Goal: Communication & Community: Answer question/provide support

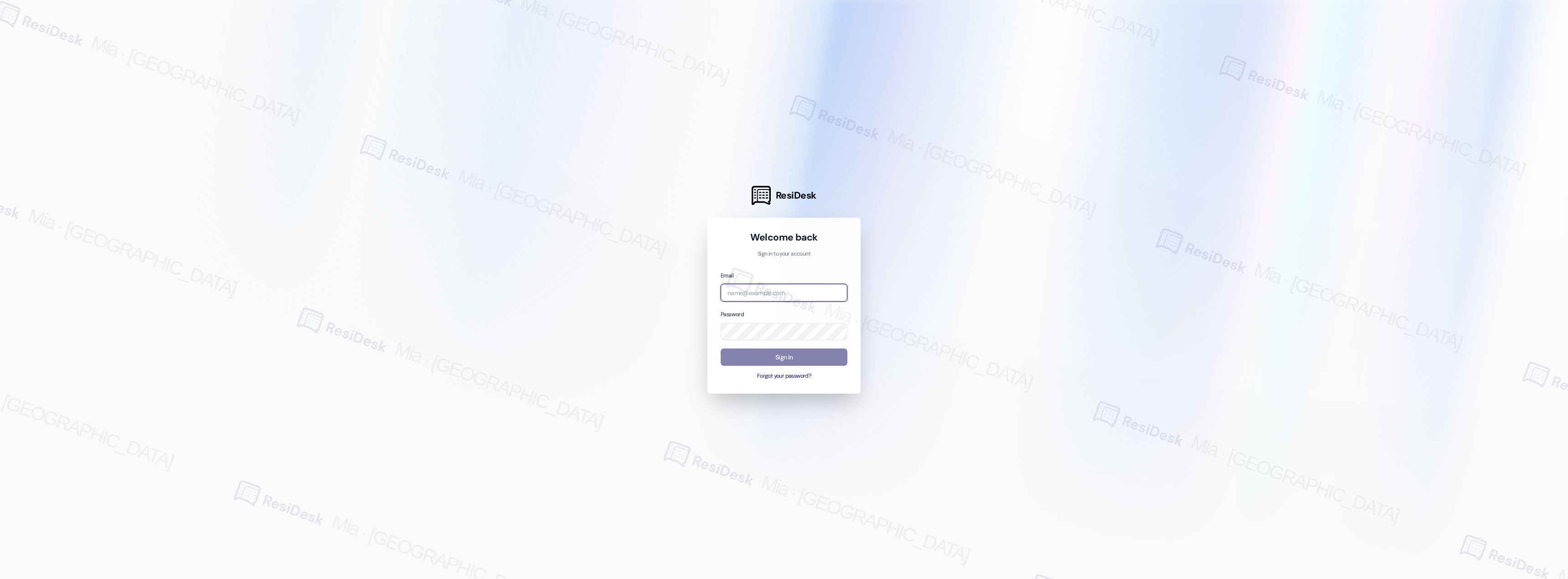
click at [752, 299] on input "email" at bounding box center [784, 292] width 127 height 18
type input "automated-surveys-boyd_wilson-mia.caampued@boyd_wilson.com"
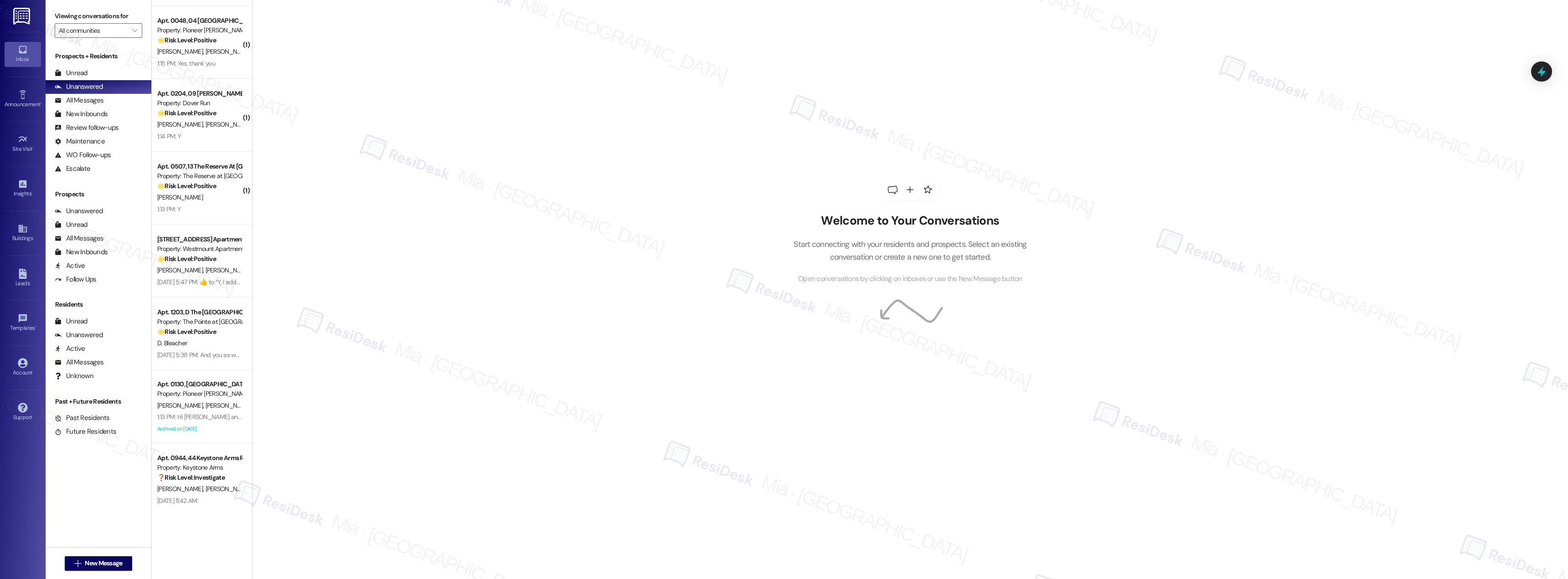
scroll to position [1745, 0]
click at [205, 484] on span "B. Johnson" at bounding box center [228, 487] width 45 height 8
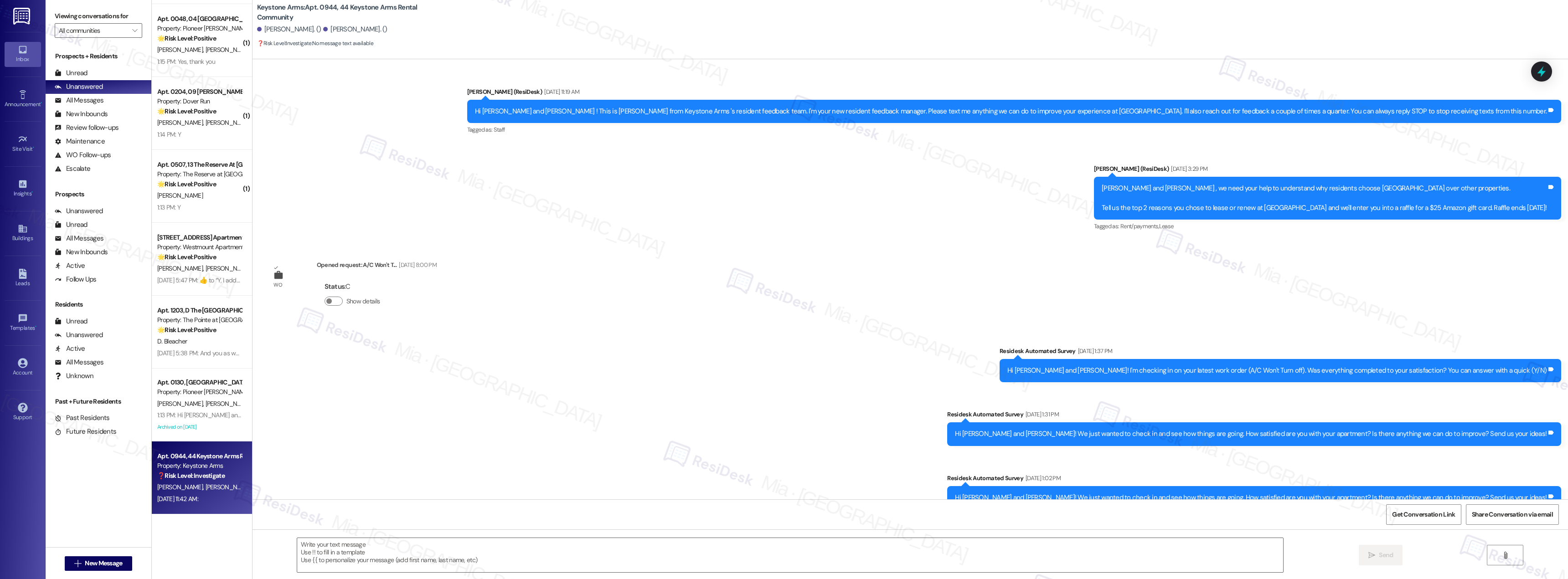
scroll to position [6369, 0]
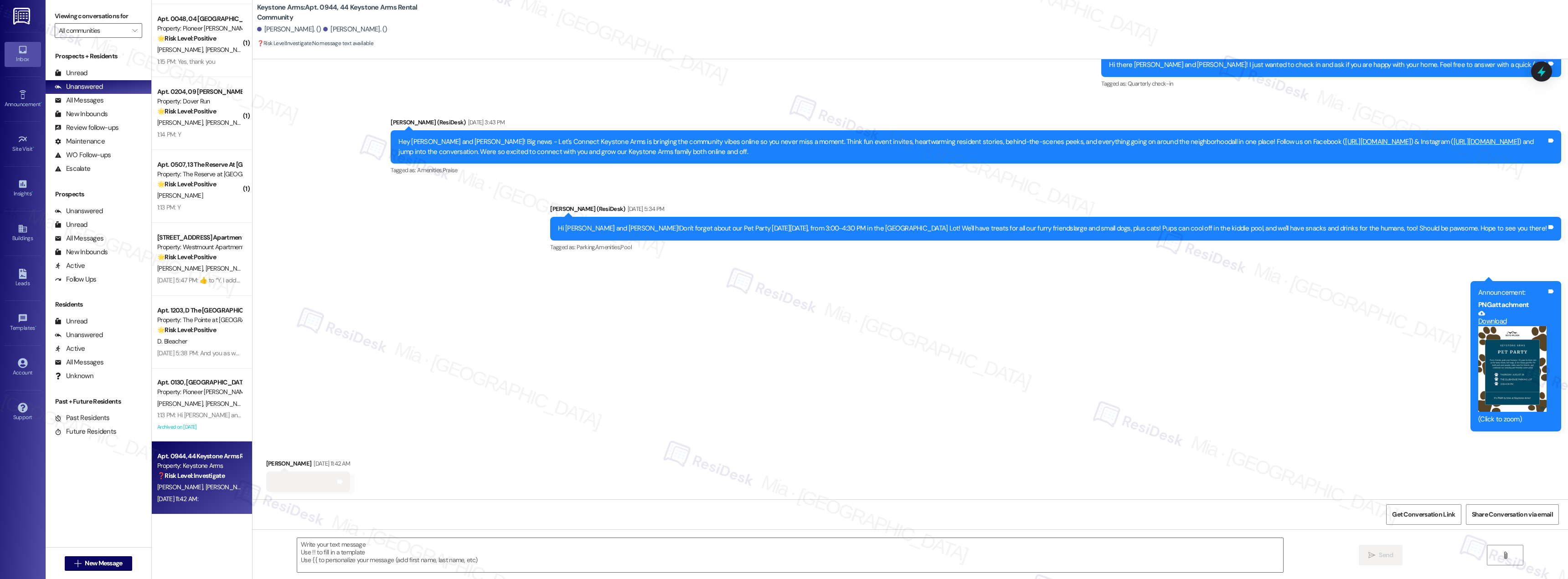
type textarea "Fetching suggested responses. Please feel free to read through the conversation…"
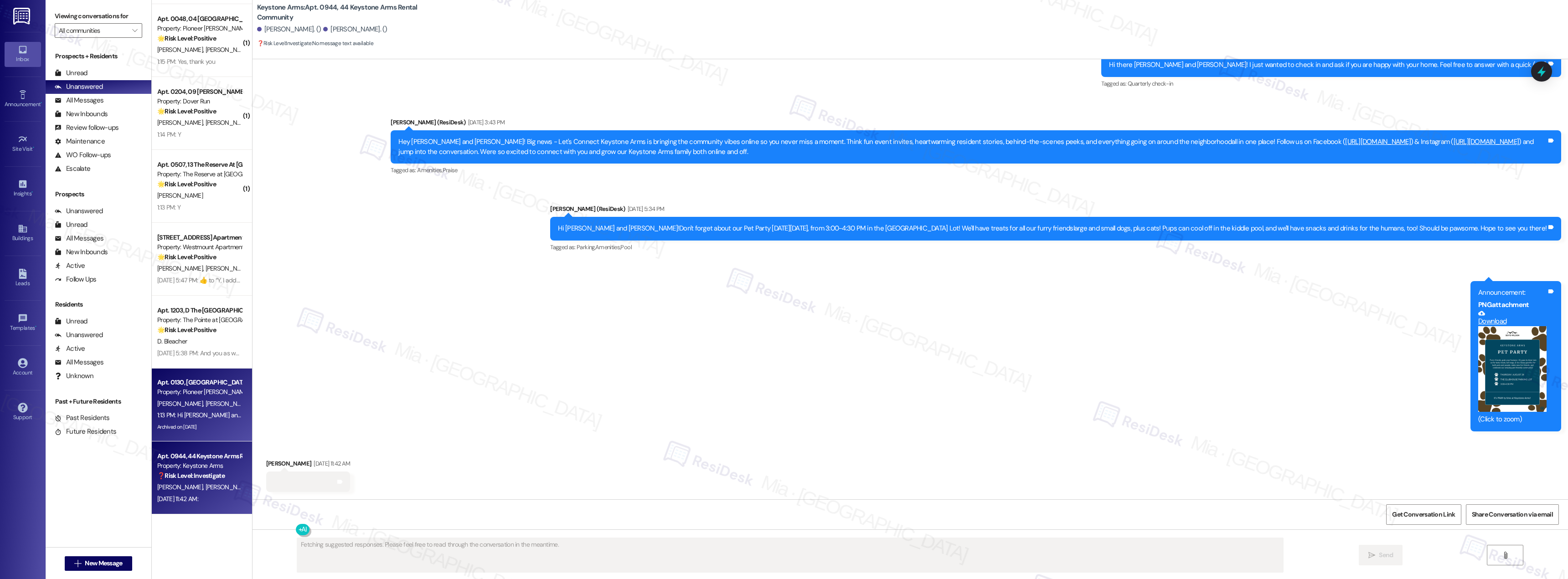
click at [176, 410] on div "1:13 PM: Hi Mahmud and Charlene! I'm checking in on your latest work order (BOA…" at bounding box center [200, 415] width 86 height 11
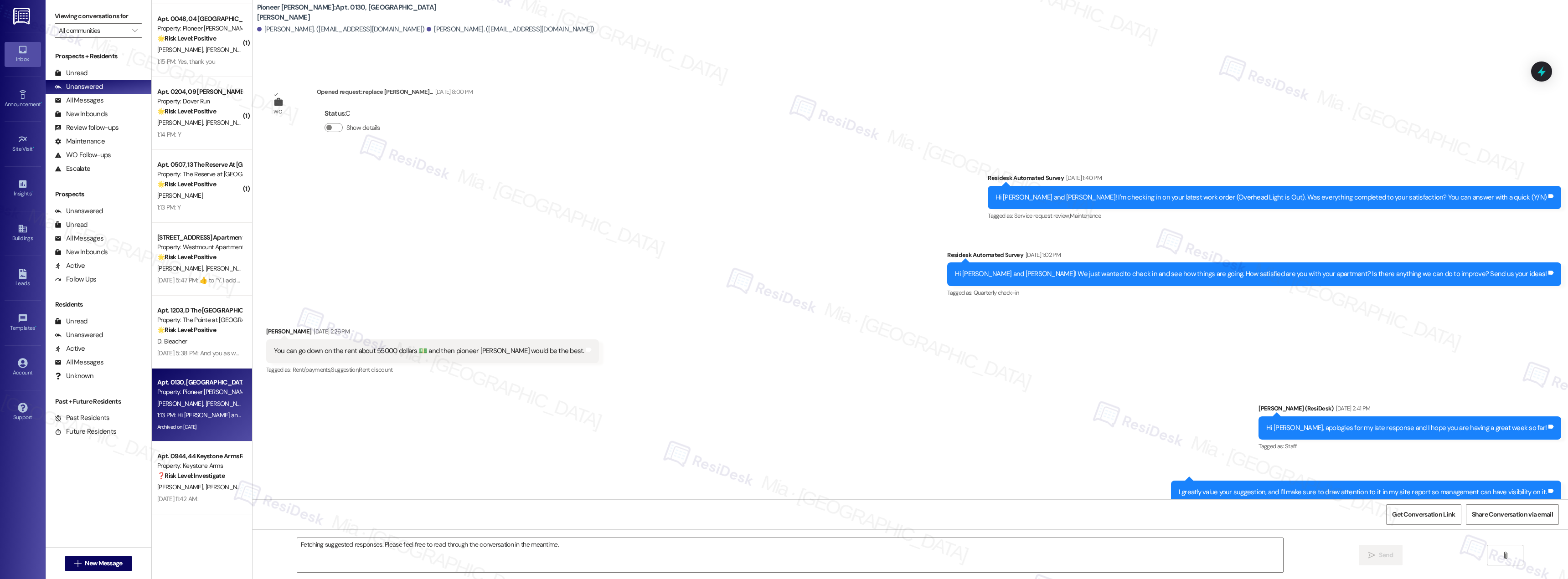
scroll to position [14601, 0]
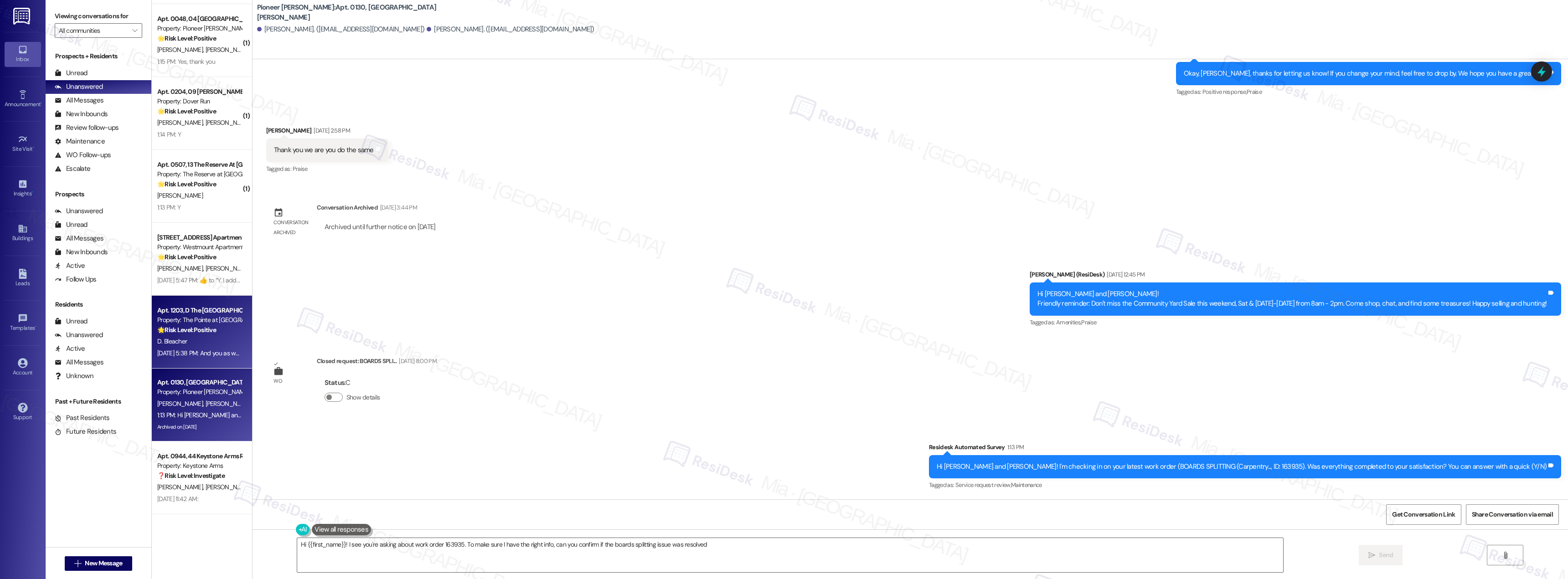
type textarea "Hi {{first_name}}! I see you're asking about work order 163935. To make sure I …"
click at [196, 324] on div "Property: The Pointe at [GEOGRAPHIC_DATA]" at bounding box center [200, 320] width 84 height 10
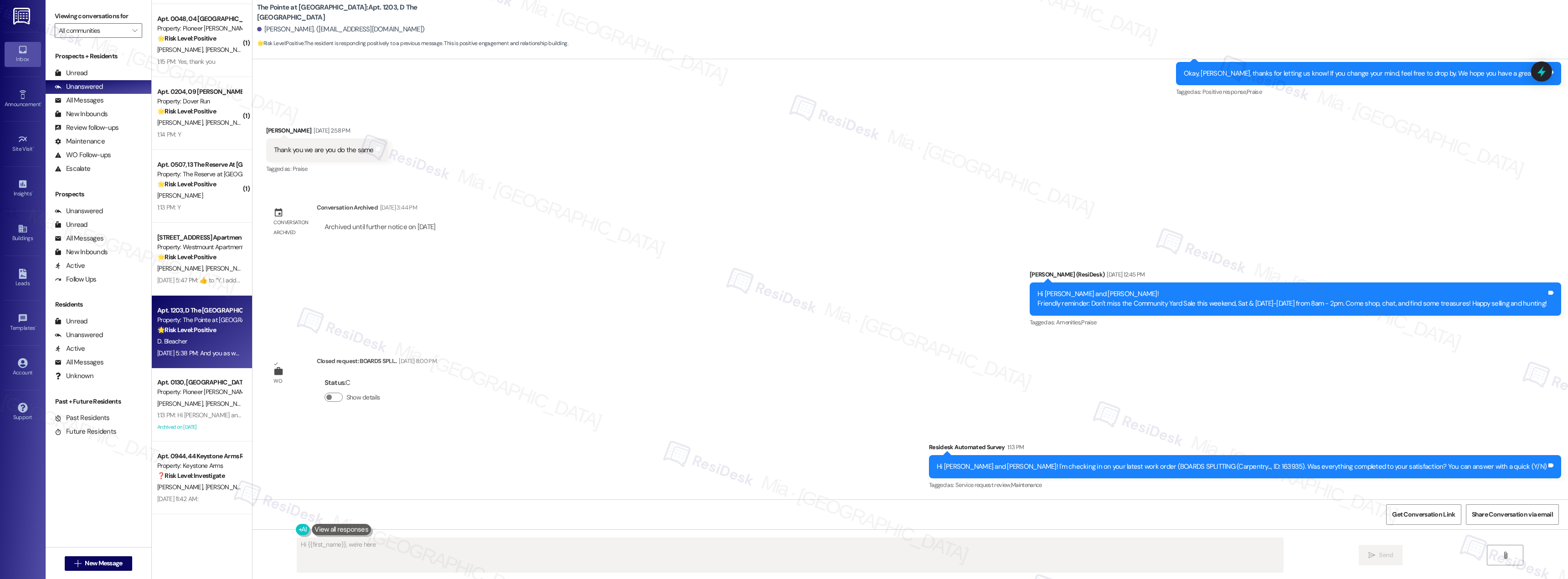
scroll to position [598, 0]
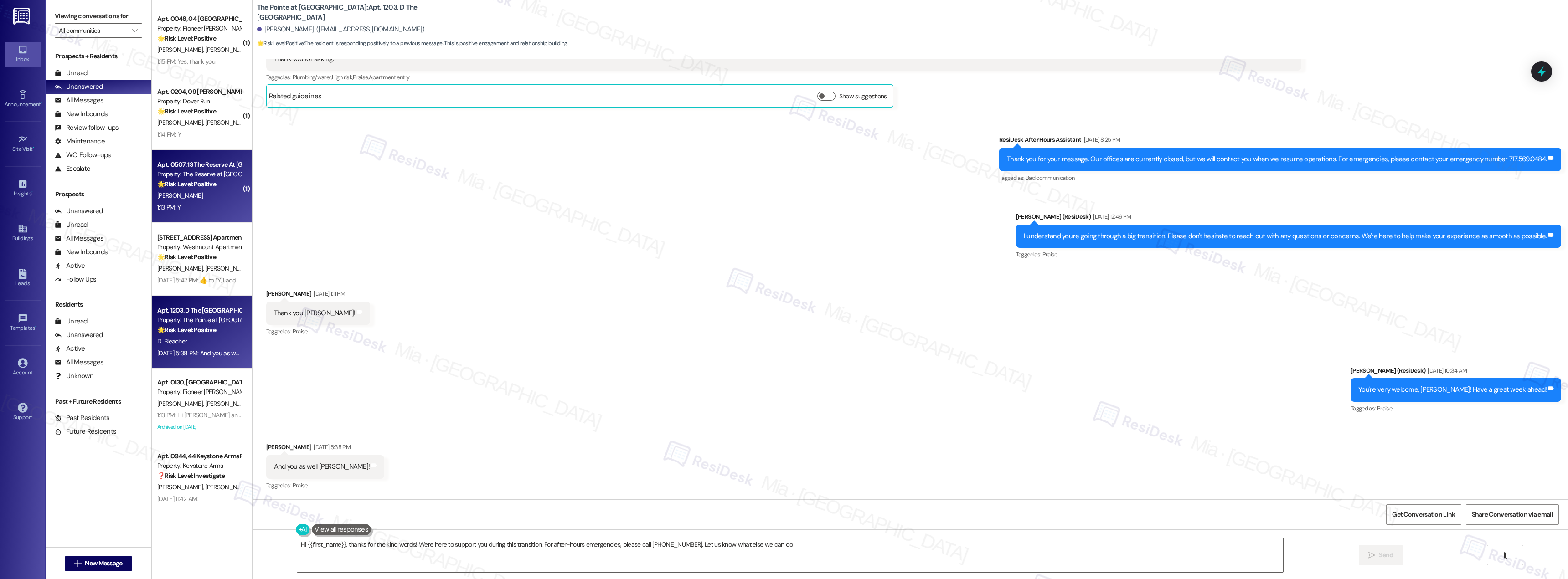
type textarea "Hi {{first_name}}, thanks for the kind words! We're here to support you during …"
click at [195, 203] on div "1:13 PM: Y 1:13 PM: Y" at bounding box center [200, 208] width 86 height 11
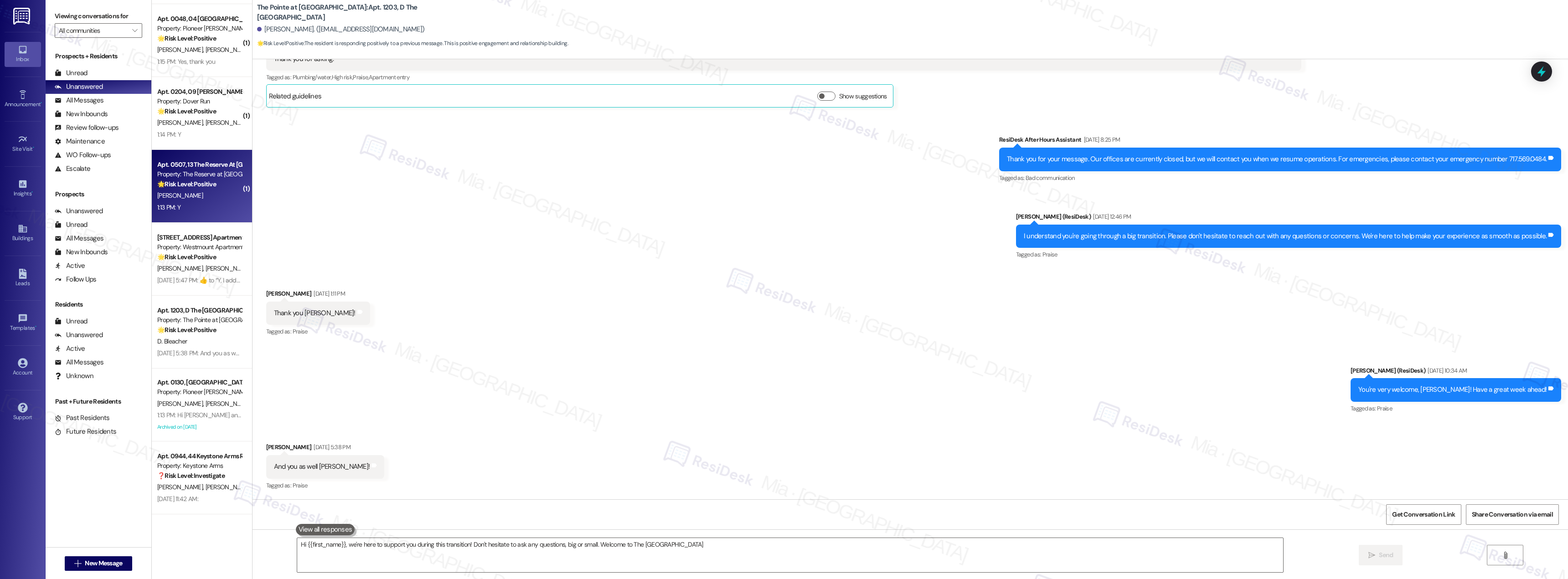
type textarea "Hi {{first_name}}, we're here to support you during this transition! Don't hesi…"
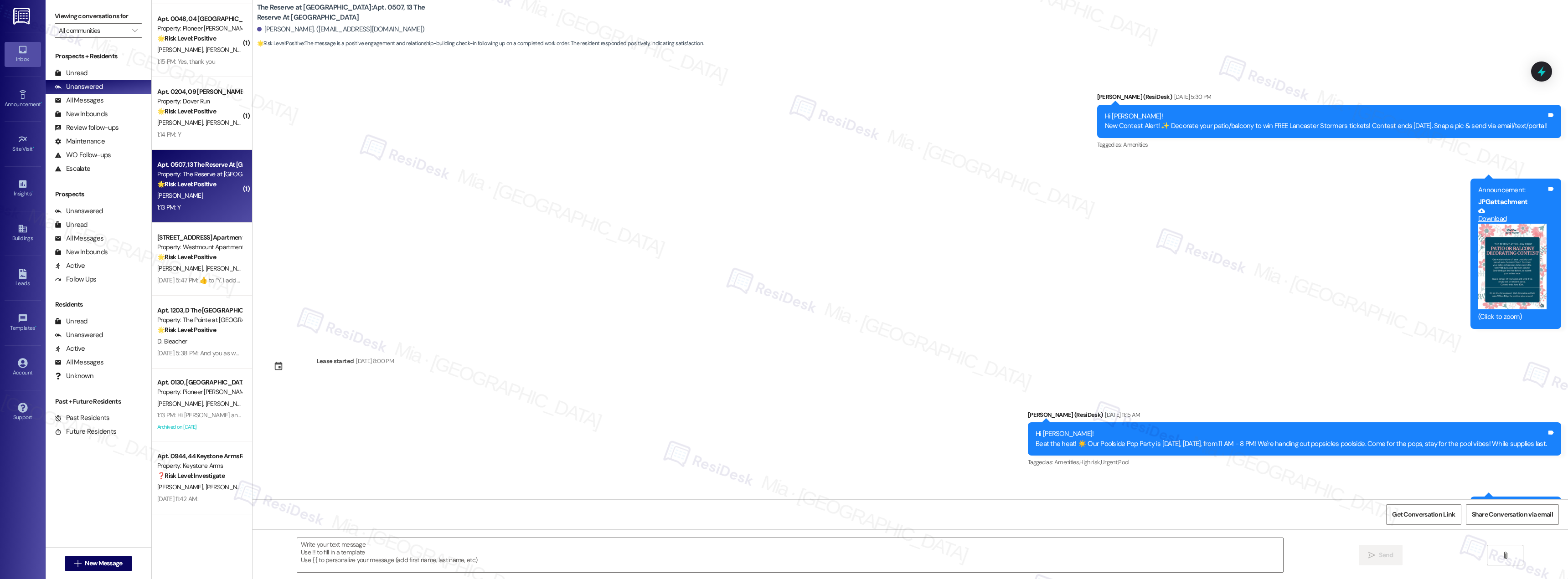
type textarea "Fetching suggested responses. Please feel free to read through the conversation…"
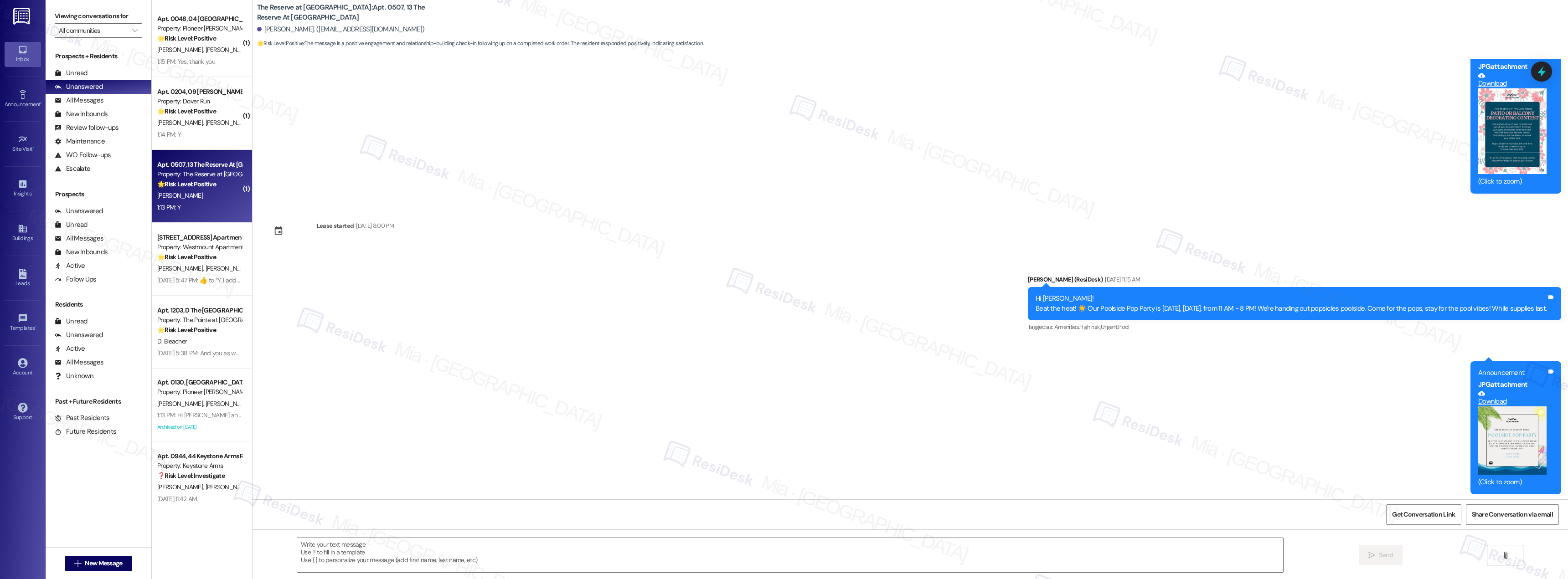
scroll to position [5691, 0]
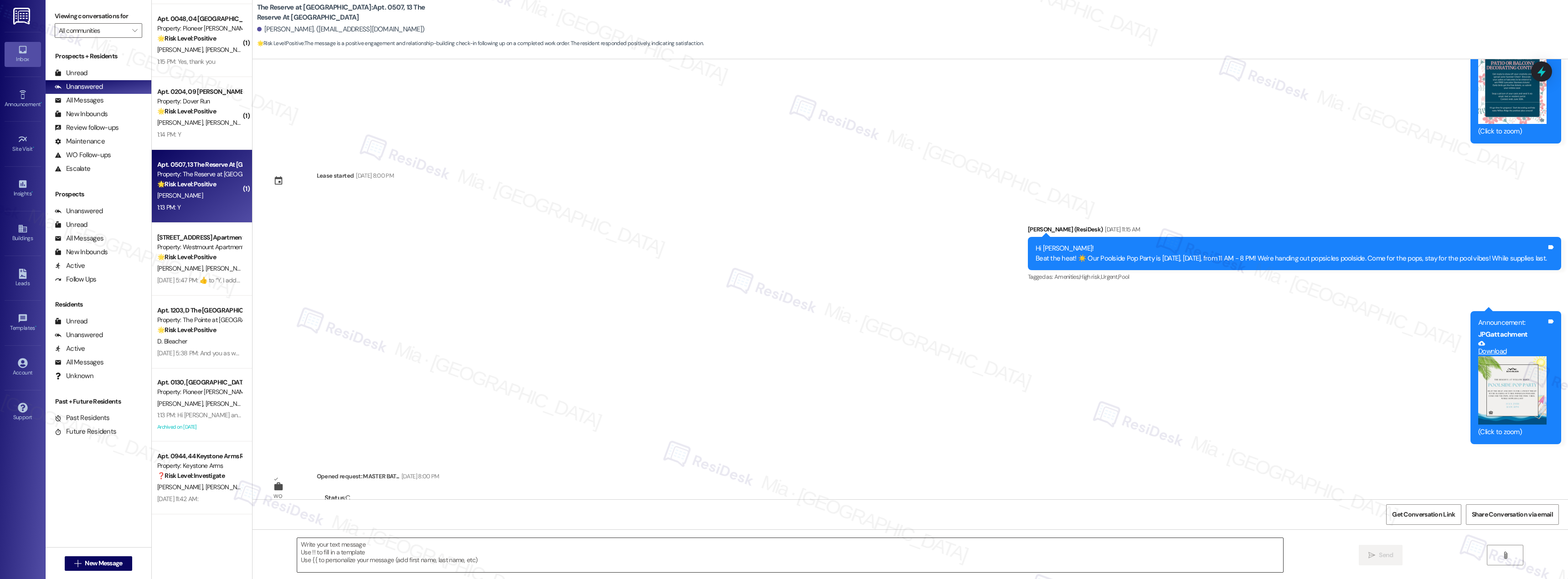
click at [322, 556] on textarea at bounding box center [790, 555] width 986 height 34
paste textarea "Thank you for confirming. I'm so glad to know you're satisfied with the recent …"
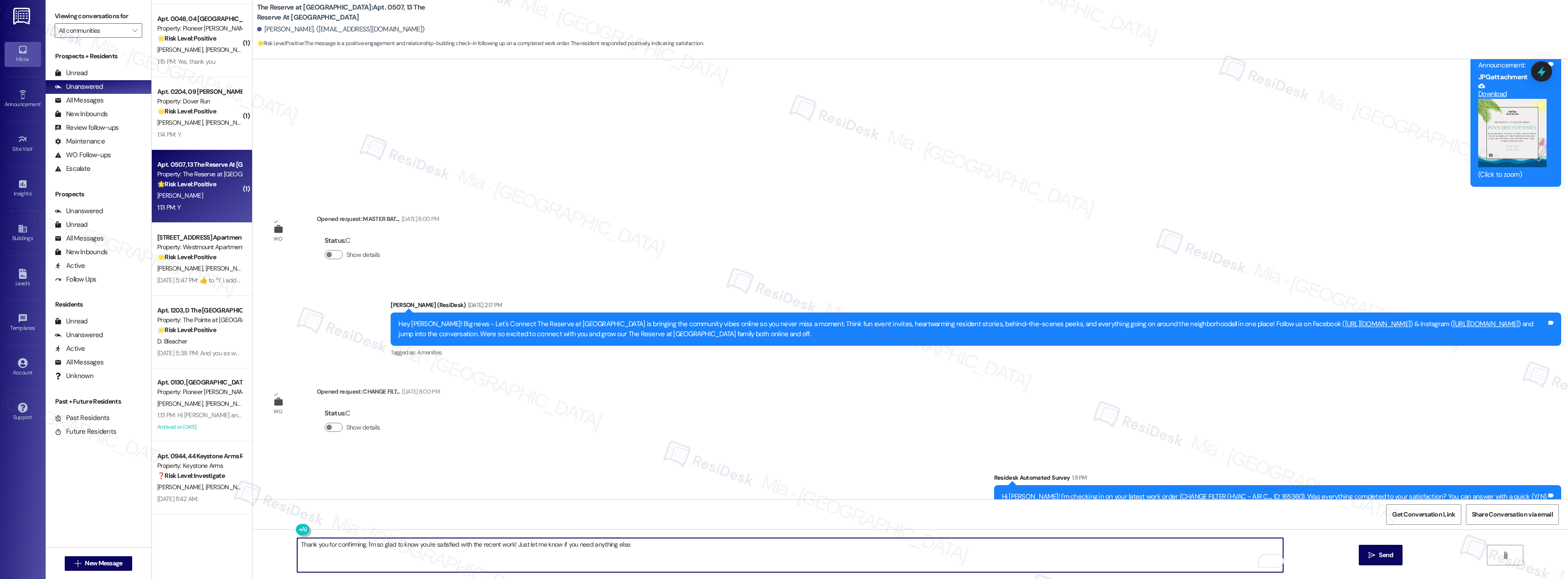
scroll to position [6055, 0]
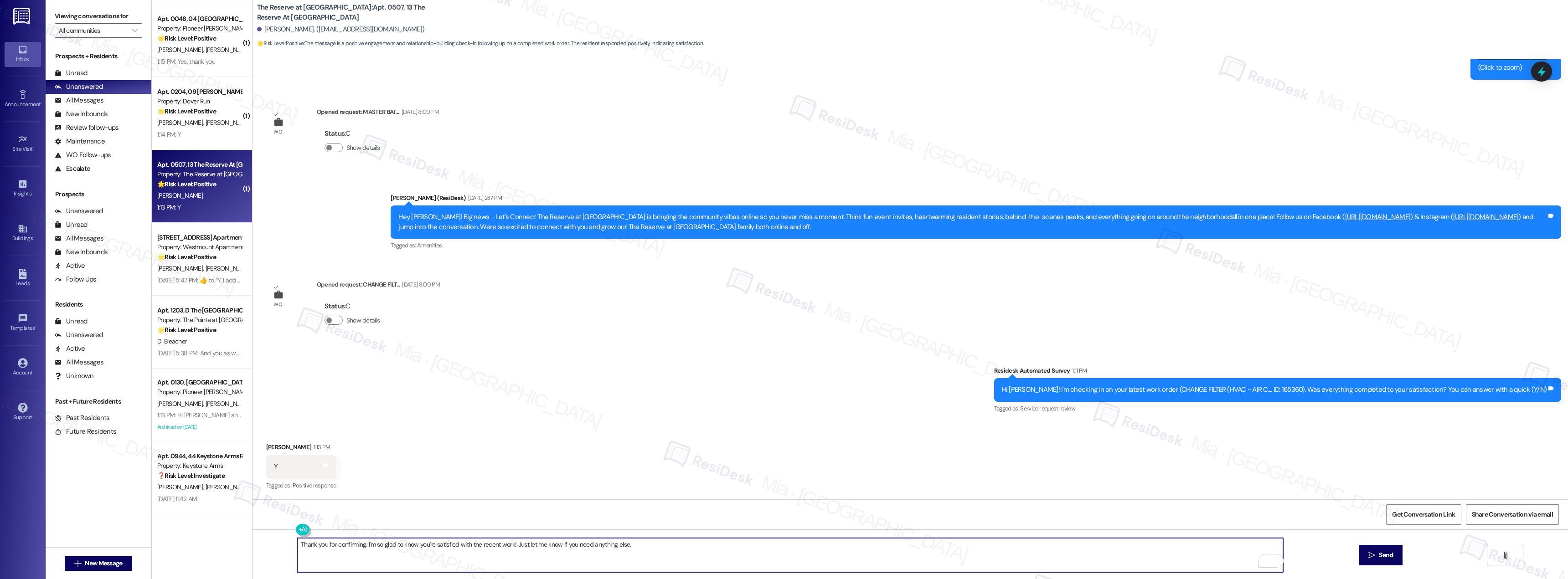
click at [322, 546] on textarea "Thank you for confirming. I'm so glad to know you're satisfied with the recent …" at bounding box center [790, 555] width 986 height 34
type textarea "Thank you Melissa for confirming. I'm so glad to know you're satisfied with the…"
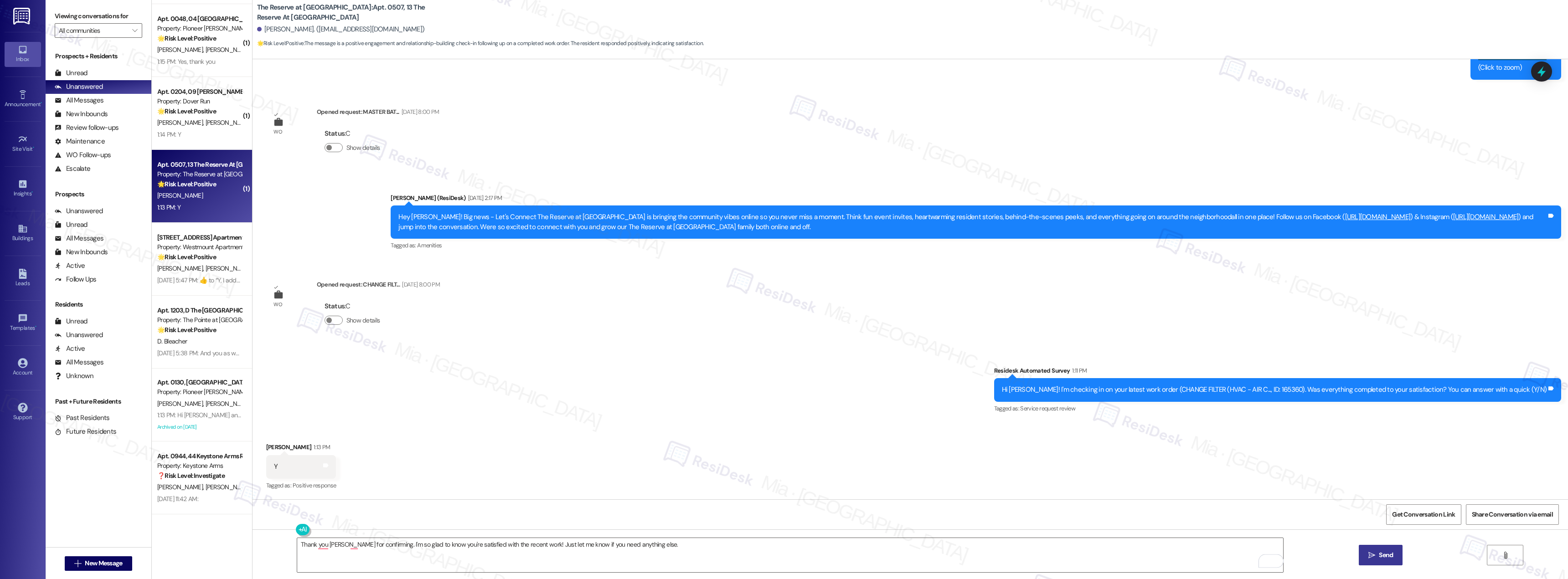
click at [1389, 554] on span "Send" at bounding box center [1385, 556] width 14 height 10
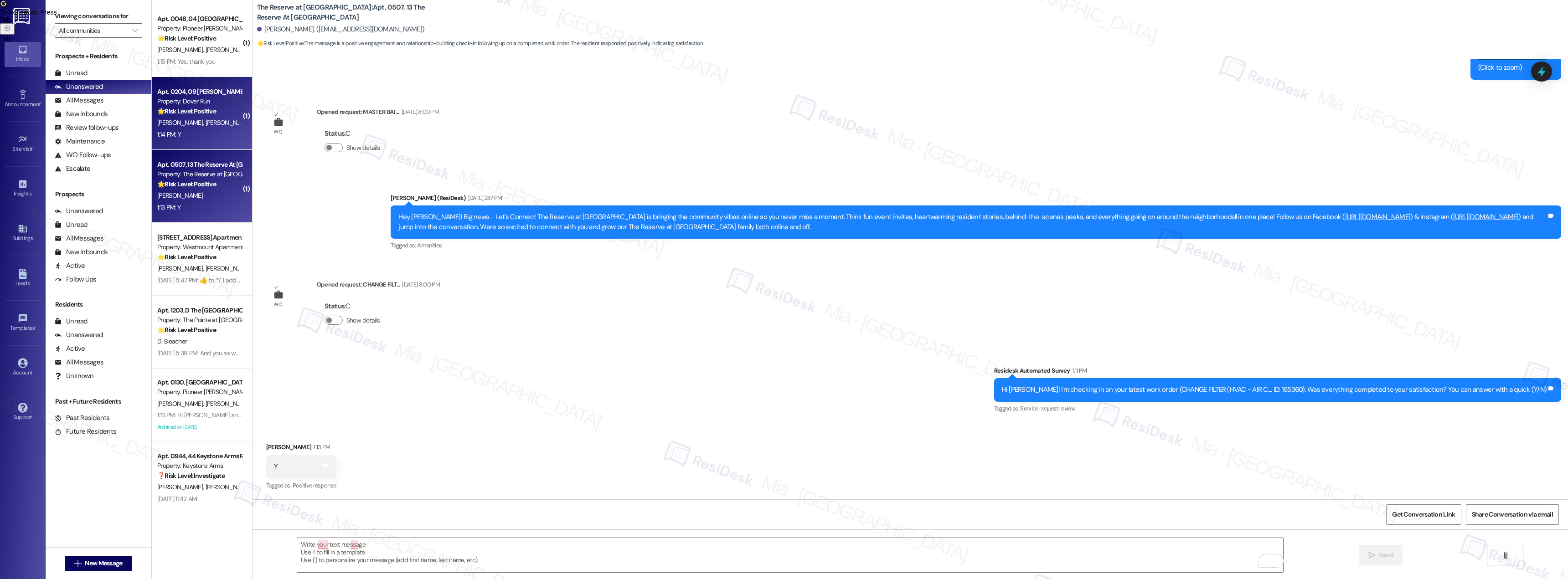
scroll to position [6054, 0]
click at [186, 136] on div "1:14 PM: Y 1:14 PM: Y" at bounding box center [200, 135] width 86 height 11
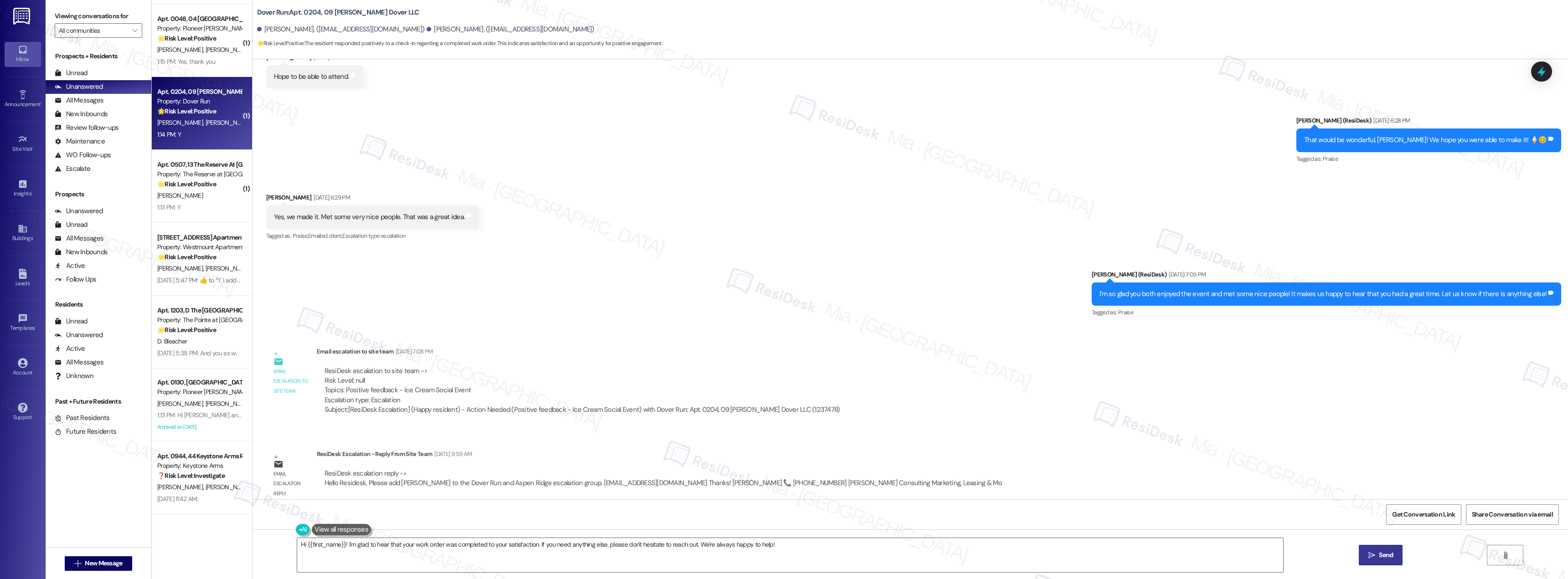
scroll to position [4101, 0]
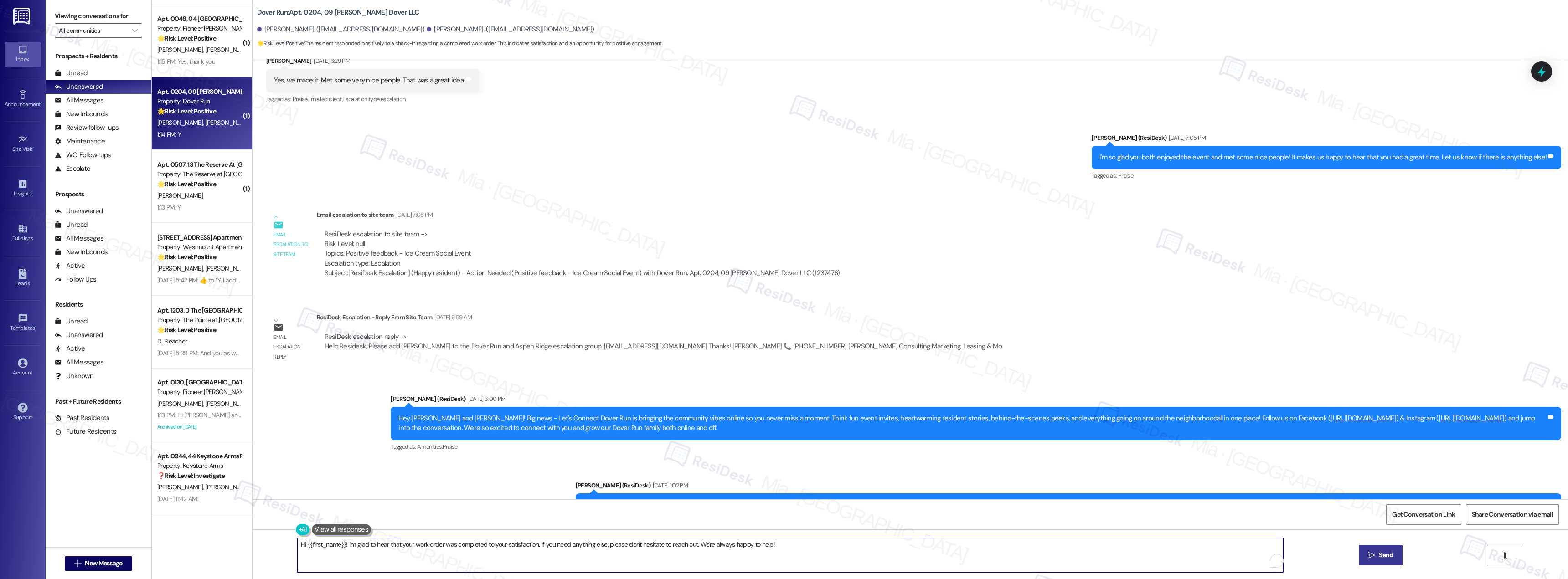
drag, startPoint x: 770, startPoint y: 543, endPoint x: 279, endPoint y: 543, distance: 491.0
click at [279, 543] on div "Hi {{first_name}}! I'm glad to hear that your work order was completed to your …" at bounding box center [910, 564] width 1315 height 69
paste textarea "Thank you for confirming. I'm so glad to know you're satisfied with the recent …"
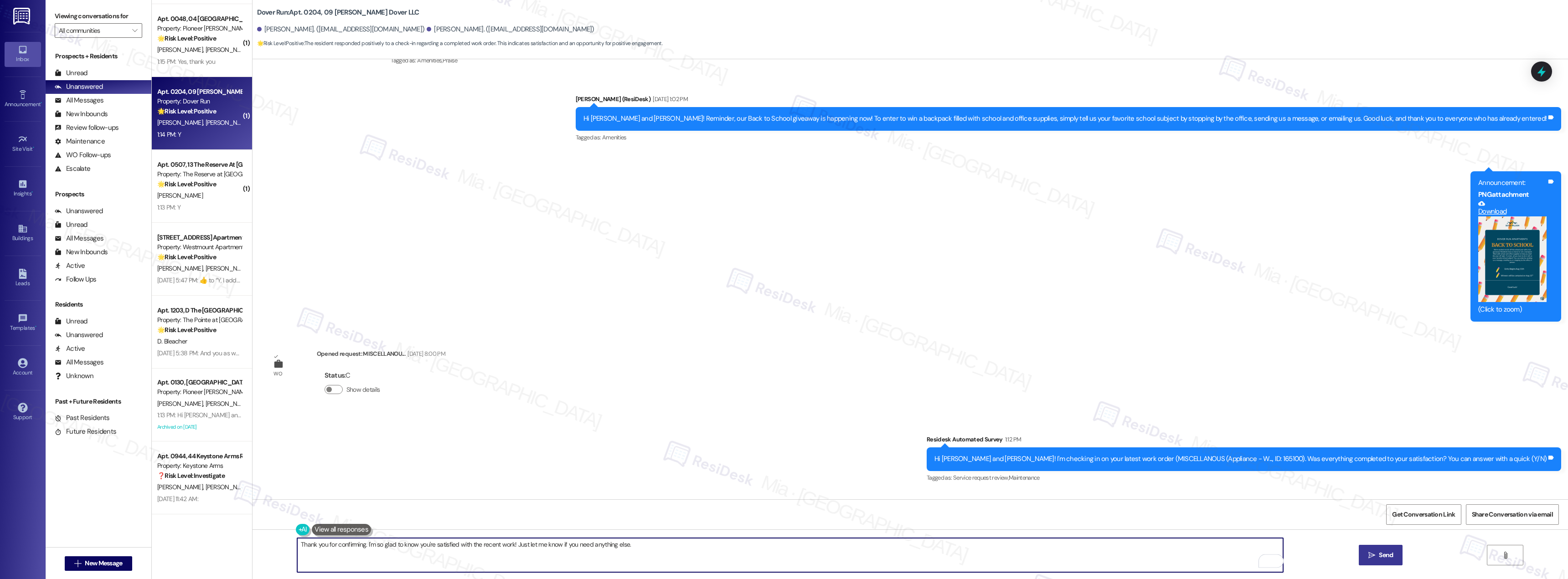
scroll to position [4557, 0]
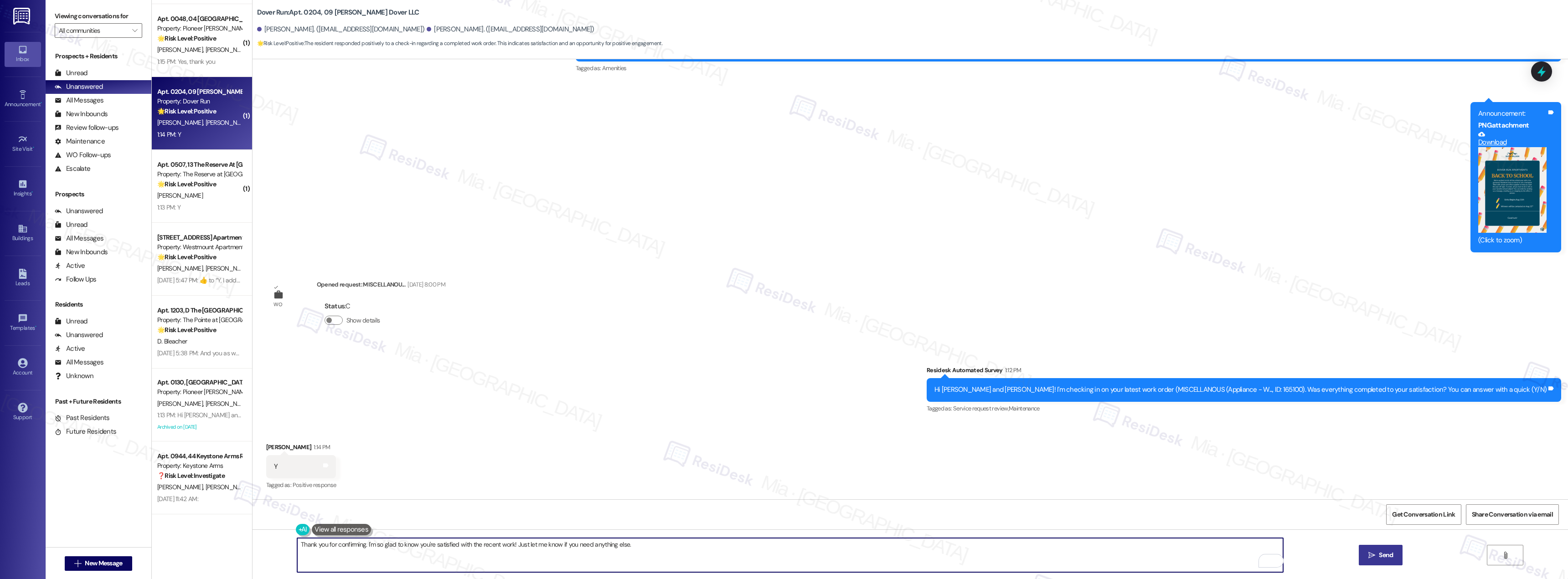
click at [322, 544] on textarea "Thank you for confirming. I'm so glad to know you're satisfied with the recent …" at bounding box center [790, 555] width 986 height 34
type textarea "Thank you Joseph for confirming. I'm so glad to know you're satisfied with the …"
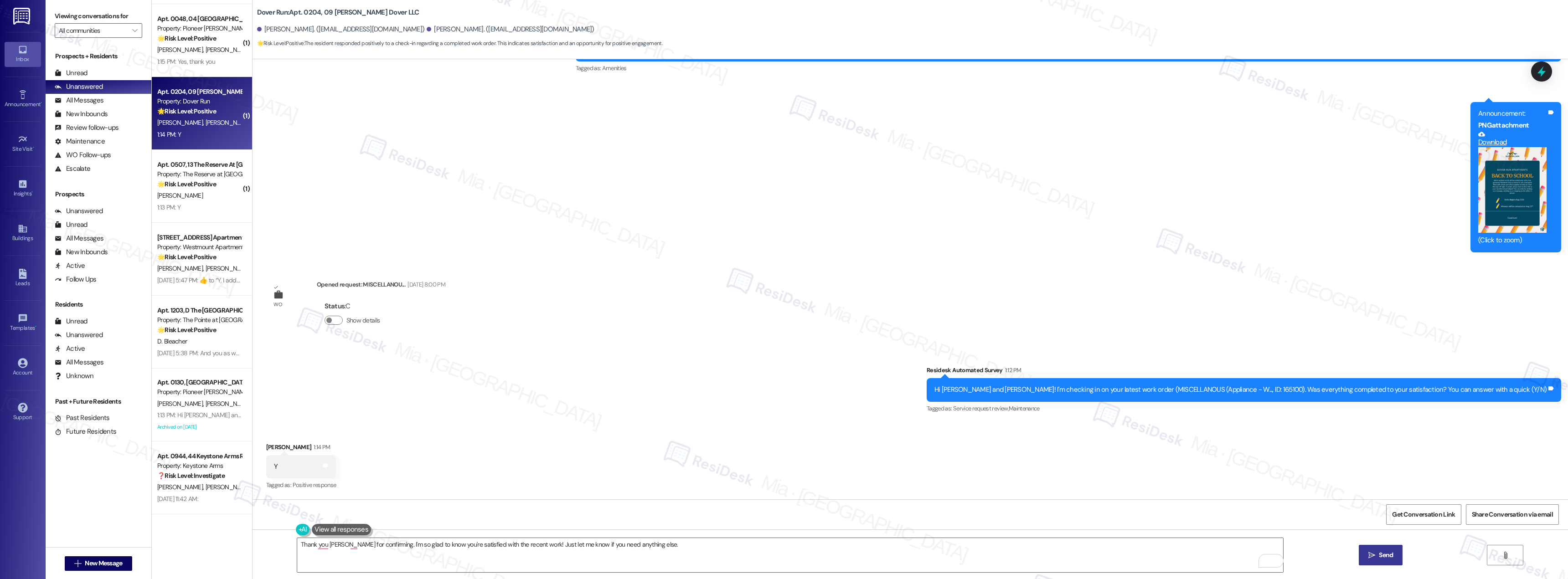
click at [1373, 552] on icon "" at bounding box center [1372, 555] width 6 height 7
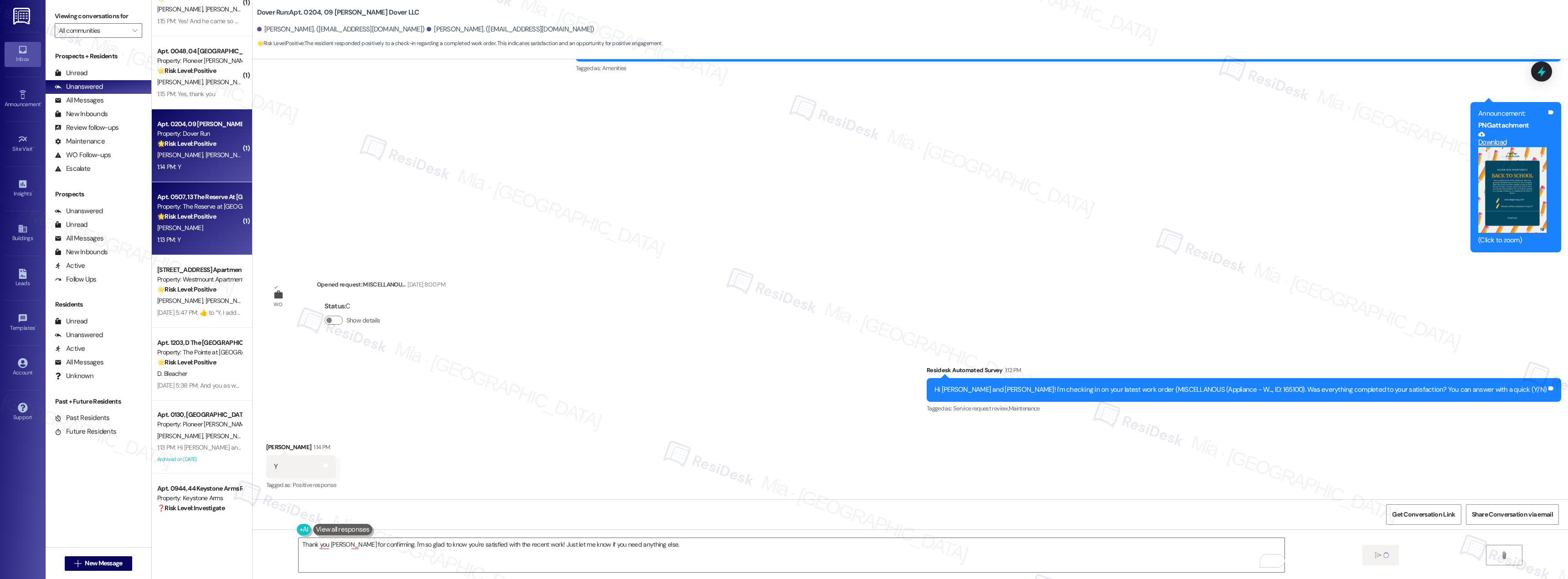
scroll to position [1700, 0]
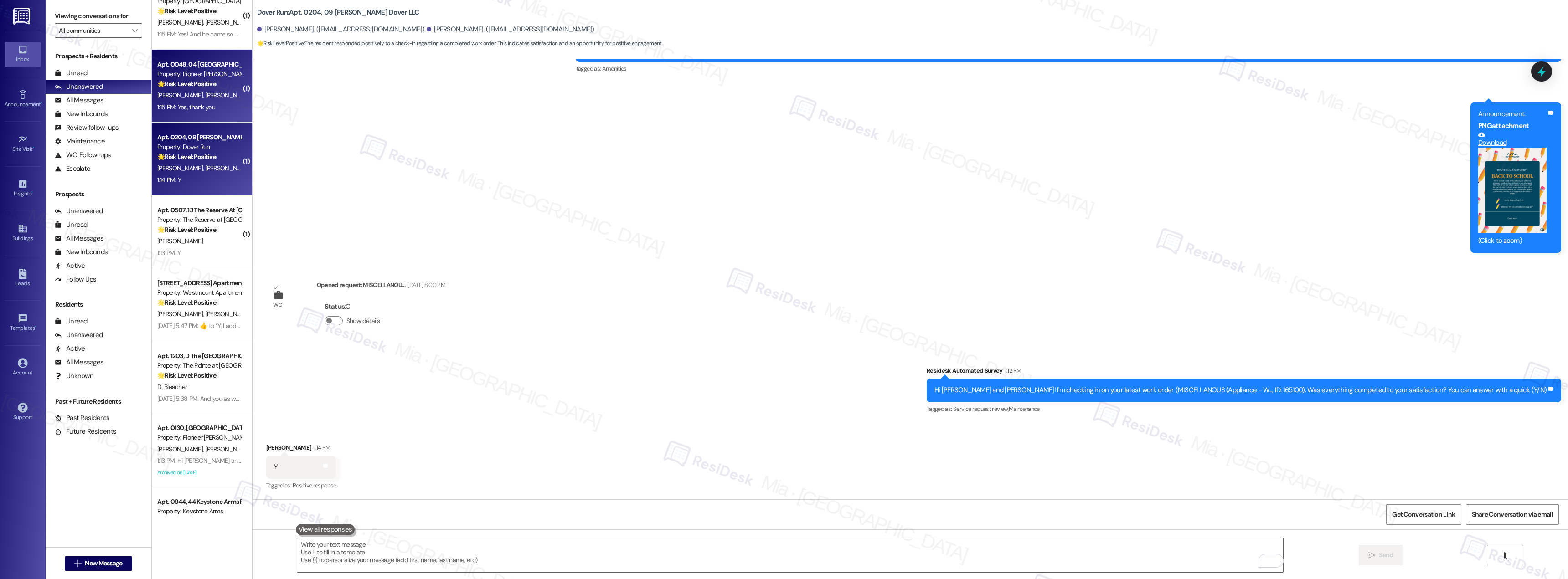
click at [214, 110] on div "1:15 PM: Yes, thank you 1:15 PM: Yes, thank you" at bounding box center [200, 107] width 86 height 11
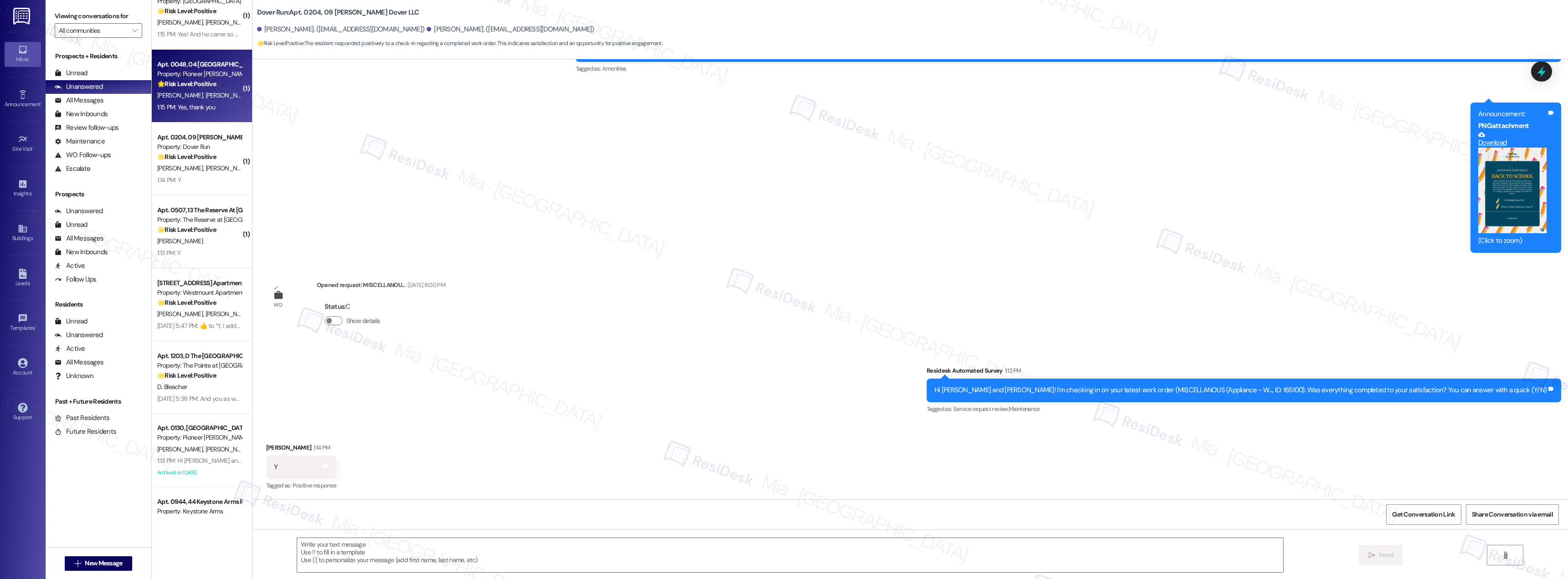
type textarea "Fetching suggested responses. Please feel free to read through the conversation…"
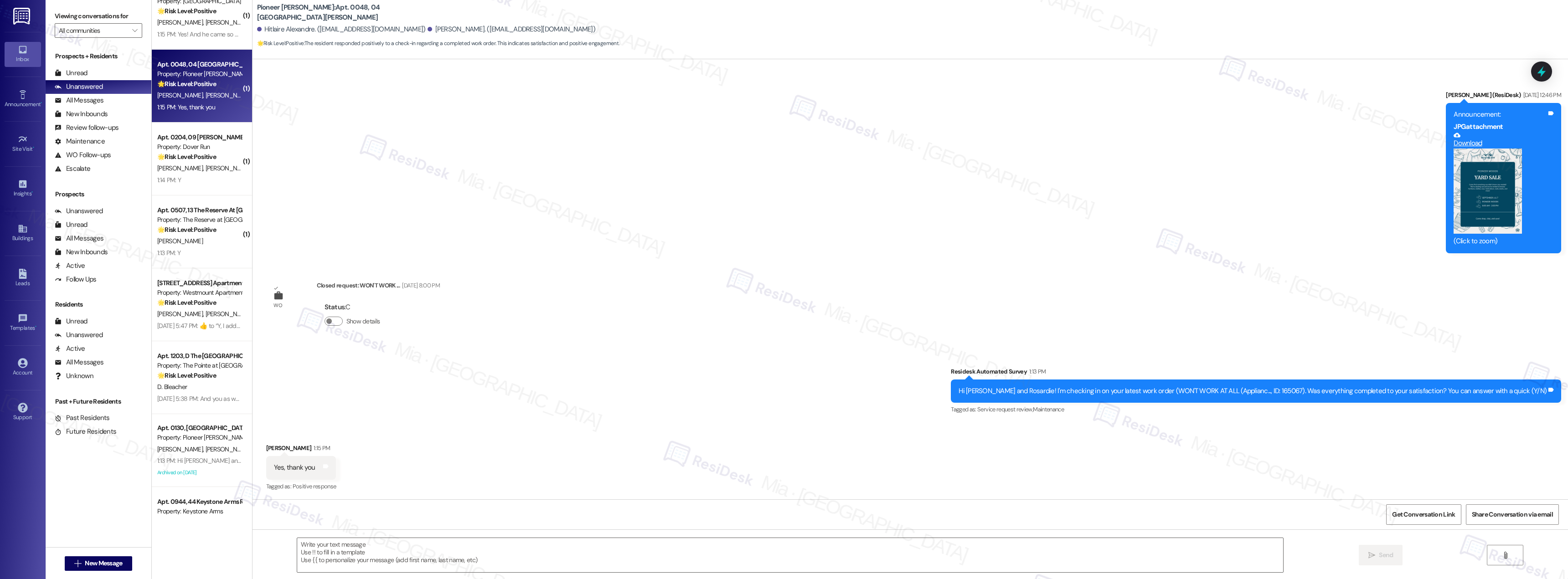
scroll to position [841, 0]
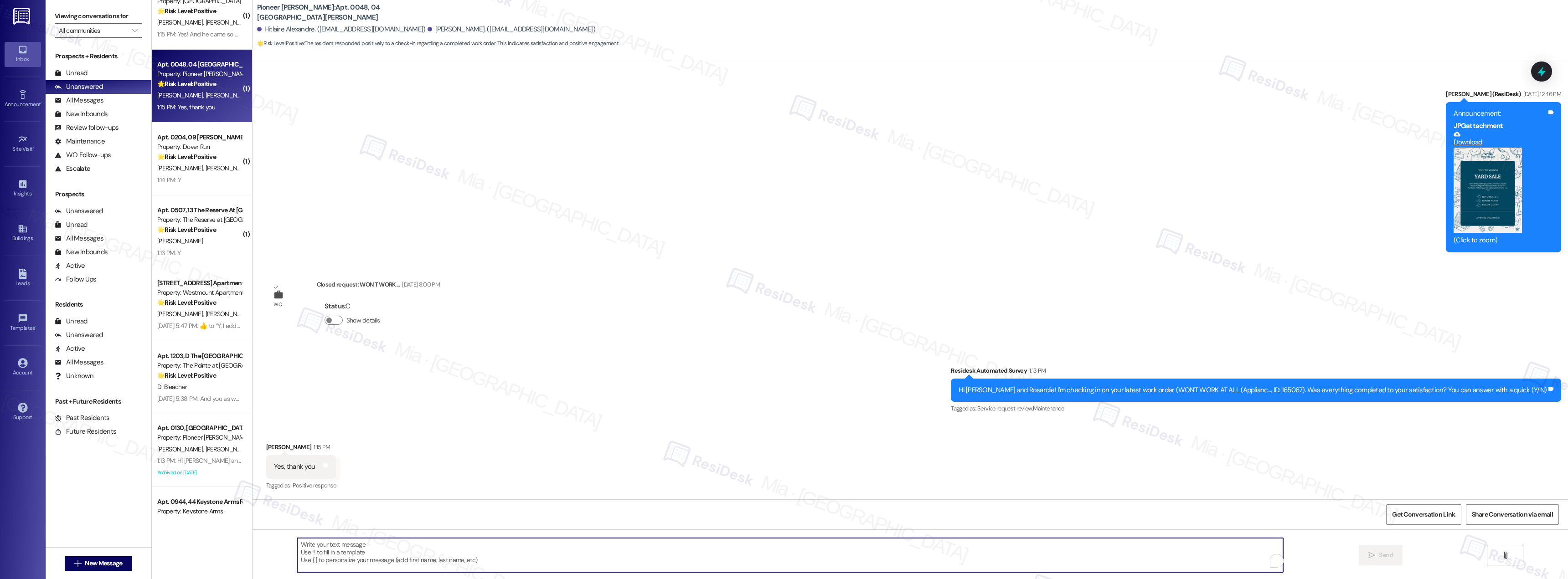
click at [1143, 552] on textarea "To enrich screen reader interactions, please activate Accessibility in Grammarl…" at bounding box center [790, 555] width 986 height 34
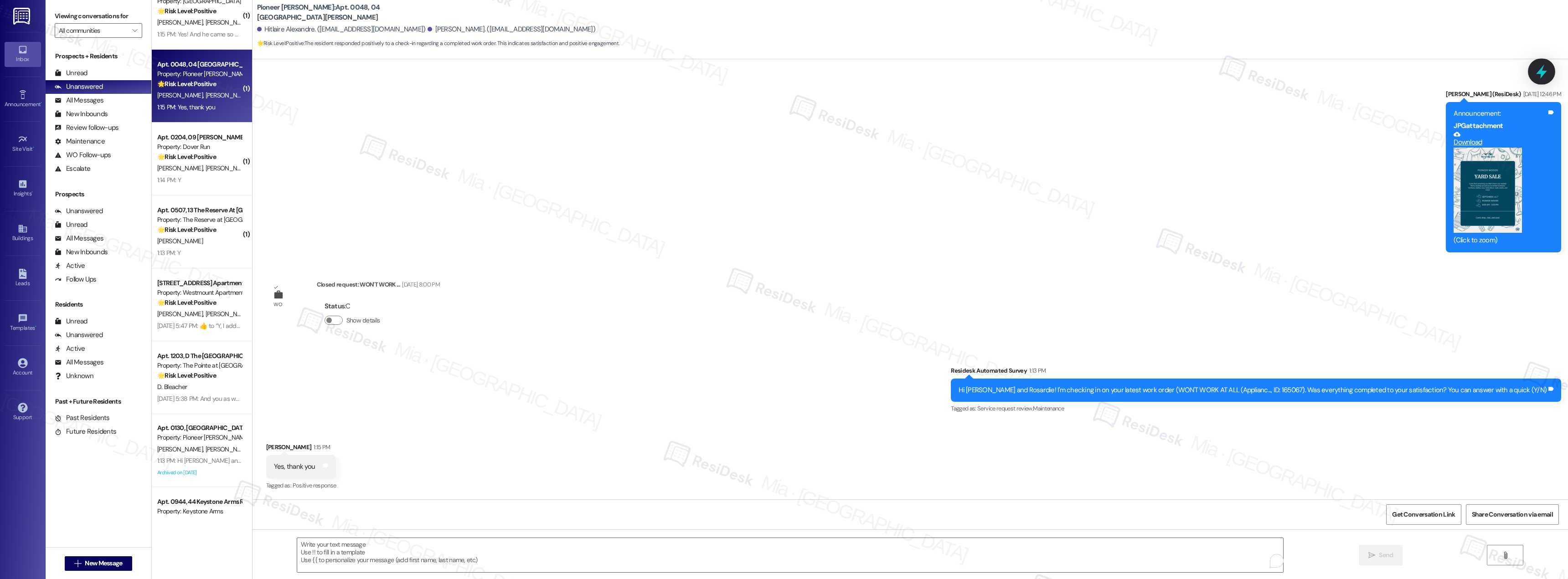
click at [1541, 70] on icon at bounding box center [1541, 71] width 11 height 14
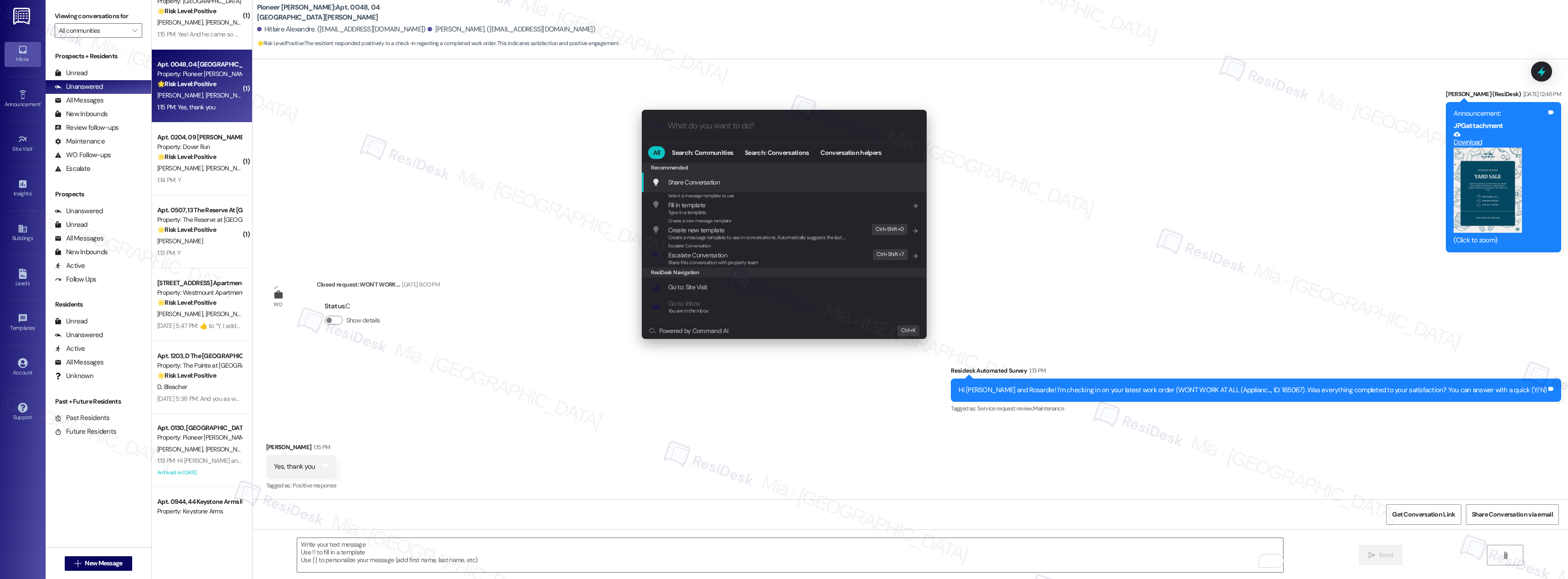
click at [752, 130] on input "What do you want to do?" at bounding box center [792, 126] width 247 height 10
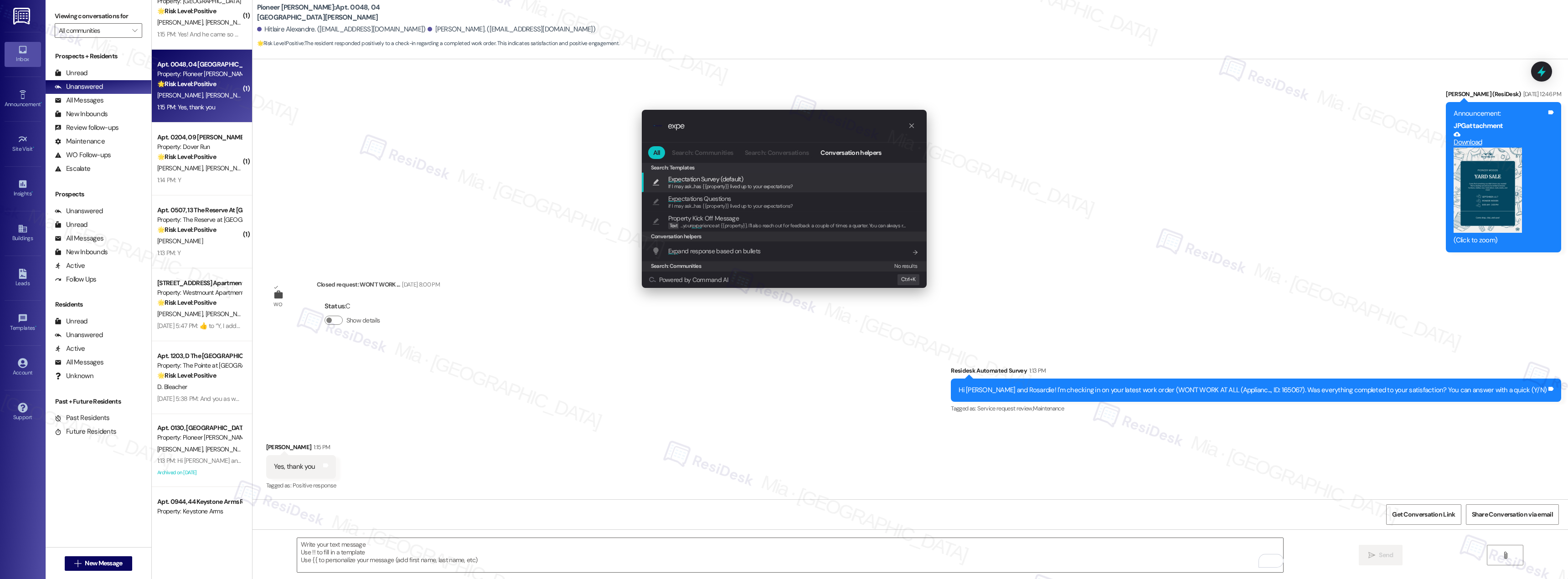
type input "expe"
click at [730, 185] on span "If I may ask...has {{property}} lived up to your expectations?" at bounding box center [730, 187] width 125 height 6
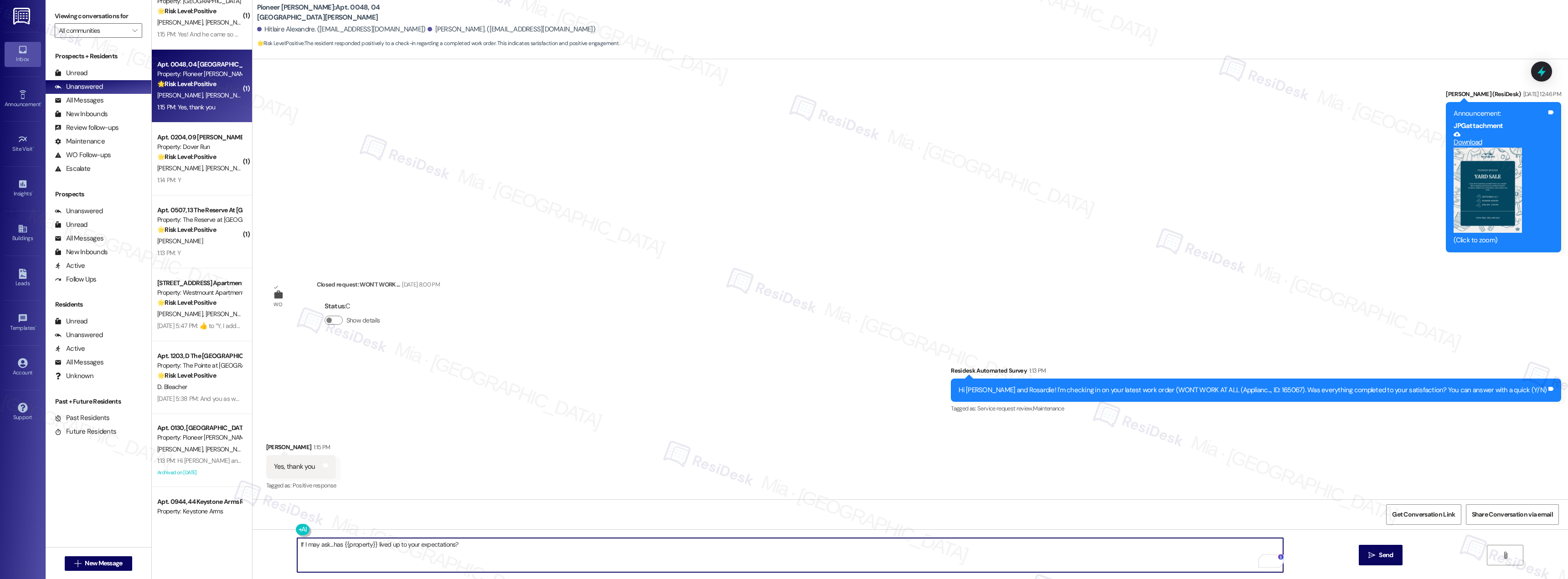
click at [297, 548] on textarea "If I may ask...has {{property}} lived up to your expectations?" at bounding box center [790, 555] width 986 height 34
paste textarea "Thank you for confirming. I'm so glad to know you're satisfied with the recent …"
click at [322, 545] on textarea "Thank you for confirming. I'm so glad to know you're satisfied with the recent …" at bounding box center [790, 555] width 986 height 34
drag, startPoint x: 536, startPoint y: 543, endPoint x: 648, endPoint y: 545, distance: 112.0
click at [648, 545] on textarea "Thank you Rosardie for confirming. I'm so glad to know you're satisfied with th…" at bounding box center [790, 555] width 986 height 34
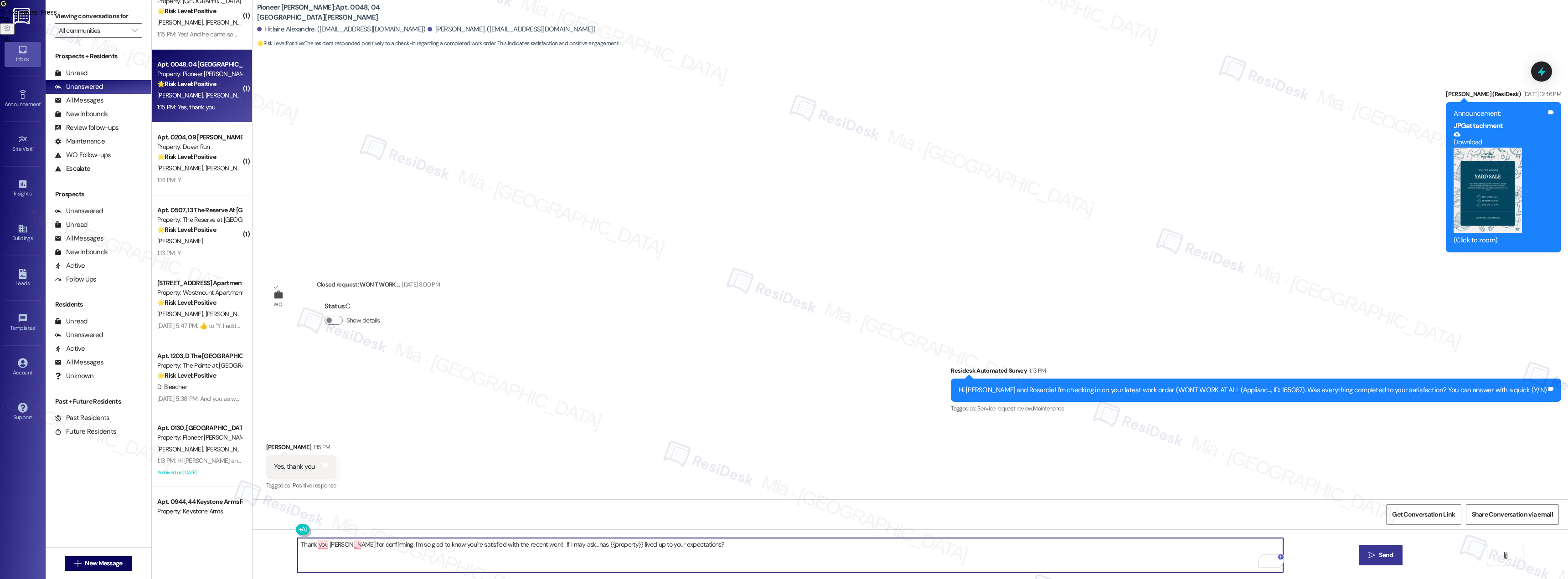
type textarea "Thank you Rosardie for confirming. I'm so glad to know you're satisfied with th…"
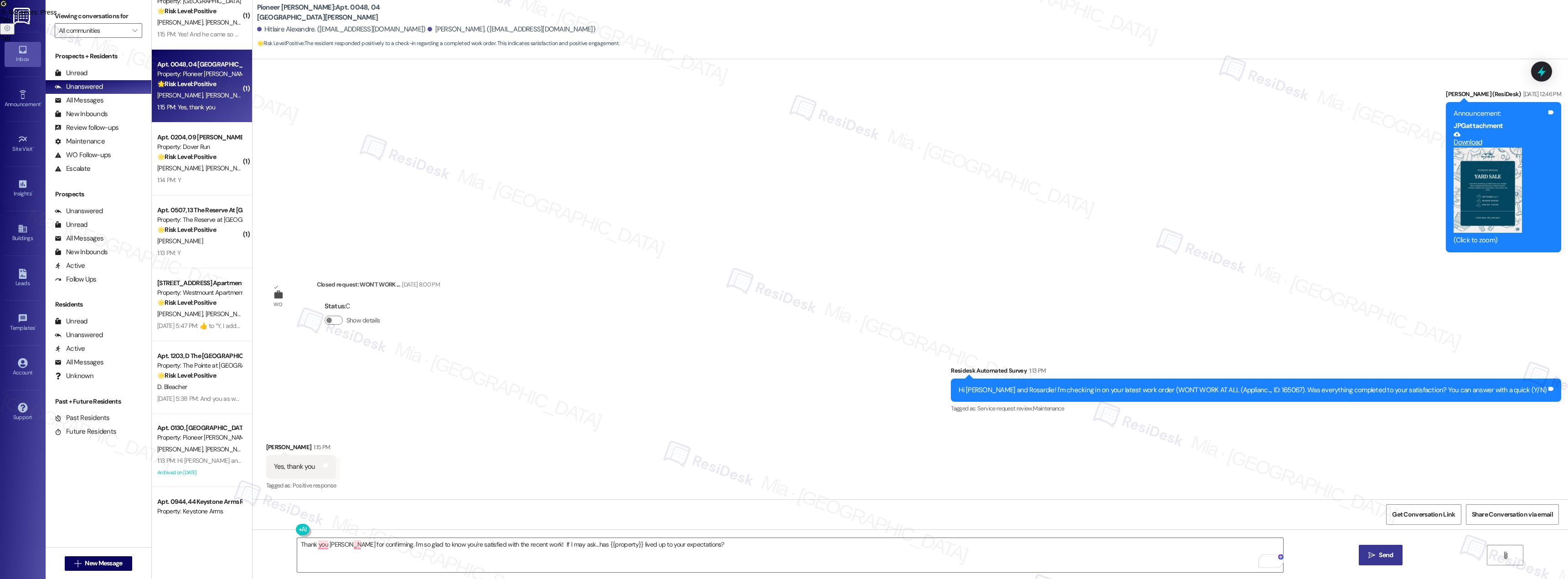
click at [1384, 556] on span "Send" at bounding box center [1385, 556] width 14 height 10
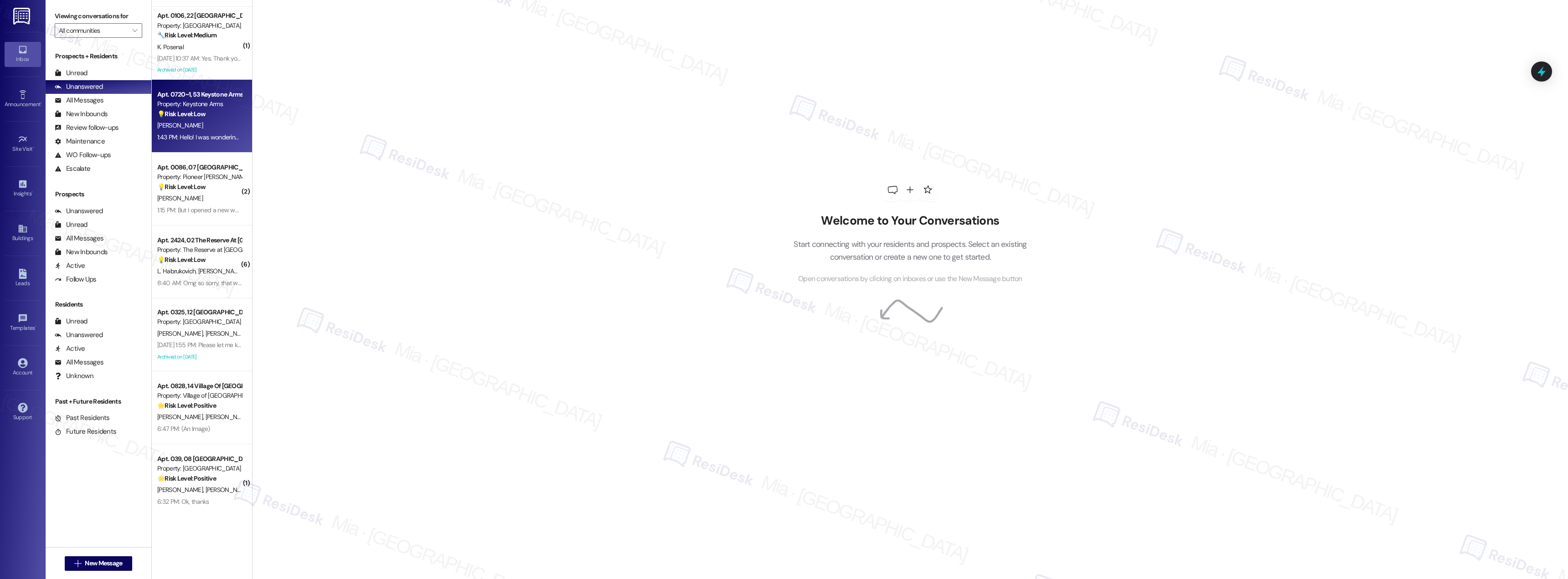
scroll to position [410, 0]
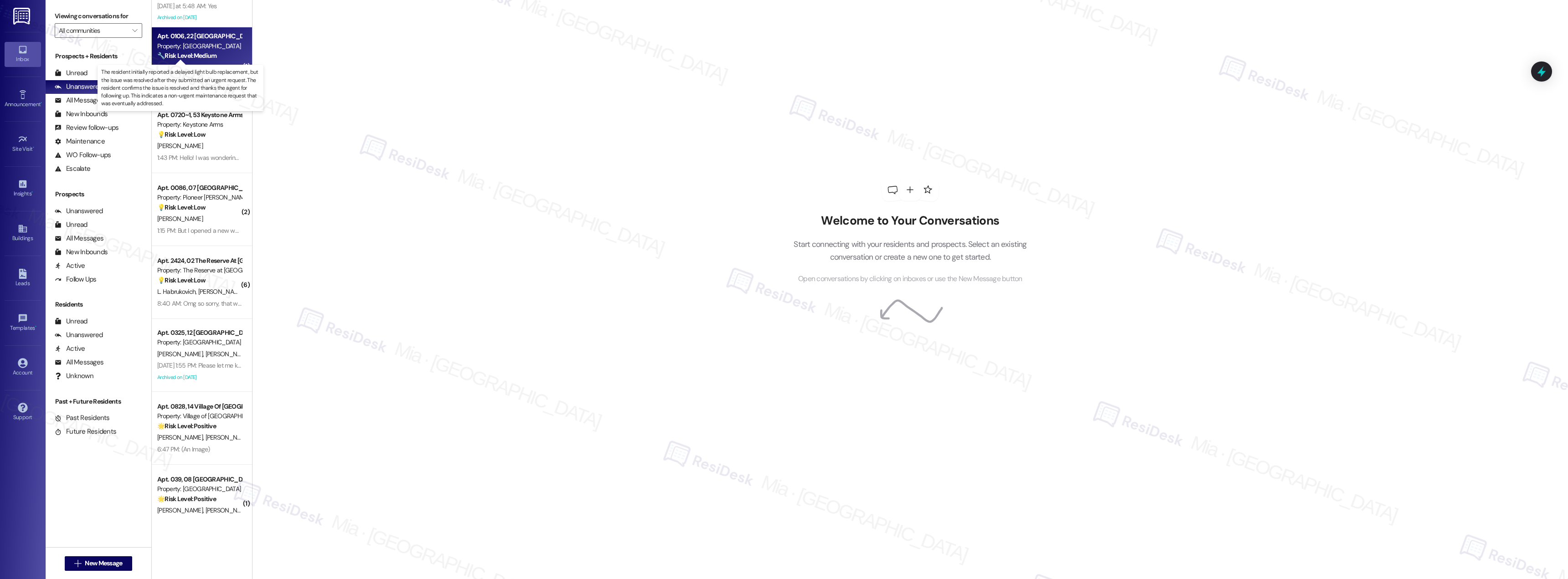
click at [187, 55] on strong "🔧 Risk Level: Medium" at bounding box center [187, 56] width 59 height 8
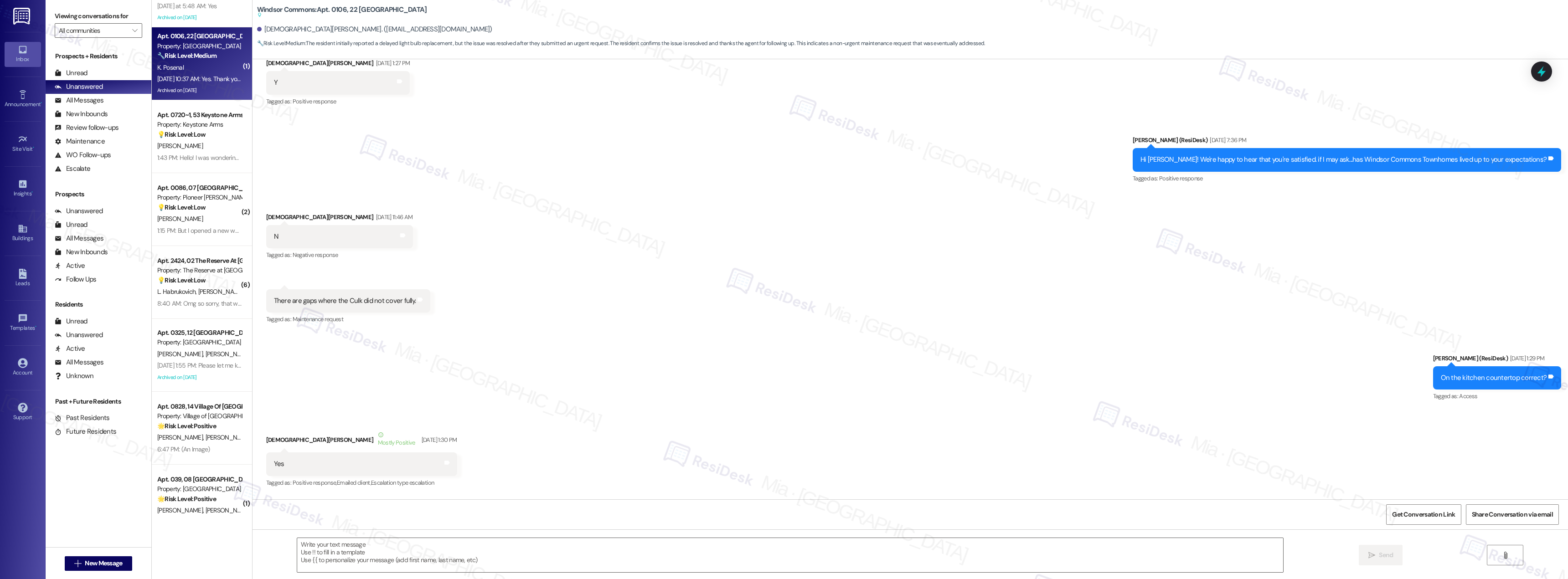
type textarea "Fetching suggested responses. Please feel free to read through the conversation…"
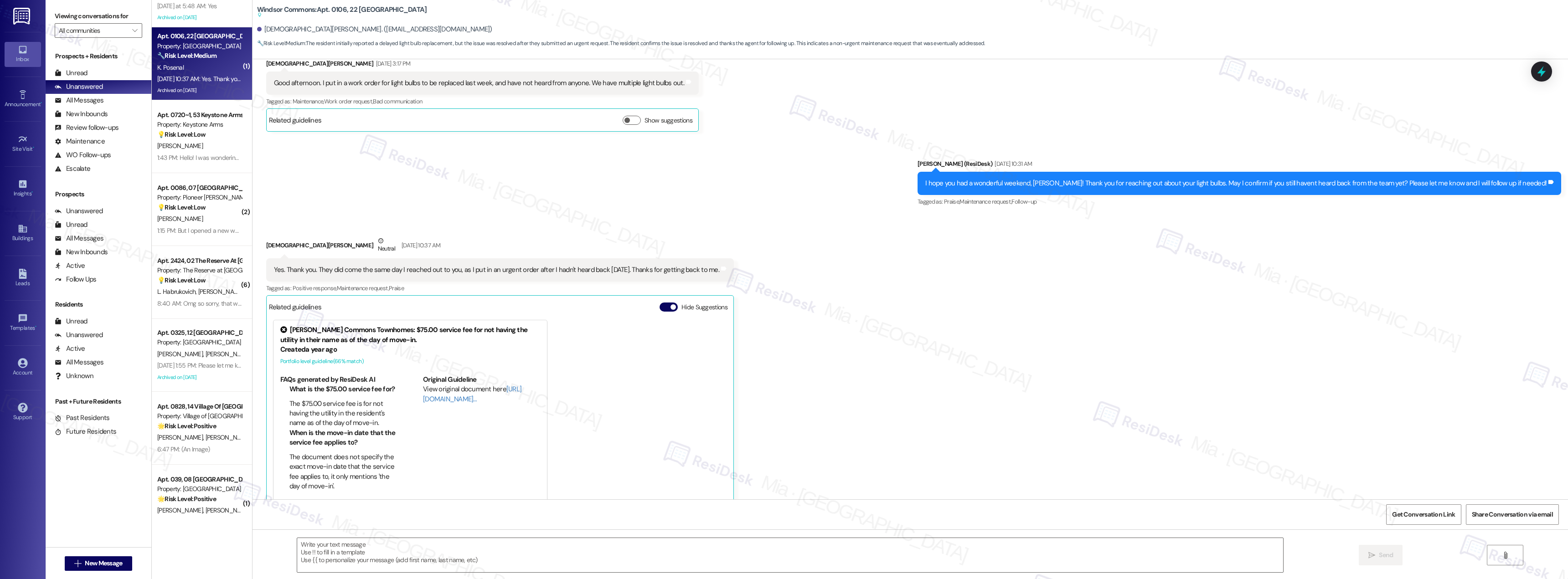
scroll to position [6199, 0]
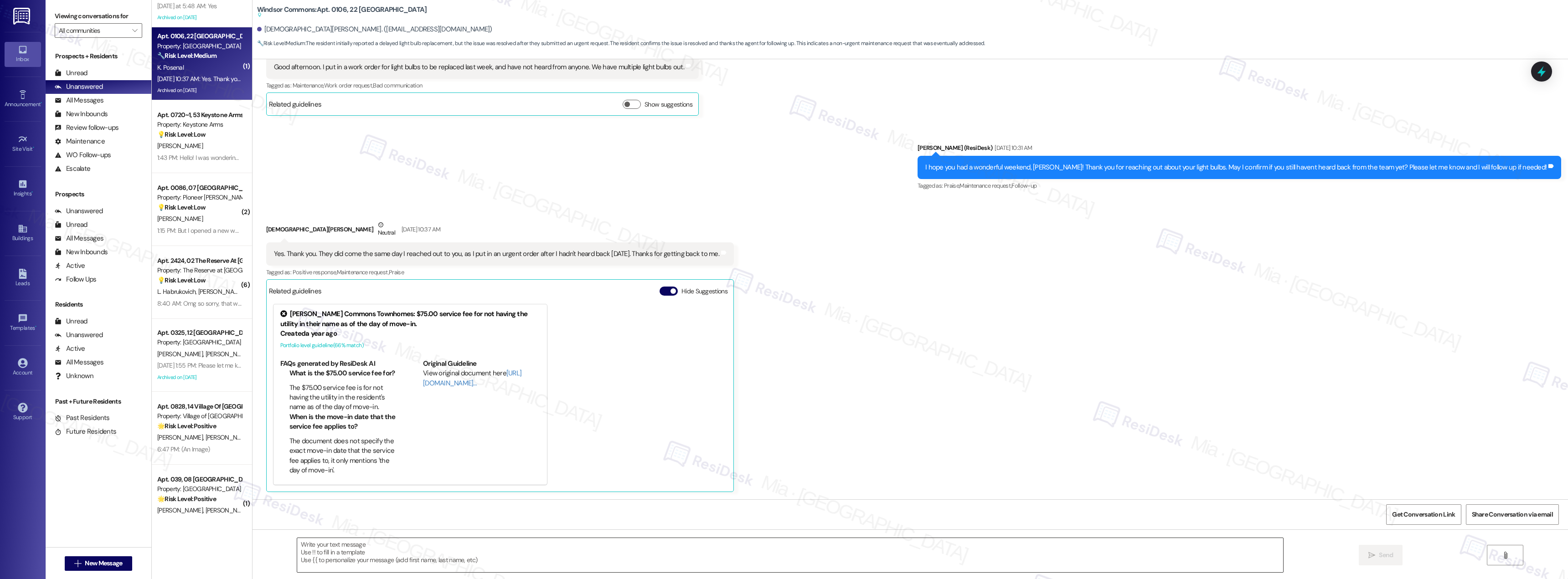
click at [355, 551] on textarea at bounding box center [790, 555] width 986 height 34
click at [351, 545] on textarea "To enrich screen reader interactions, please activate Accessibility in Grammarl…" at bounding box center [790, 555] width 986 height 34
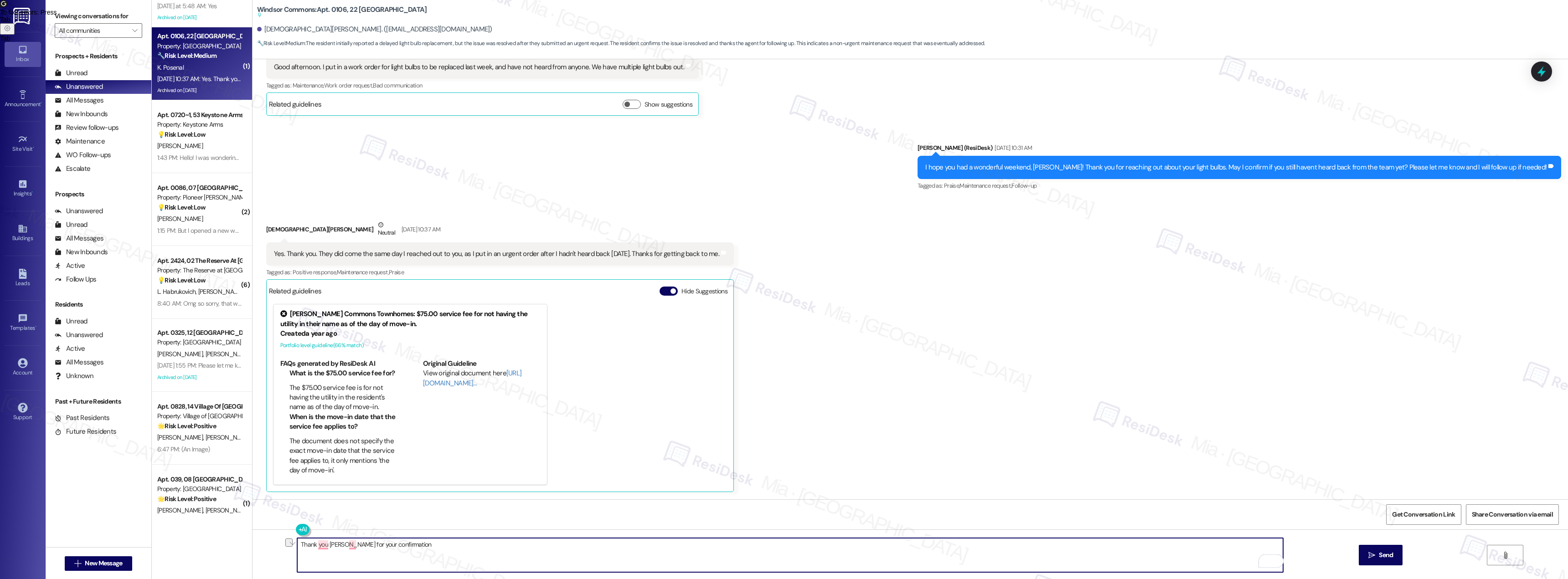
drag, startPoint x: 404, startPoint y: 545, endPoint x: 287, endPoint y: 544, distance: 117.0
click at [287, 544] on div "Thank you Kristen for your confirmation  Send " at bounding box center [910, 564] width 1315 height 69
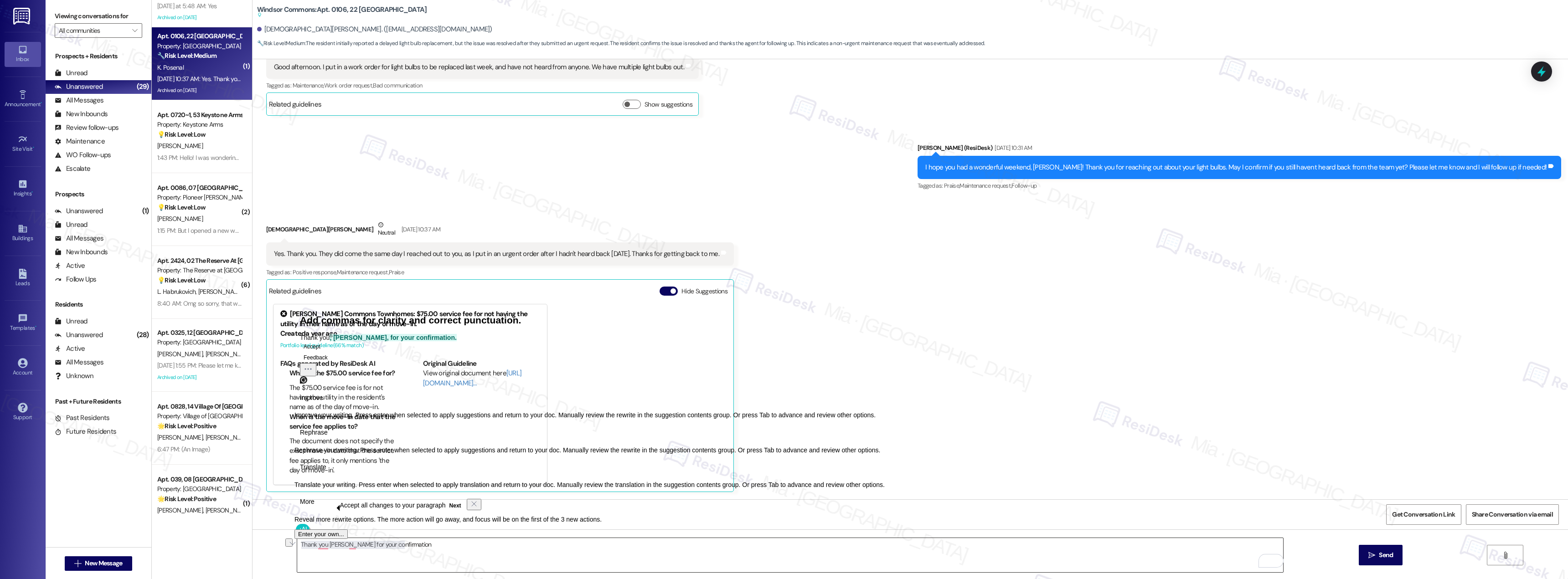
click at [565, 546] on textarea "Thank you Kristen for your confirmation" at bounding box center [790, 555] width 986 height 34
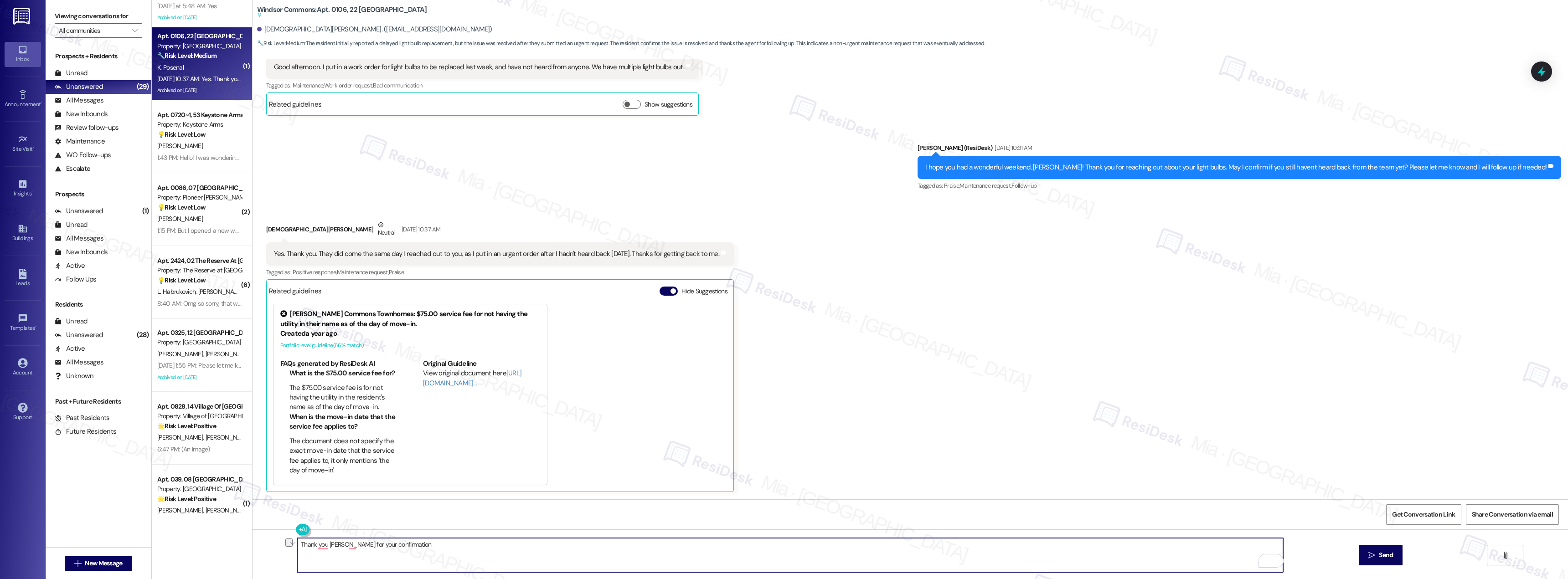
drag, startPoint x: 378, startPoint y: 548, endPoint x: 255, endPoint y: 522, distance: 125.7
click at [297, 548] on textarea "Thank you Kristen for your confirmation" at bounding box center [790, 555] width 986 height 34
click at [414, 543] on textarea "Thank you Kristen for your confirmation" at bounding box center [790, 555] width 986 height 34
click at [347, 545] on textarea "Thank you Kristen for your confirmation" at bounding box center [790, 555] width 986 height 34
click at [357, 547] on textarea "Thank you Kristen for your confirmation" at bounding box center [790, 555] width 986 height 34
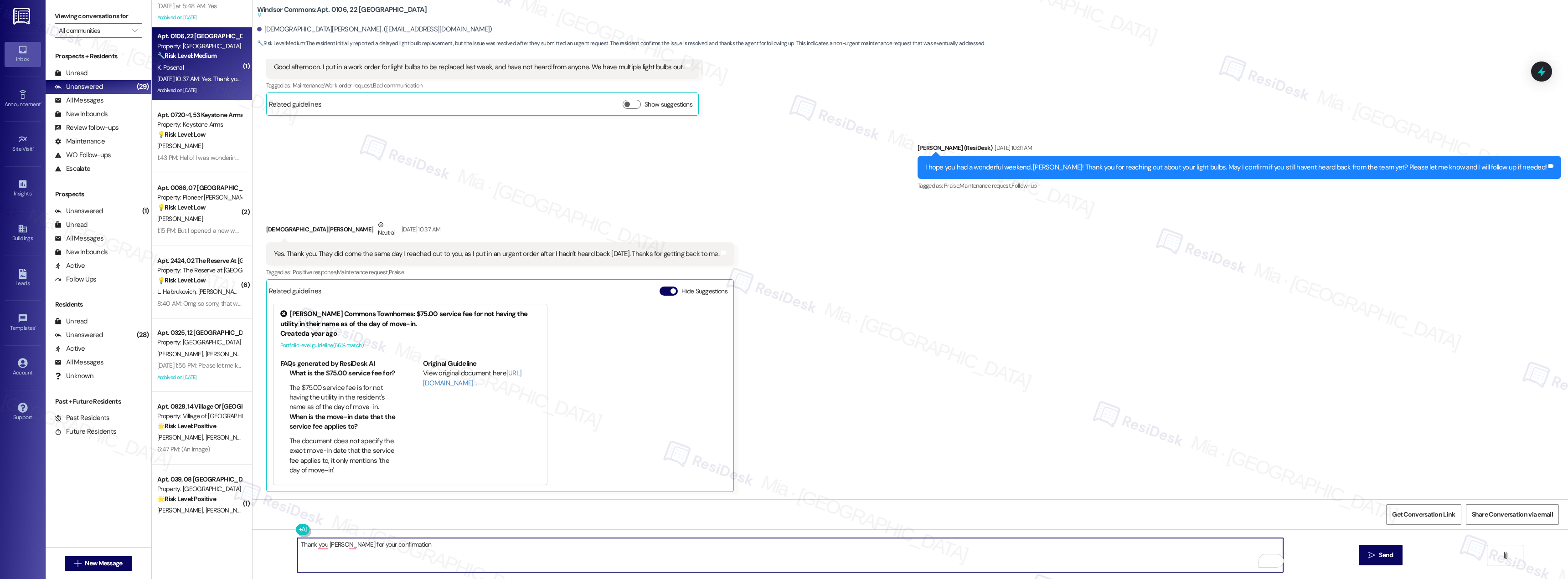
drag, startPoint x: 352, startPoint y: 547, endPoint x: 431, endPoint y: 548, distance: 79.0
click at [427, 546] on textarea "Thank you Kristen for your confirmation" at bounding box center [790, 555] width 986 height 34
paste textarea "Please don’t hesitate to reach out if you need anything—I’m here for you.”"
click at [528, 545] on textarea "Thank you Kristen for confirming. Please don’t hesitate to reach out if you nee…" at bounding box center [790, 555] width 986 height 34
drag, startPoint x: 577, startPoint y: 547, endPoint x: 546, endPoint y: 549, distance: 31.1
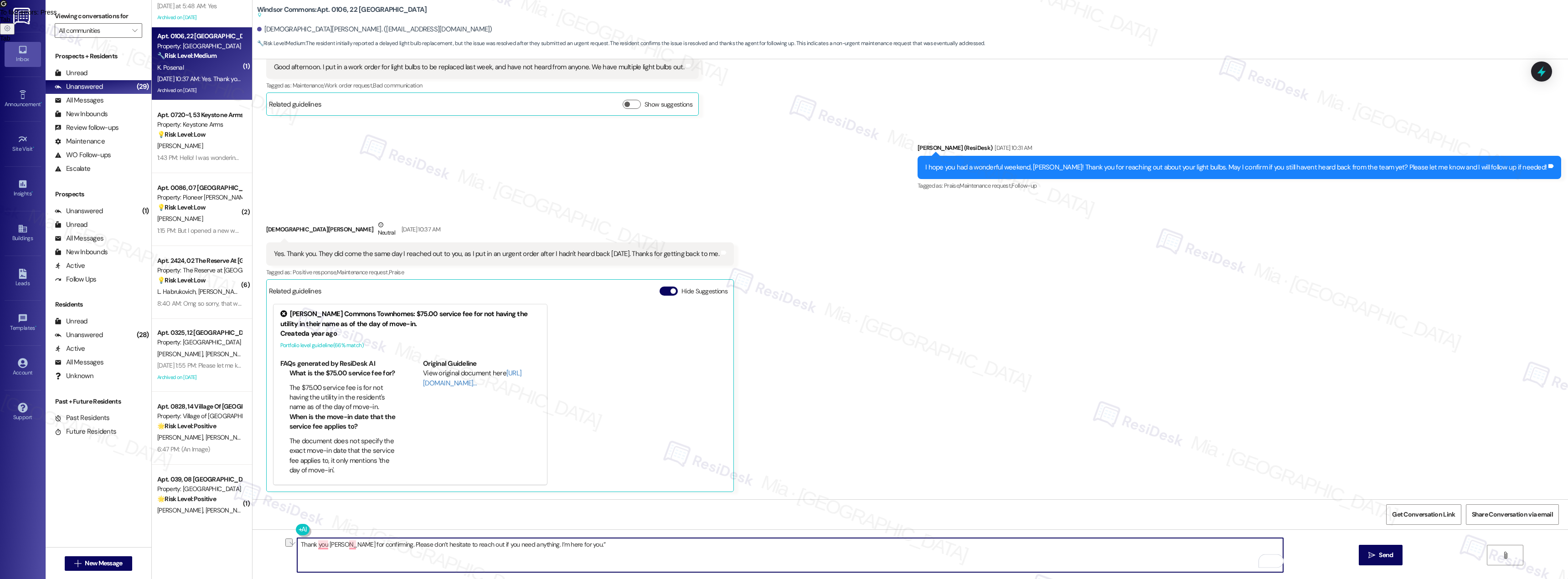
click at [546, 549] on textarea "Thank you Kristen for confirming. Please don’t hesitate to reach out if you nee…" at bounding box center [790, 555] width 986 height 34
click at [603, 549] on textarea "Thank you Kristen for confirming. Please don’t hesitate to reach out if you nee…" at bounding box center [790, 555] width 986 height 34
drag, startPoint x: 528, startPoint y: 546, endPoint x: 593, endPoint y: 546, distance: 65.0
click at [593, 546] on textarea "Thank you Kristen for confirming. Please don’t hesitate to reach out if you nee…" at bounding box center [790, 555] width 986 height 34
drag, startPoint x: 400, startPoint y: 543, endPoint x: 528, endPoint y: 541, distance: 128.0
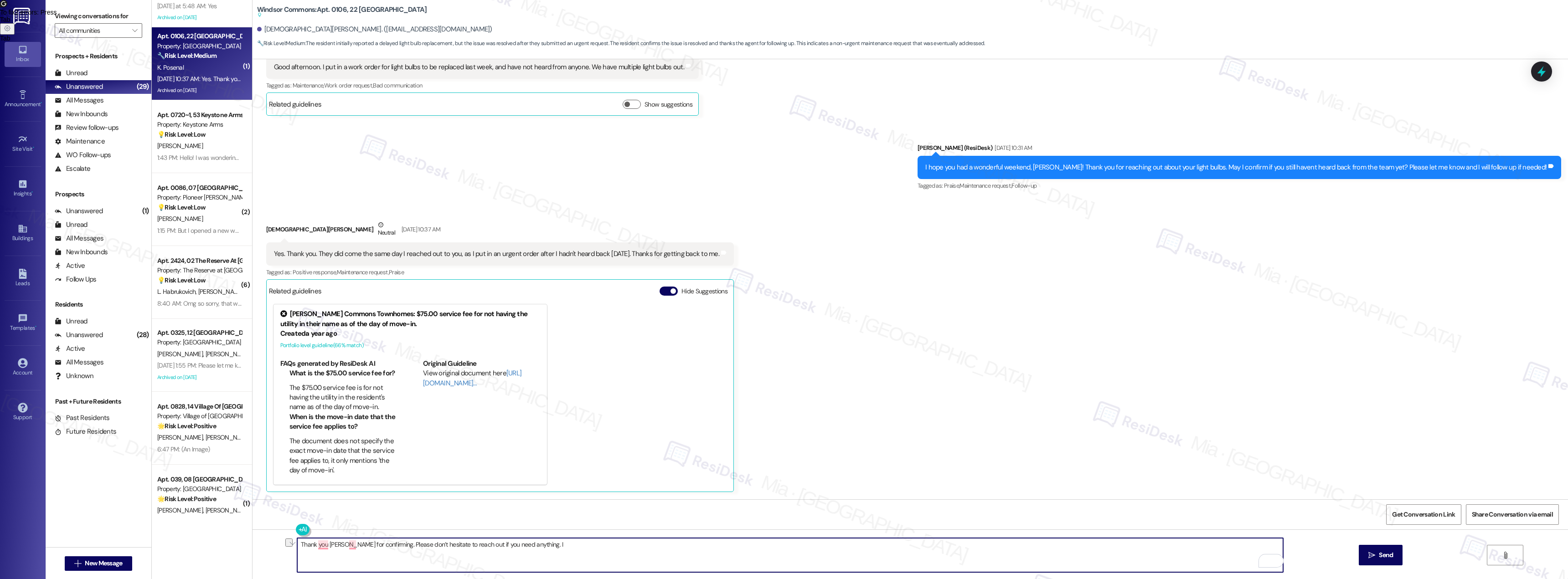
click at [528, 541] on textarea "Thank you Kristen for confirming. Please don’t hesitate to reach out if you nee…" at bounding box center [790, 555] width 986 height 34
click at [528, 542] on textarea "Thank you Kristen for confirming. Please don’t hesitate to reach out if you nee…" at bounding box center [790, 555] width 986 height 34
type textarea "Thank you Kristen for confirming. Please let me know if there's anything else I…"
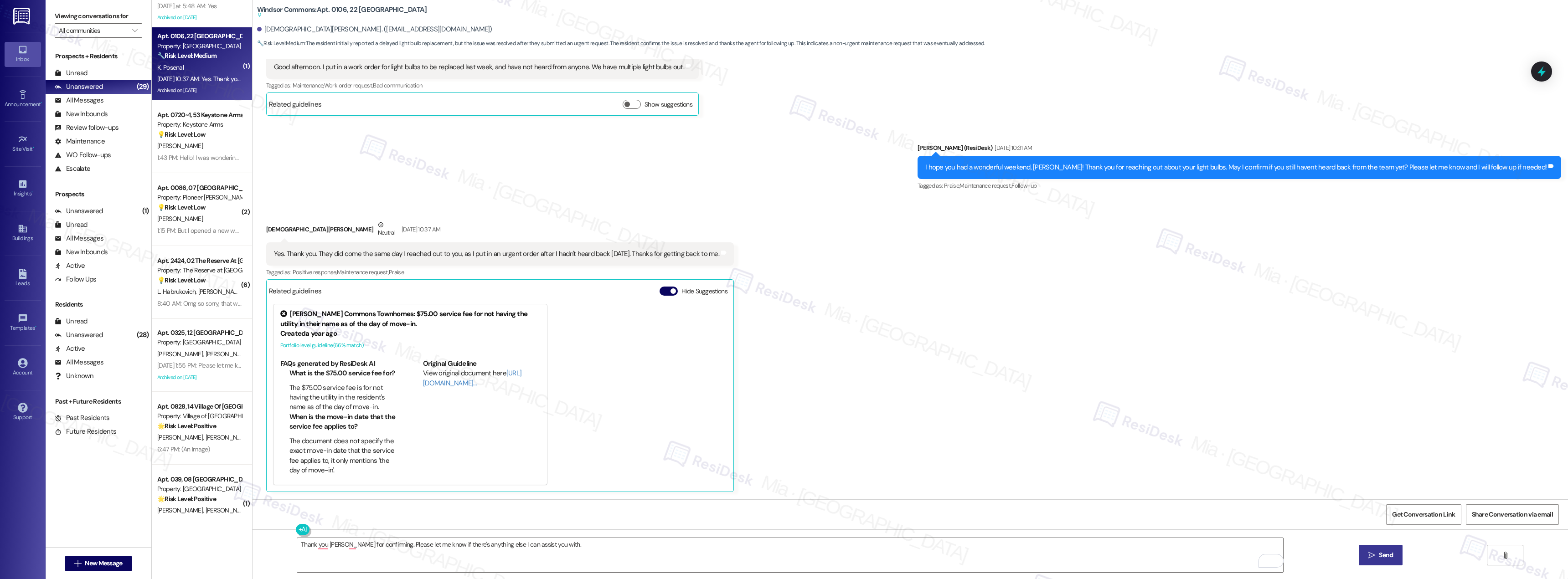
click at [1397, 553] on button " Send" at bounding box center [1381, 555] width 44 height 20
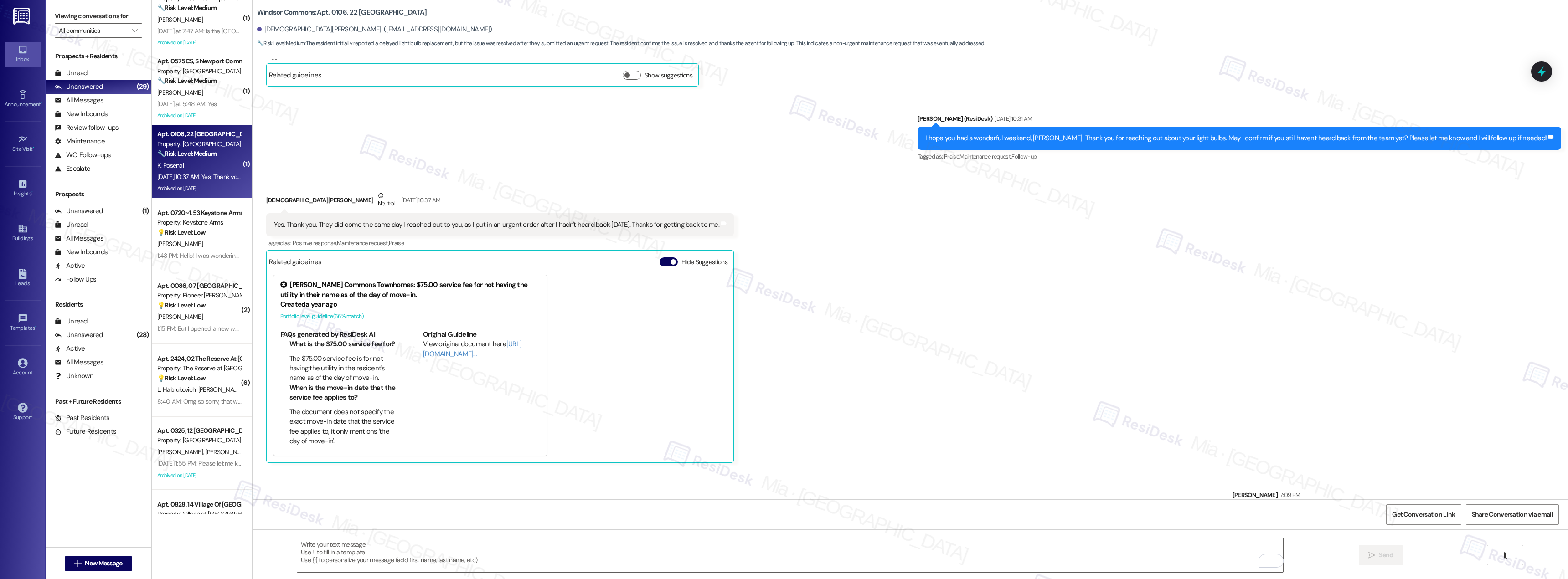
scroll to position [410, 0]
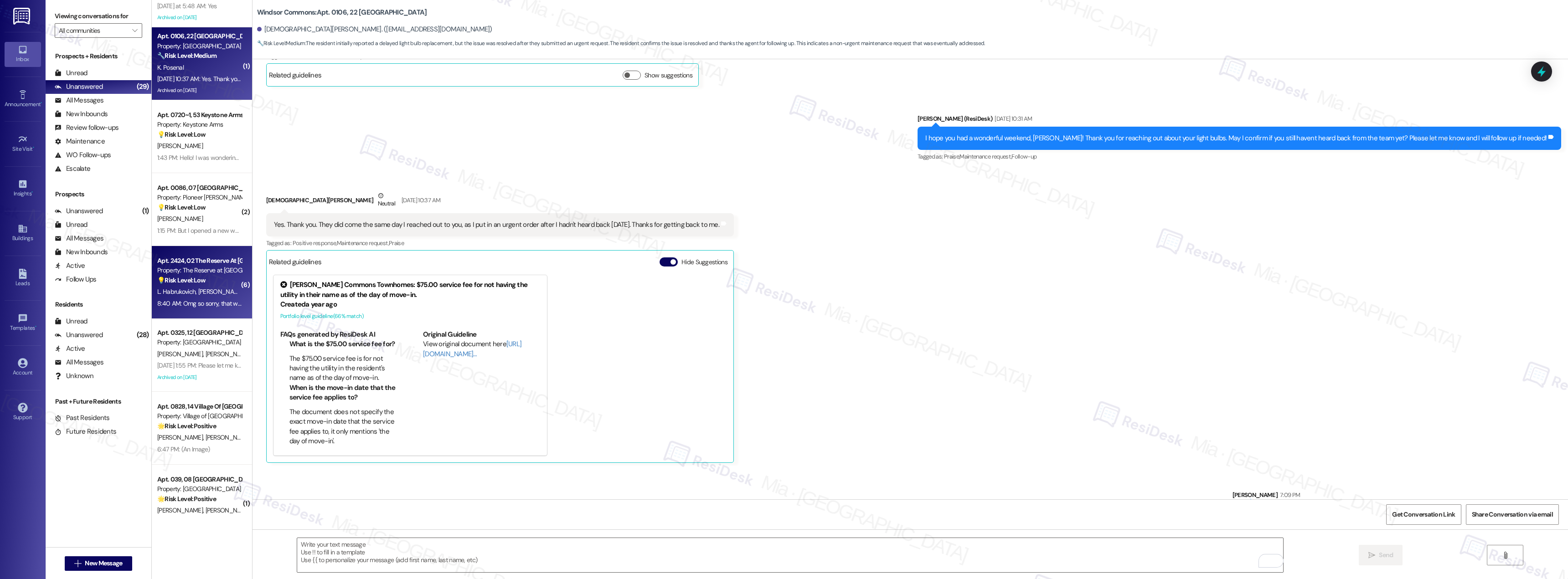
click at [202, 272] on div "Property: The Reserve at [GEOGRAPHIC_DATA]" at bounding box center [200, 271] width 84 height 10
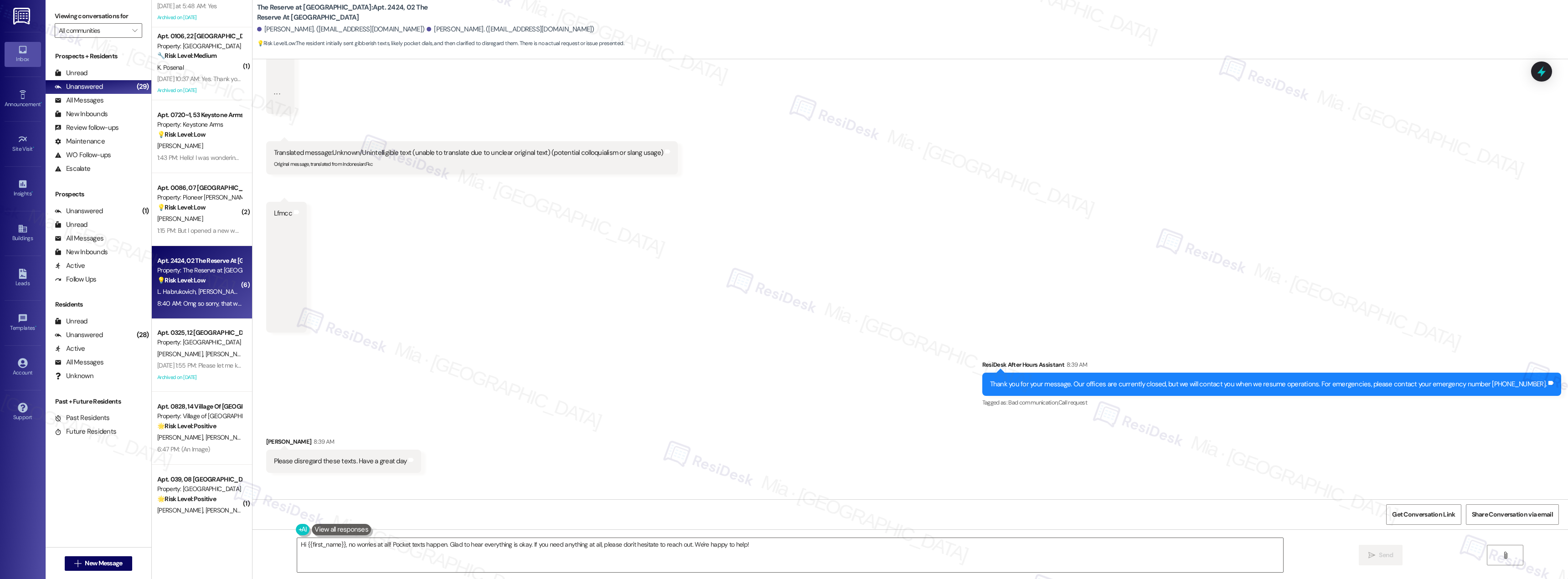
scroll to position [783, 0]
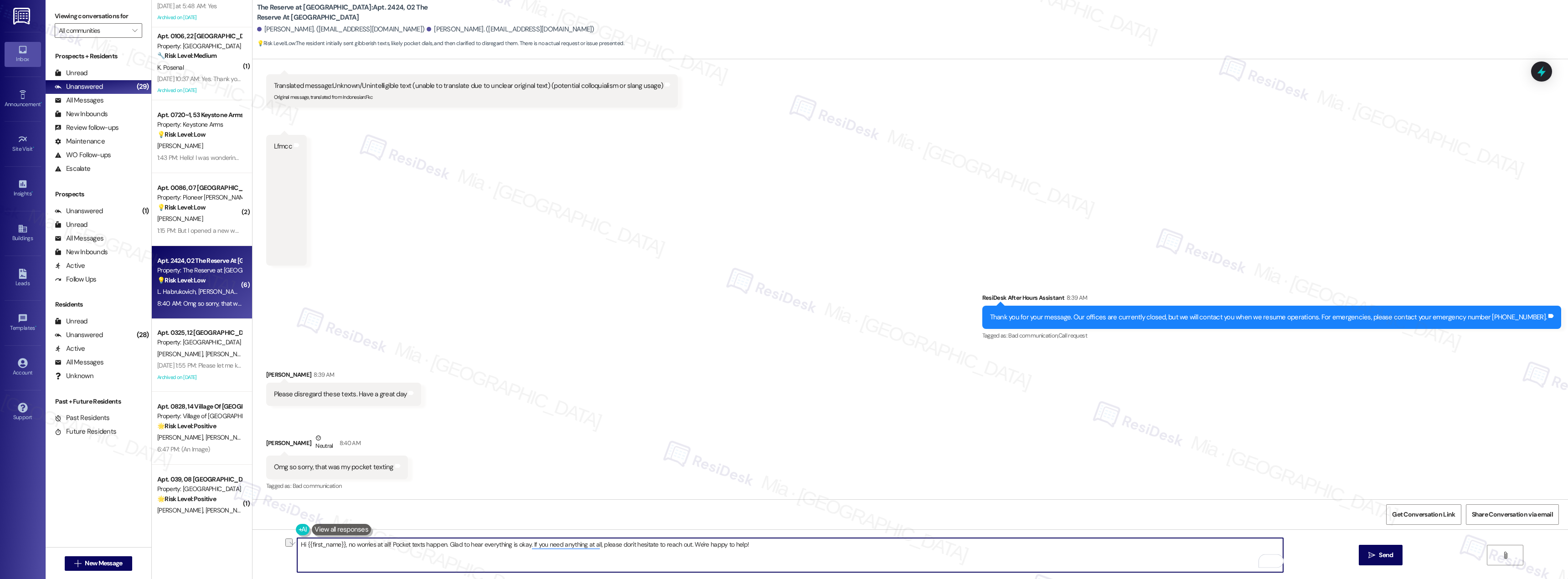
drag, startPoint x: 523, startPoint y: 546, endPoint x: 288, endPoint y: 552, distance: 235.1
click at [292, 552] on div "Hi {{first_name}}, no worries at all! Pocket texts happen. Glad to hear everyth…" at bounding box center [785, 555] width 986 height 35
click at [418, 547] on textarea "No worries at all Shane. If you need anything at all, please don't hesitate to …" at bounding box center [790, 555] width 986 height 34
click at [457, 560] on textarea "No worries at all Shane. If you need anything, please don't hesitate to reach o…" at bounding box center [790, 555] width 986 height 34
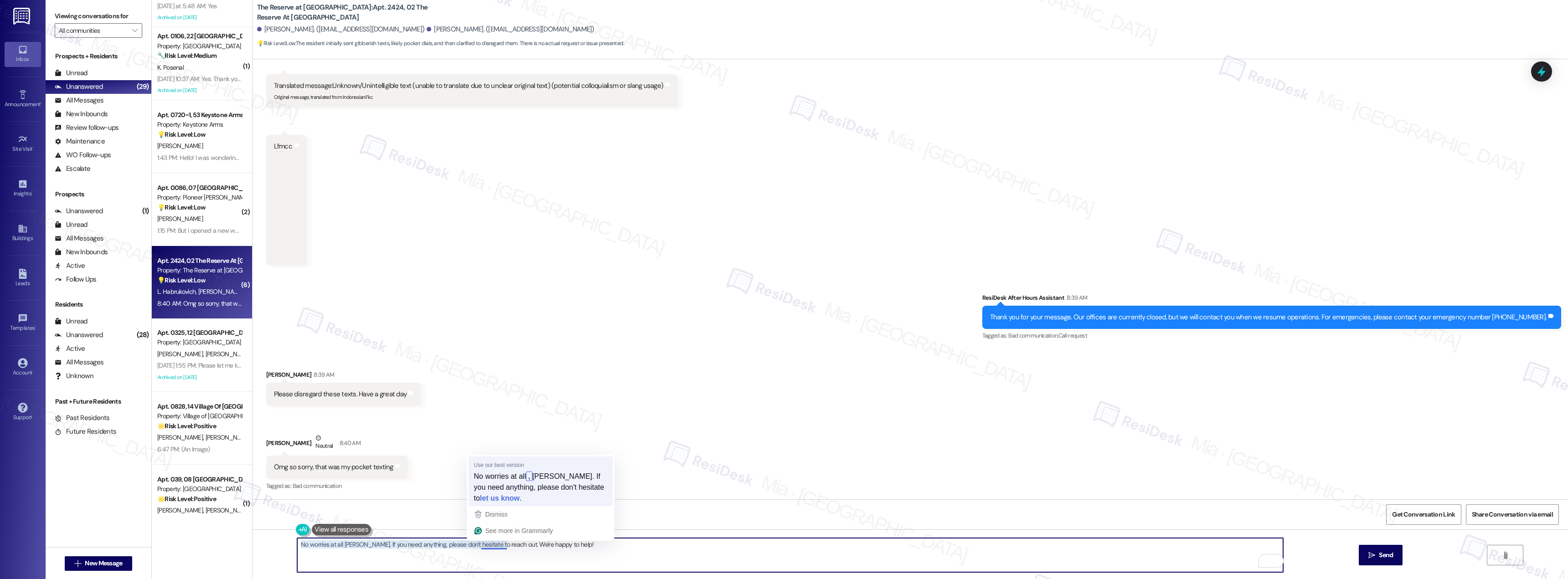
type textarea "No worries at all, Shane. If you need anything, please don't hesitate to let us…"
click at [594, 546] on textarea "No worries at all, Shane. If you need anything, please don't hesitate to let us…" at bounding box center [790, 555] width 986 height 34
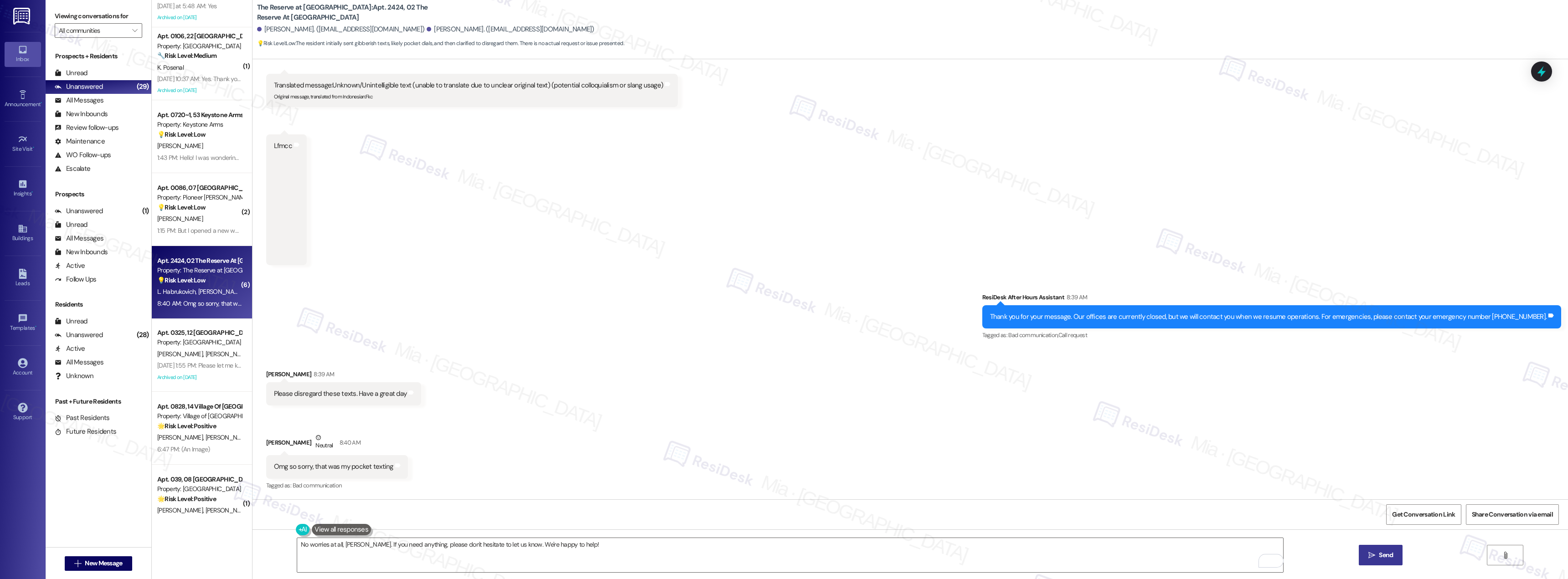
click at [1381, 551] on span "Send" at bounding box center [1385, 556] width 14 height 10
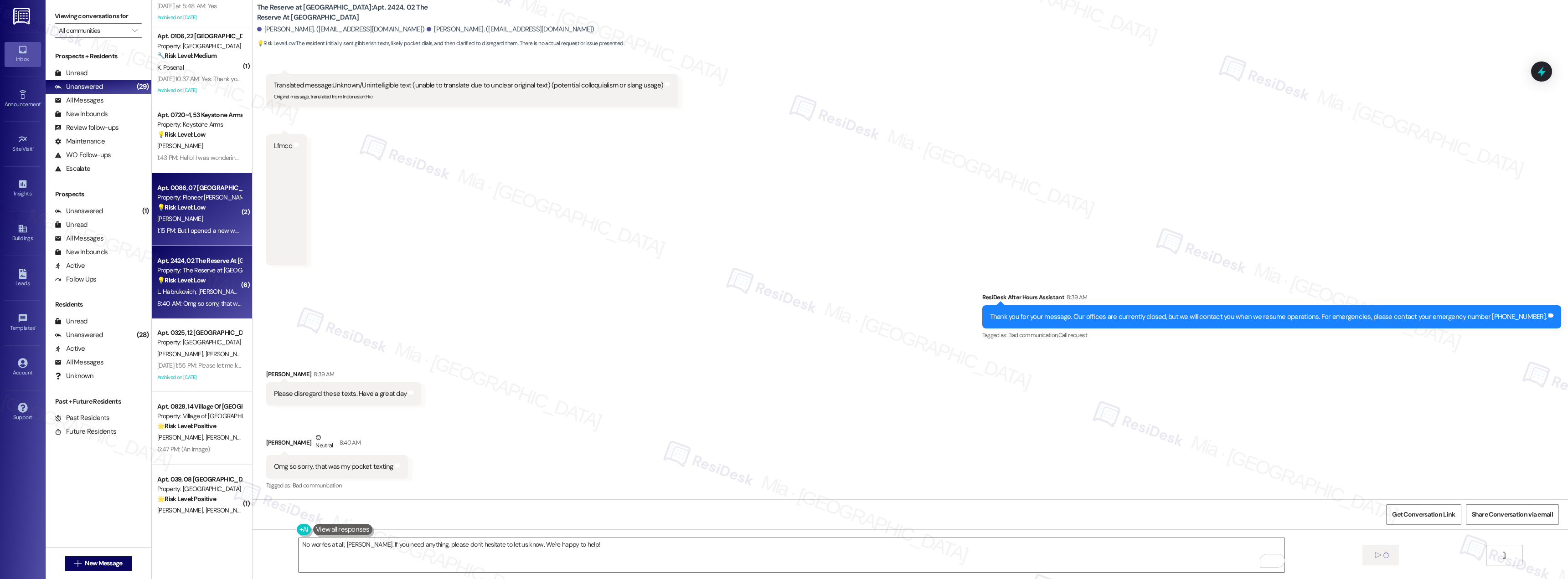
click at [188, 208] on strong "💡 Risk Level: Low" at bounding box center [182, 208] width 48 height 8
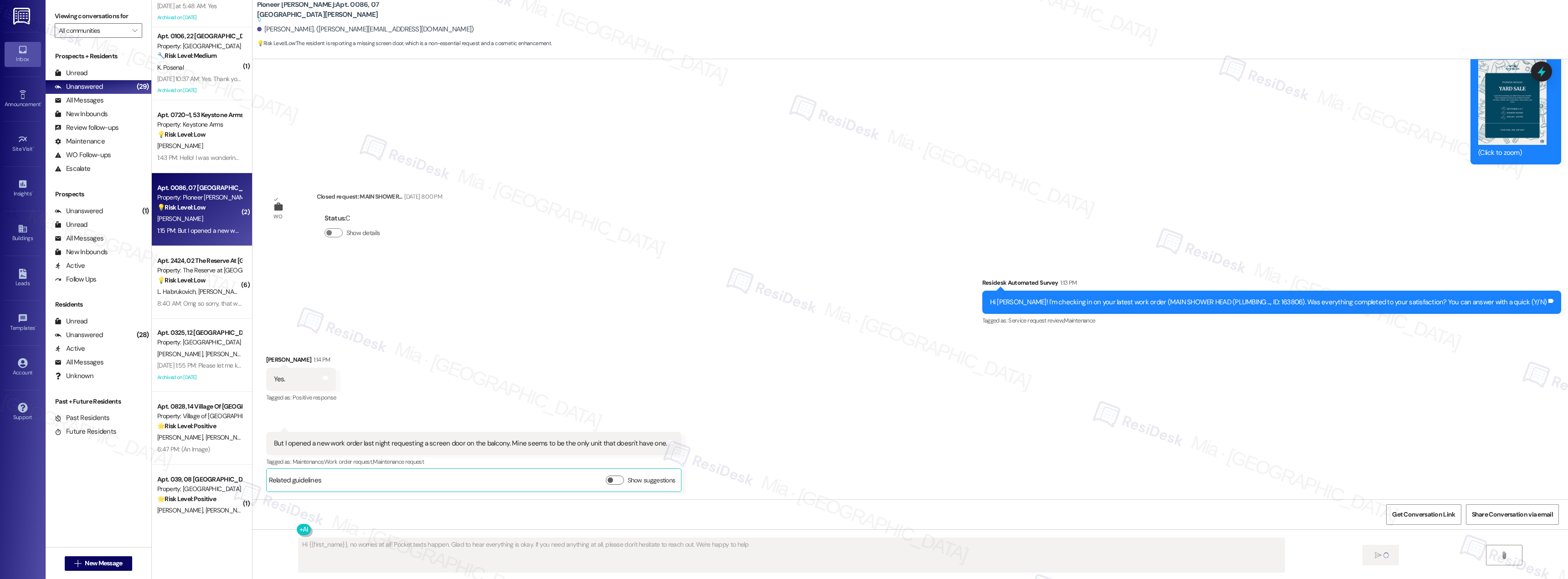
type textarea "Hi {{first_name}}, no worries at all! Pocket texts happen. Glad to hear everyth…"
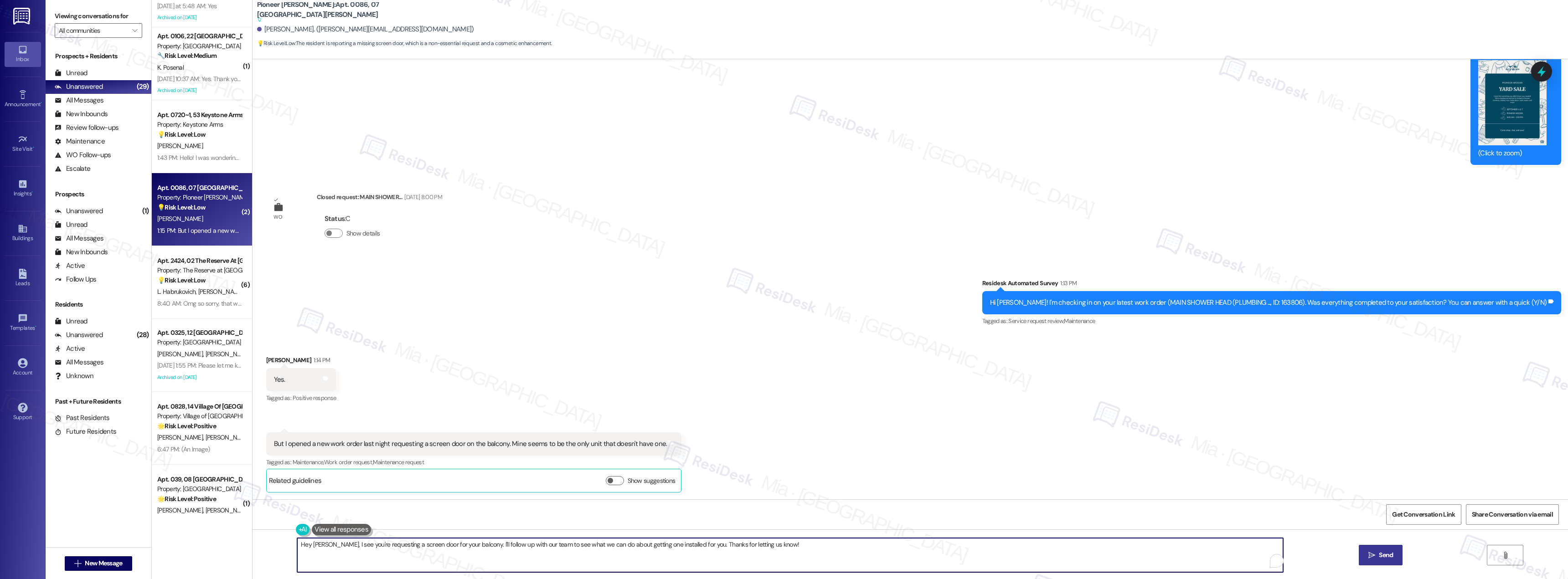
drag, startPoint x: 616, startPoint y: 544, endPoint x: 279, endPoint y: 544, distance: 337.0
click at [279, 544] on div "Hey Rob, I see you're requesting a screen door for your balcony. I'll follow up…" at bounding box center [910, 564] width 1315 height 69
paste textarea "Thank you for confirming, Kristen. I’m so glad to hear you’re satisfied with wo…"
click at [752, 546] on textarea "Thank you for confirming, Kristen. I’m so glad to hear you’re satisfied with wo…" at bounding box center [790, 555] width 986 height 34
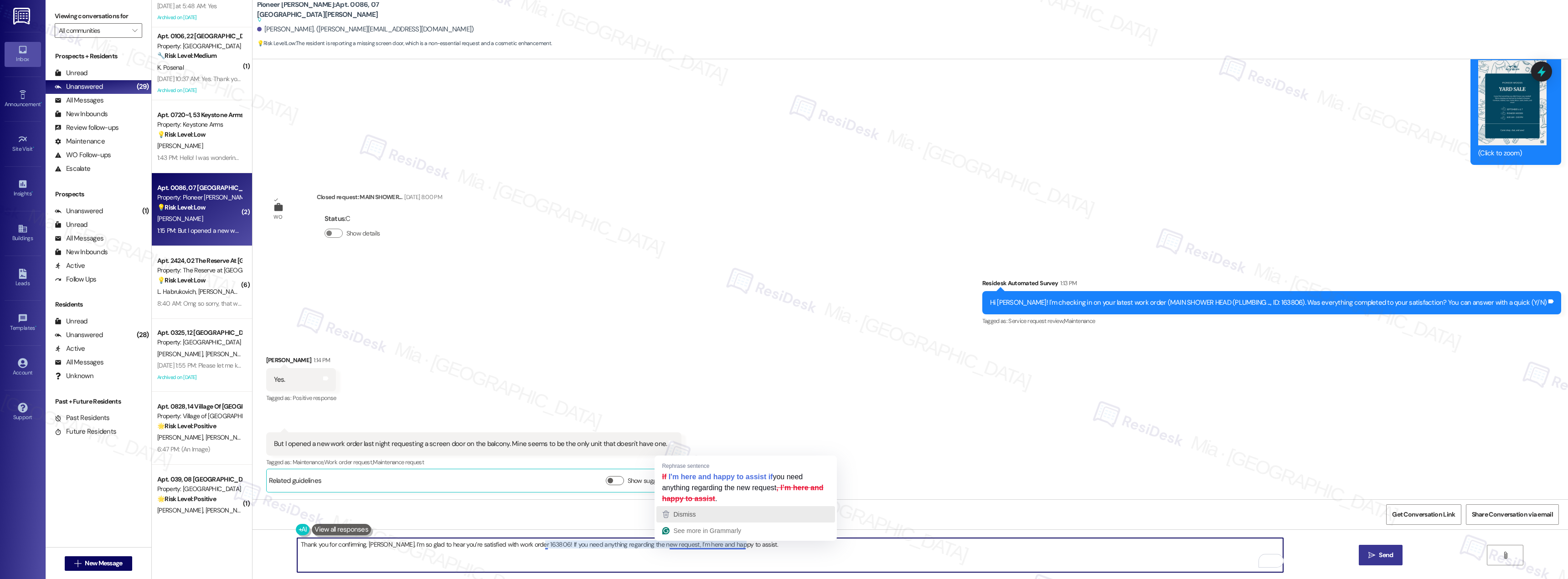
click at [700, 516] on div "Dismiss" at bounding box center [746, 514] width 170 height 14
type textarea "Thank you for confirming, Kristen. I’m so glad to hear you’re satisfied with wo…"
click at [1392, 552] on span "Send" at bounding box center [1385, 556] width 14 height 10
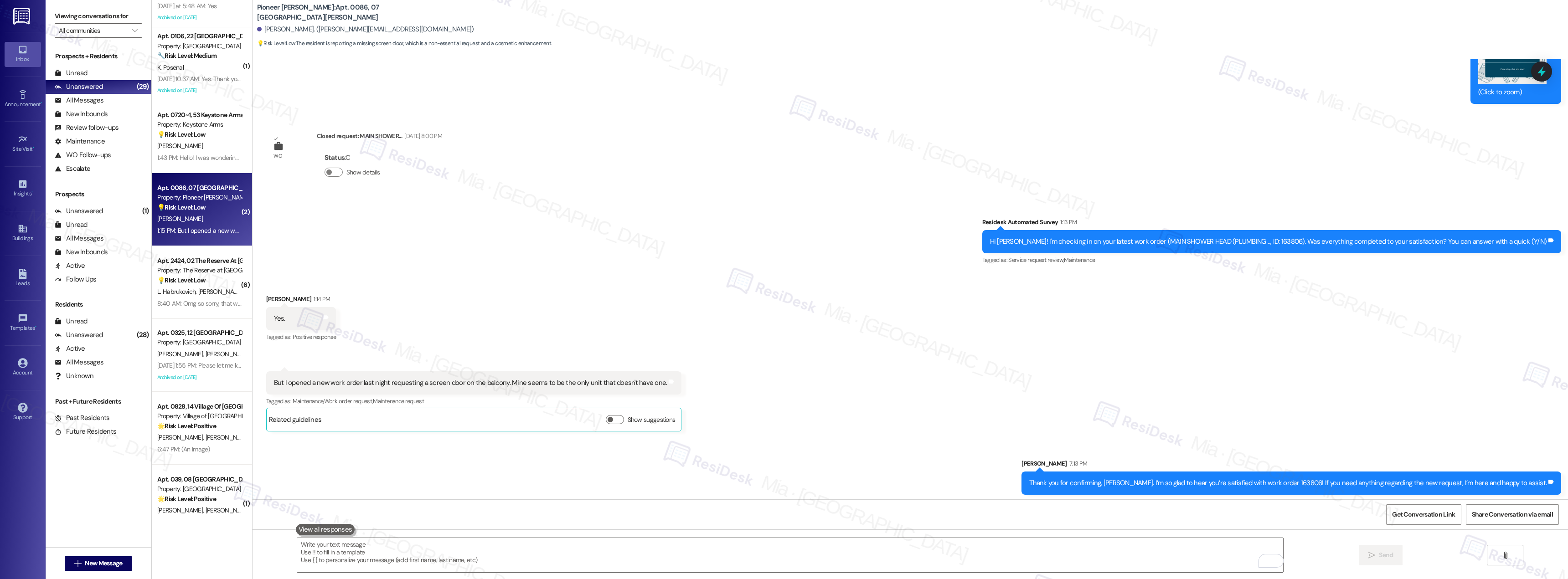
scroll to position [627, 0]
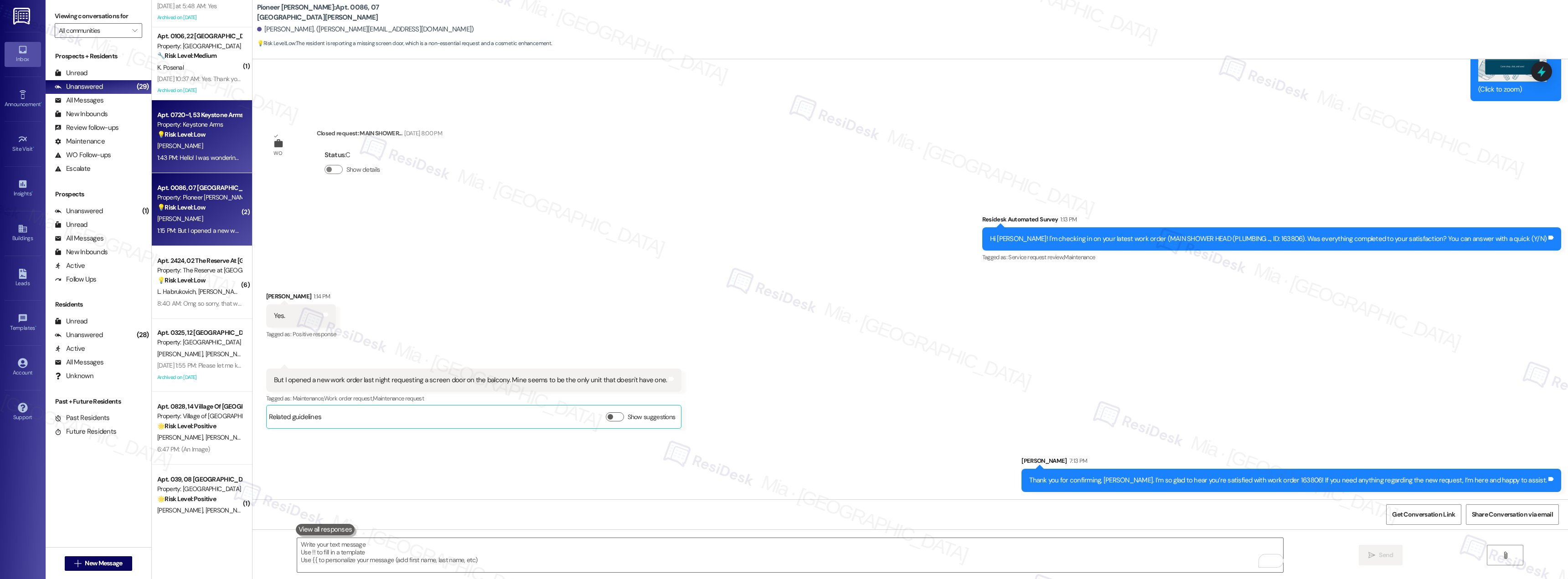
click at [194, 164] on div "Apt. 0720~1, 53 Keystone Arms Rental Community Property: Keystone Arms 💡 Risk L…" at bounding box center [202, 136] width 100 height 73
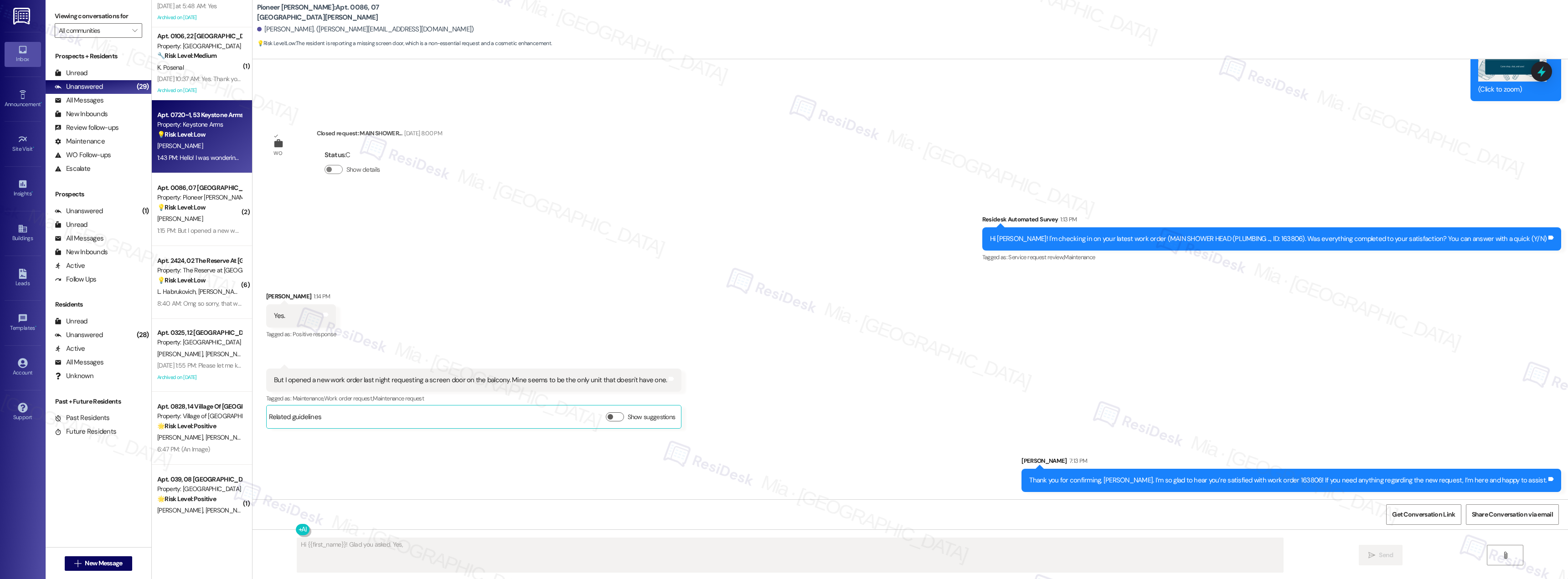
scroll to position [30, 0]
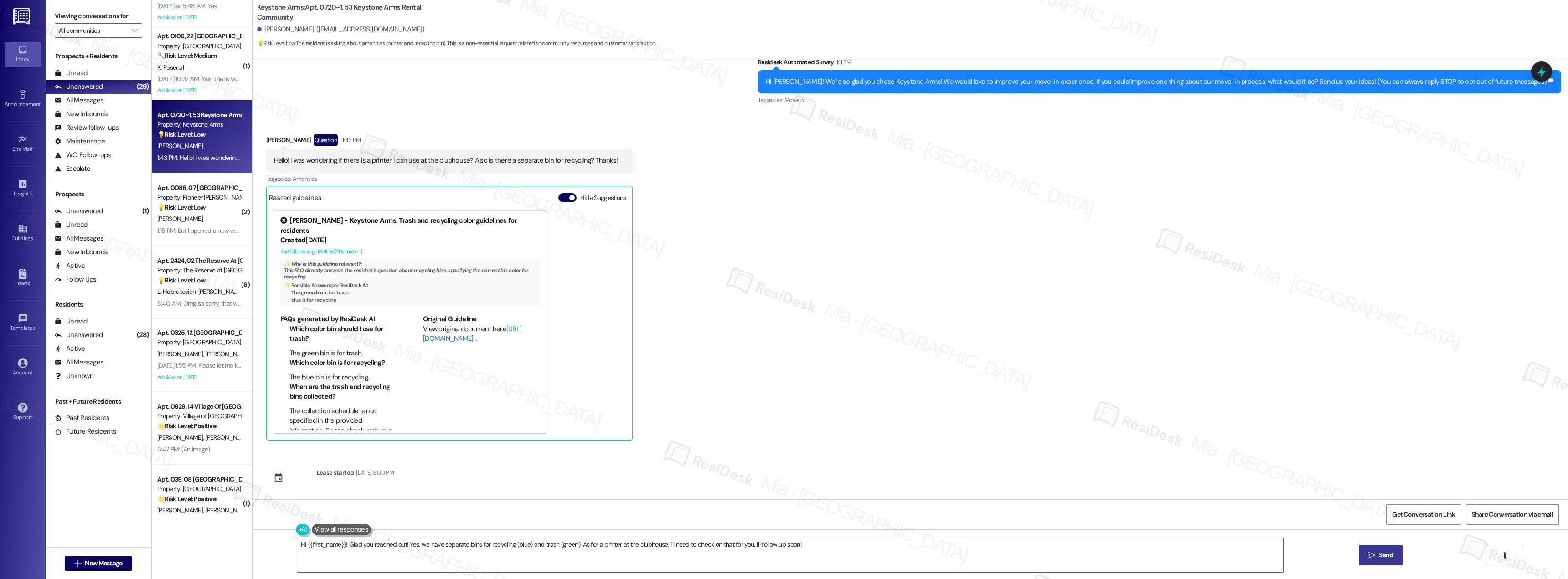
click at [439, 329] on link "[URL][DOMAIN_NAME]…" at bounding box center [473, 334] width 99 height 19
drag, startPoint x: 460, startPoint y: 160, endPoint x: 265, endPoint y: 160, distance: 195.0
click at [273, 160] on div "Hello! I was wondering if there is a printer I can use at the clubhouse? Also i…" at bounding box center [446, 161] width 346 height 10
copy div "Hello! I was wondering if there is a printer I can use at the clubhouse?"
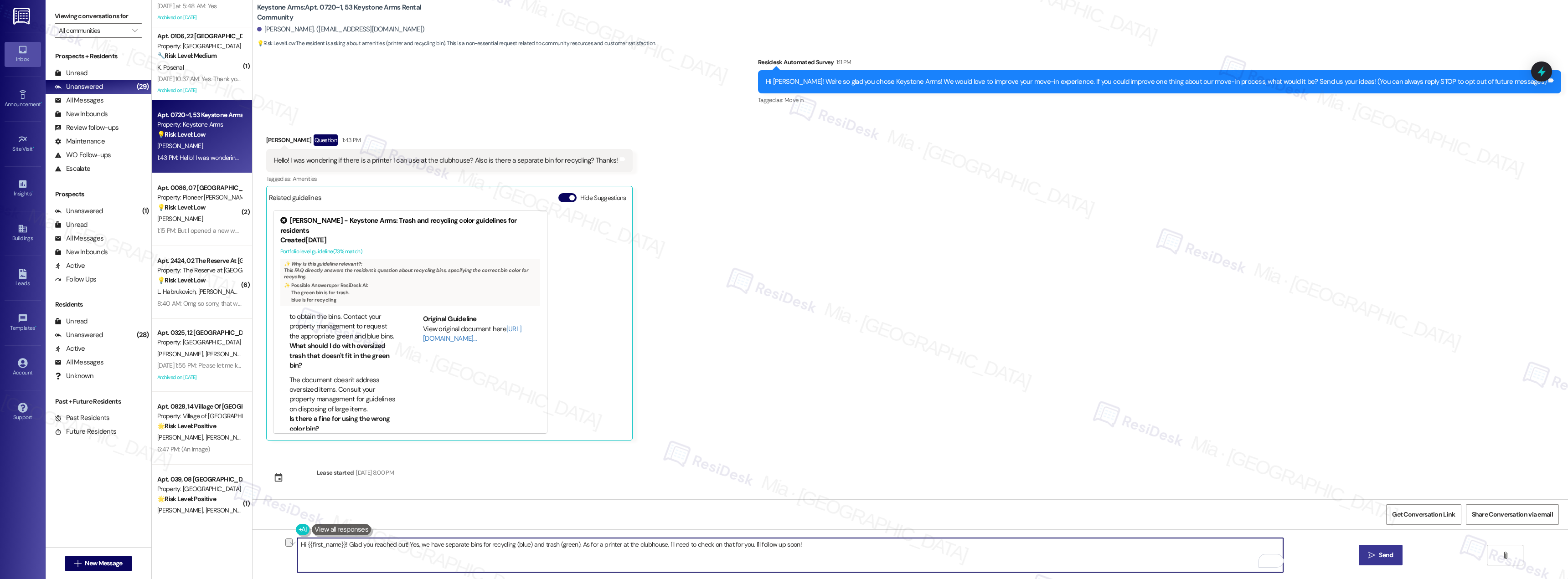
drag, startPoint x: 342, startPoint y: 545, endPoint x: 388, endPoint y: 546, distance: 46.0
click at [388, 546] on textarea "Hi {{first_name}}! Glad you reached out! Yes, we have separate bins for recycli…" at bounding box center [790, 555] width 986 height 34
click at [519, 543] on textarea "Hi {{first_name}}! Thank you for reaching out! Yes, we have separate bins for r…" at bounding box center [790, 555] width 986 height 34
click at [555, 544] on textarea "Hi {{first_name}}! Thank you for reaching out! Yes, we have separate bins for r…" at bounding box center [790, 555] width 986 height 34
click at [565, 546] on textarea "Hi {{first_name}}! Thank you for reaching out! Yes, we have separate bins for r…" at bounding box center [790, 555] width 986 height 34
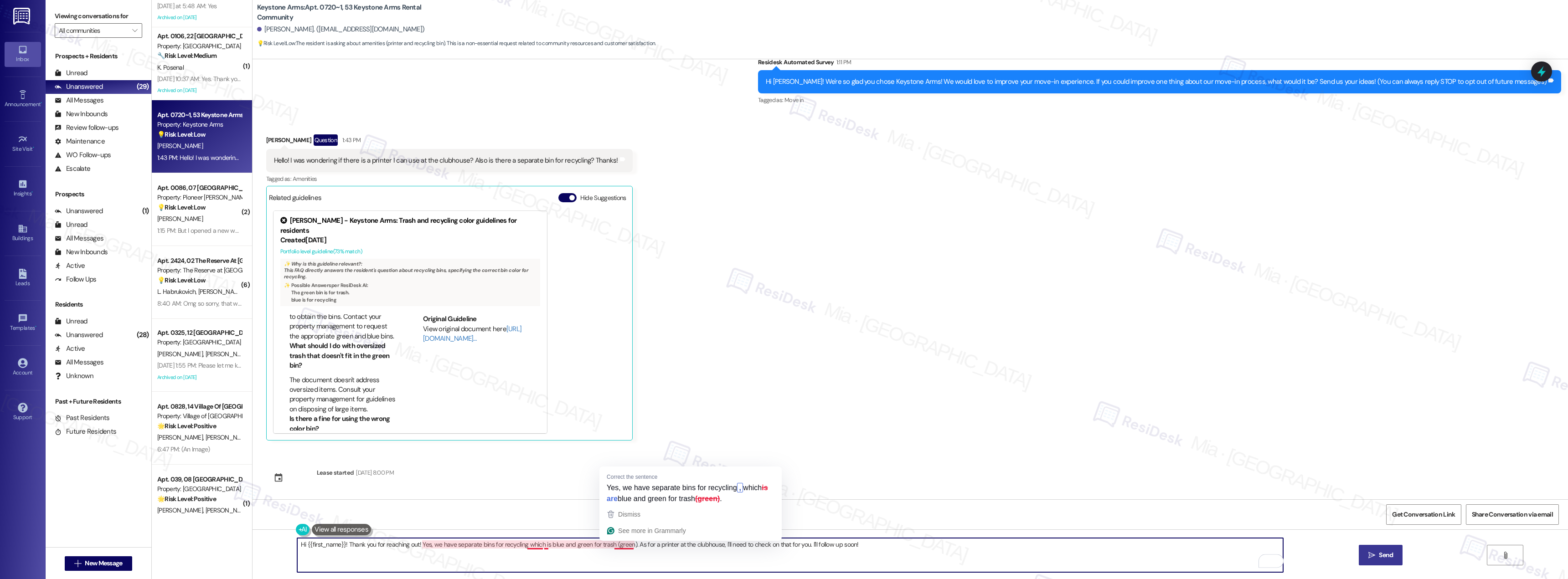
click at [611, 547] on textarea "Hi {{first_name}}! Thank you for reaching out! Yes, we have separate bins for r…" at bounding box center [790, 555] width 986 height 34
type textarea "Hi {{first_name}}! Thank you for reaching out! Yes, we have separate bins for r…"
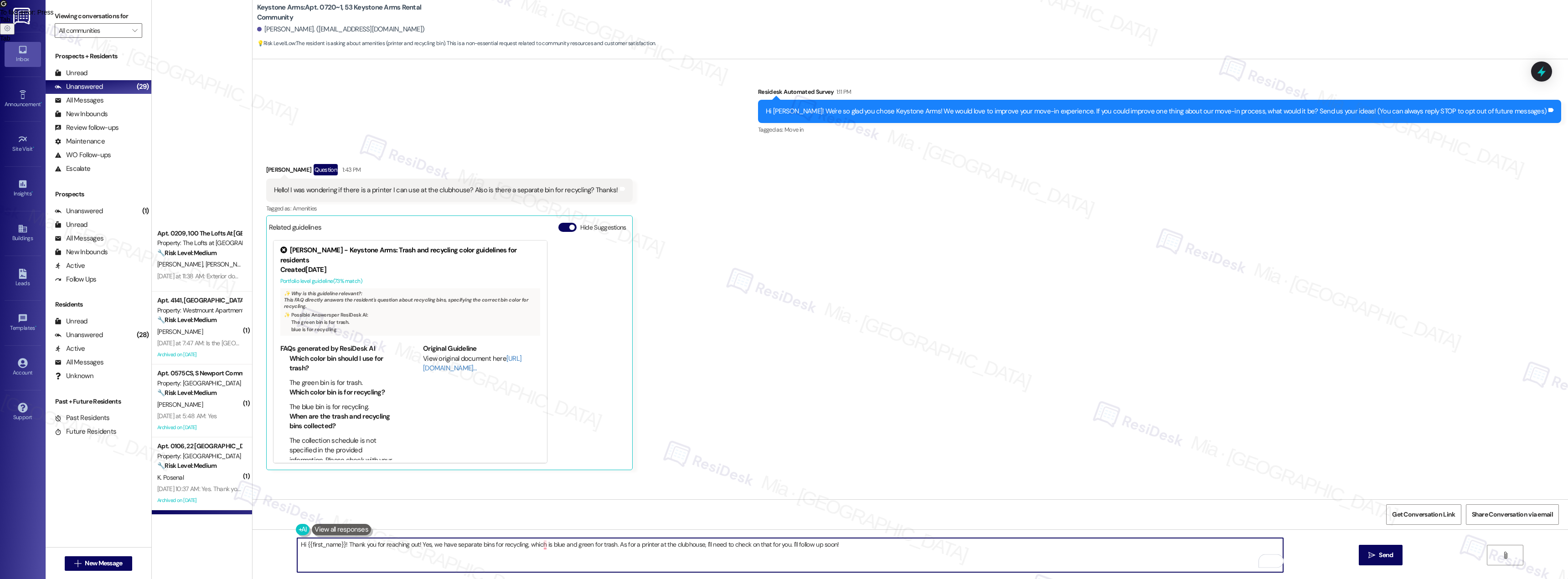
scroll to position [396, 0]
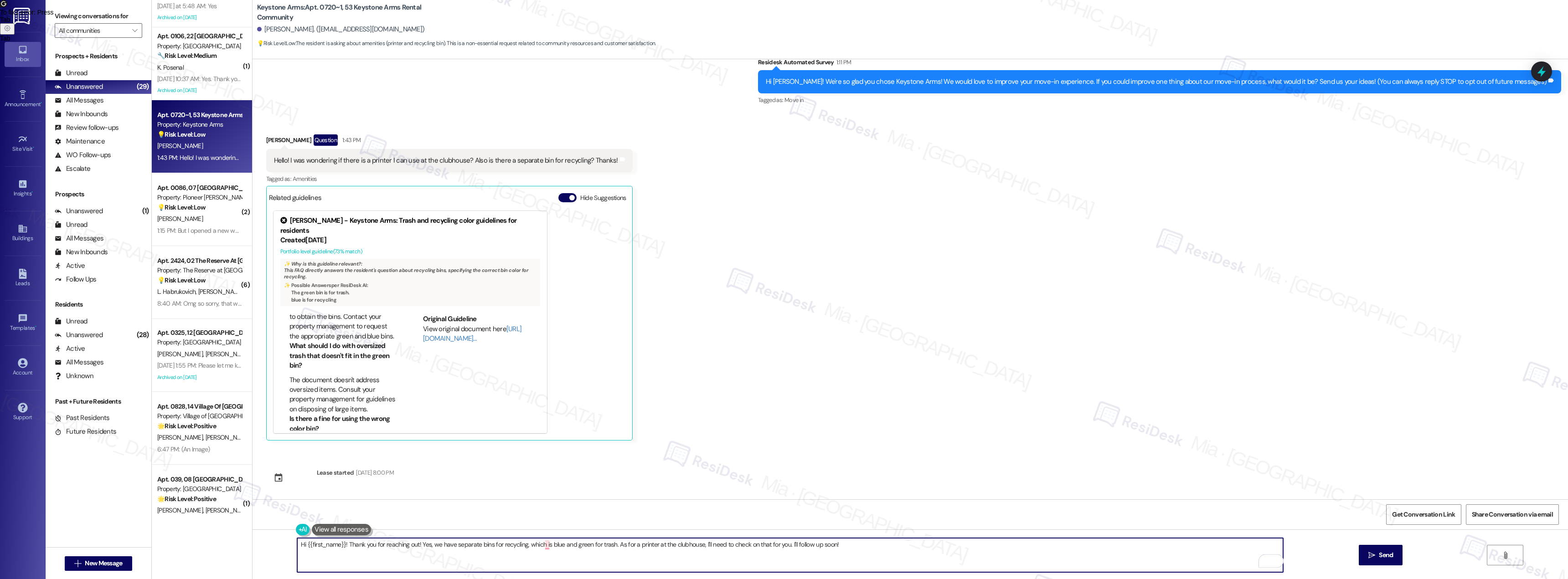
click at [606, 553] on textarea "Hi {{first_name}}! Thank you for reaching out! Yes, we have separate bins for r…" at bounding box center [790, 555] width 986 height 34
drag, startPoint x: 702, startPoint y: 544, endPoint x: 861, endPoint y: 546, distance: 159.0
click at [861, 546] on textarea "Hi {{first_name}}! Thank you for reaching out! Yes, we have separate bins for r…" at bounding box center [790, 555] width 986 height 34
click at [616, 546] on textarea "Hi {{first_name}}! Thank you for reaching out! Yes, we have separate bins for r…" at bounding box center [790, 555] width 986 height 34
drag, startPoint x: 614, startPoint y: 546, endPoint x: 712, endPoint y: 546, distance: 98.0
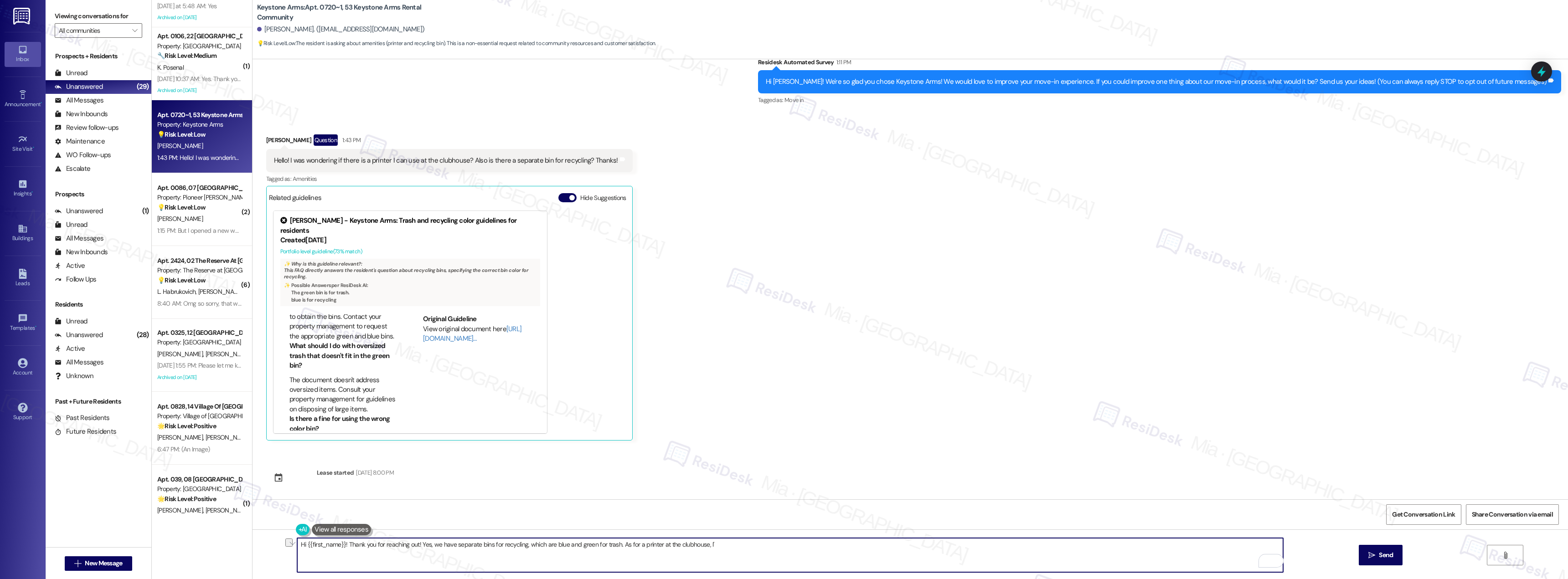
click at [712, 546] on textarea "Hi {{first_name}}! Thank you for reaching out! Yes, we have separate bins for r…" at bounding box center [790, 555] width 986 height 34
paste textarea "I’ll check with the team to confirm whether there’s a printer available for use…"
type textarea "Hi {{first_name}}! Thank you for reaching out! Yes, we have separate bins for r…"
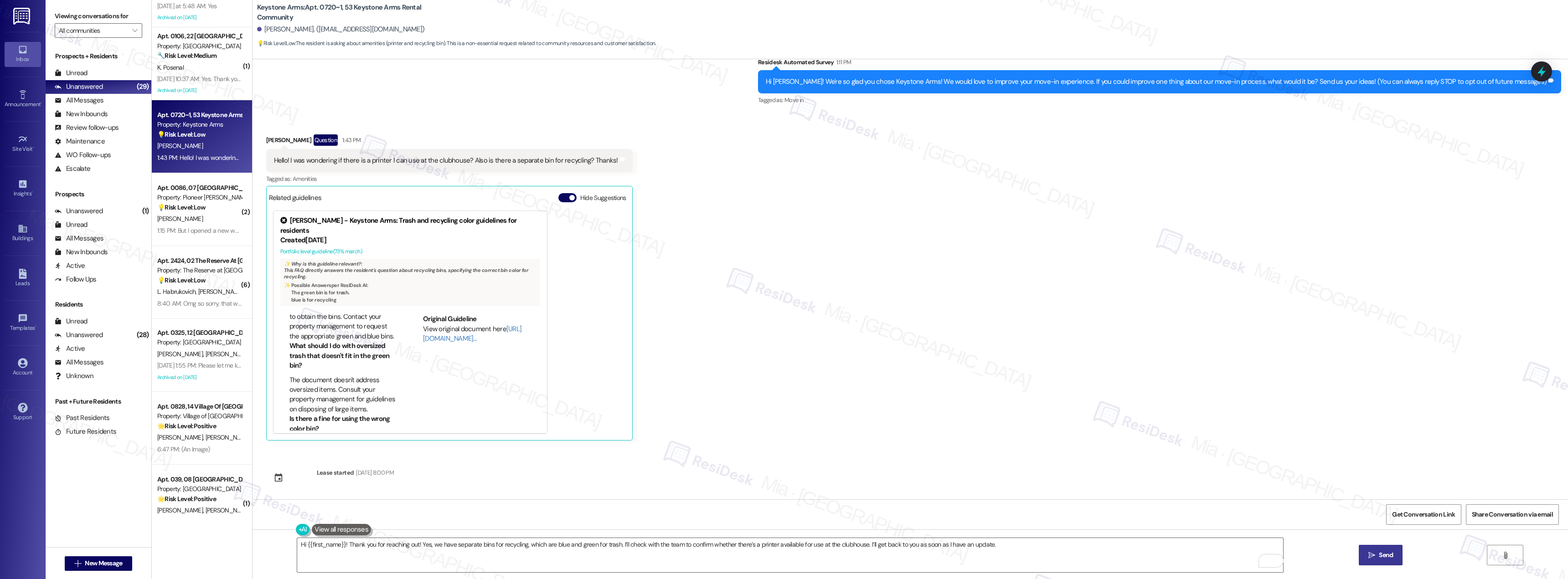
click at [1376, 560] on button " Send" at bounding box center [1381, 555] width 44 height 20
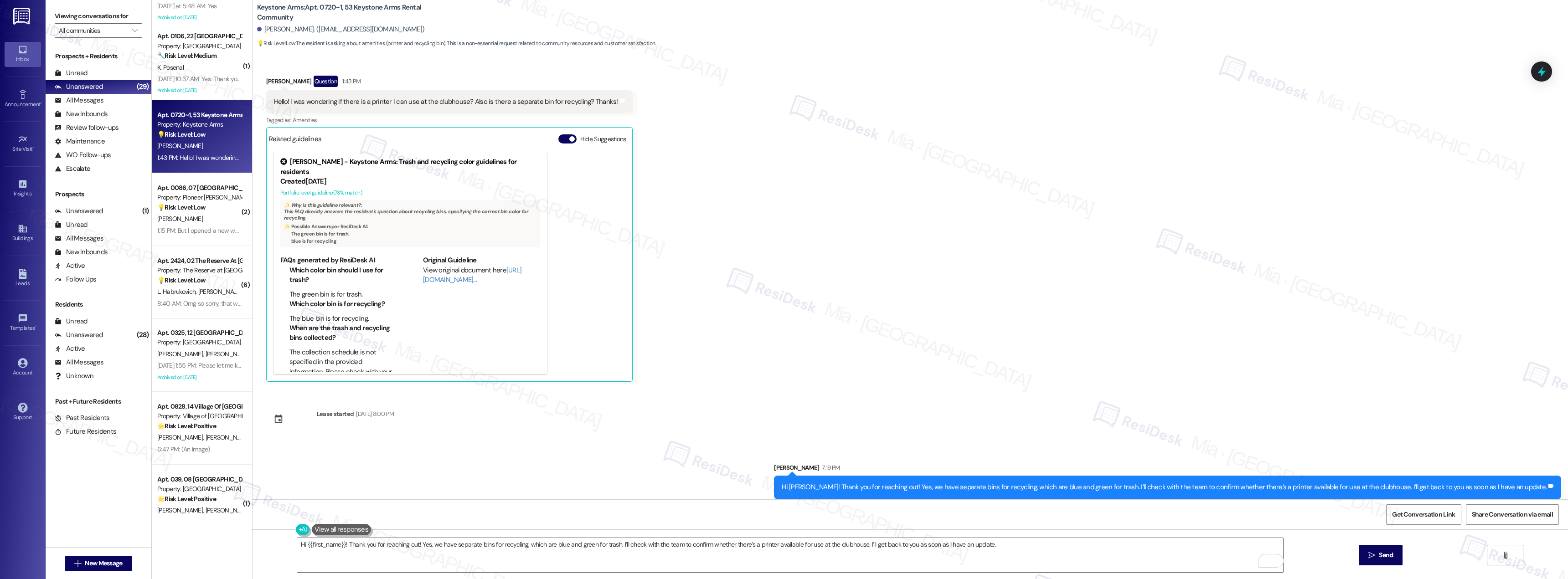
scroll to position [93, 0]
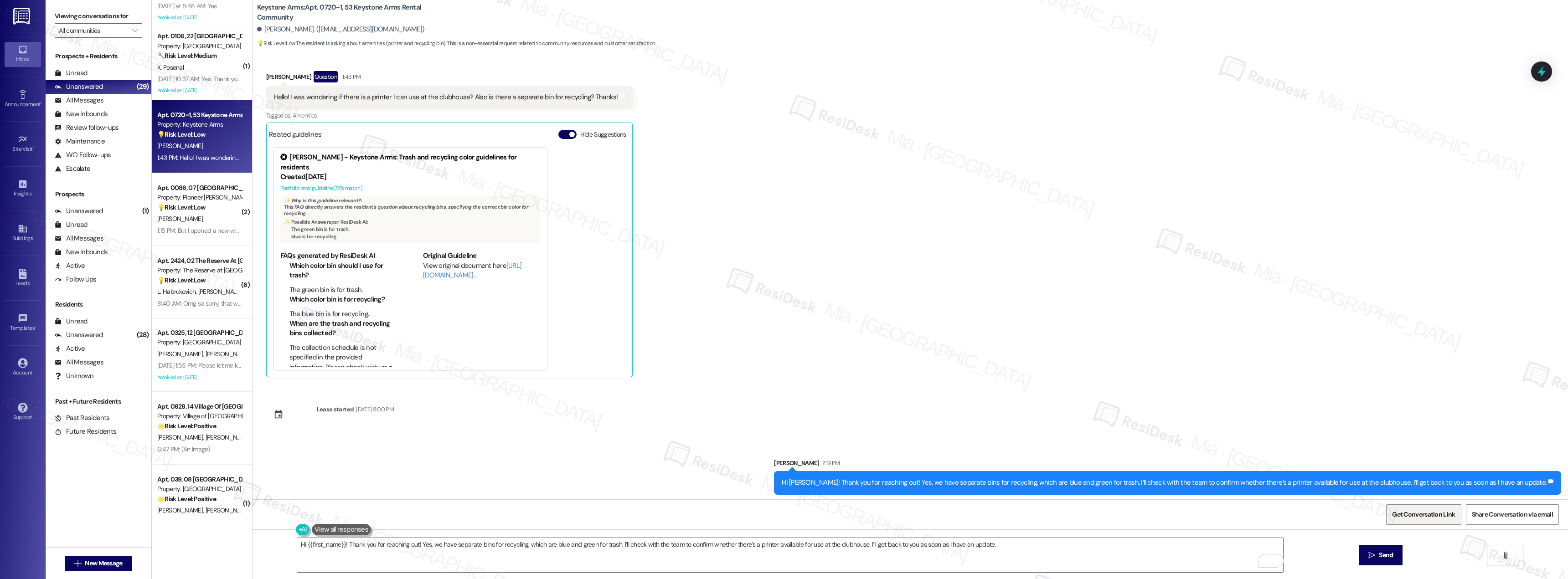
click at [1419, 512] on span "Get Conversation Link" at bounding box center [1423, 514] width 63 height 10
click at [10, 499] on button "Close toast" at bounding box center [12, 503] width 9 height 9
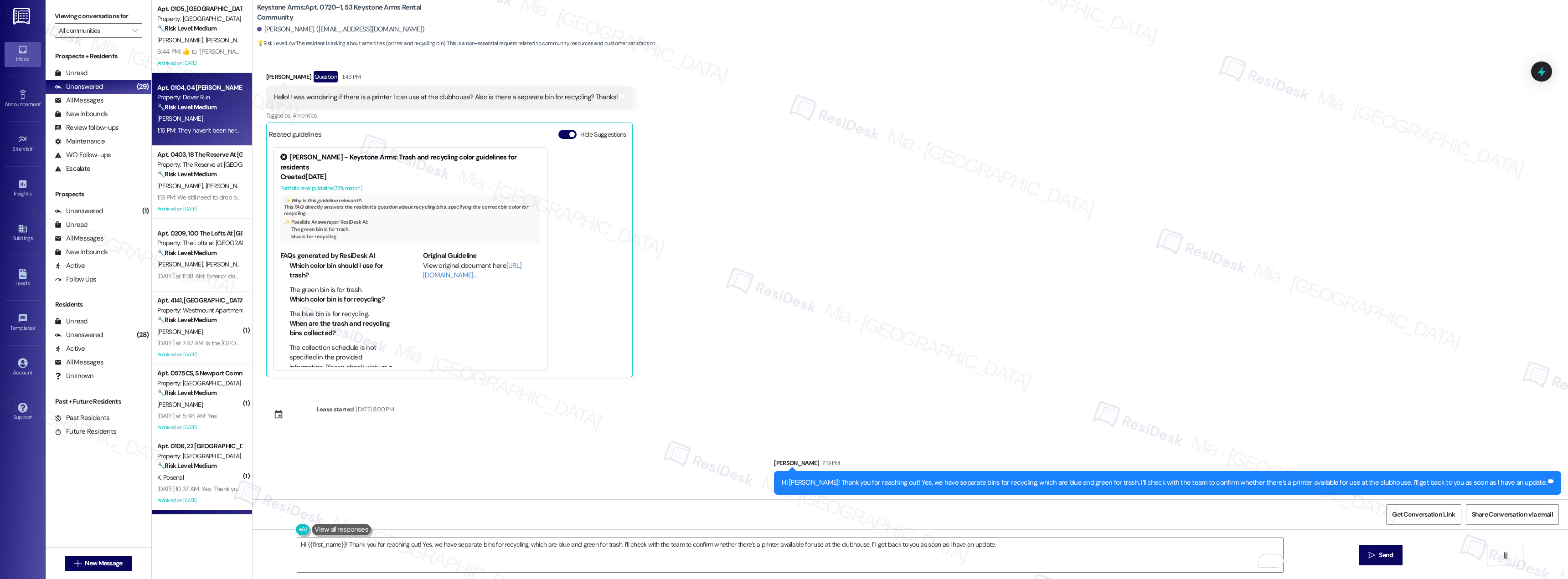
scroll to position [0, 0]
click at [1415, 513] on span "Get Conversation Link" at bounding box center [1423, 514] width 63 height 10
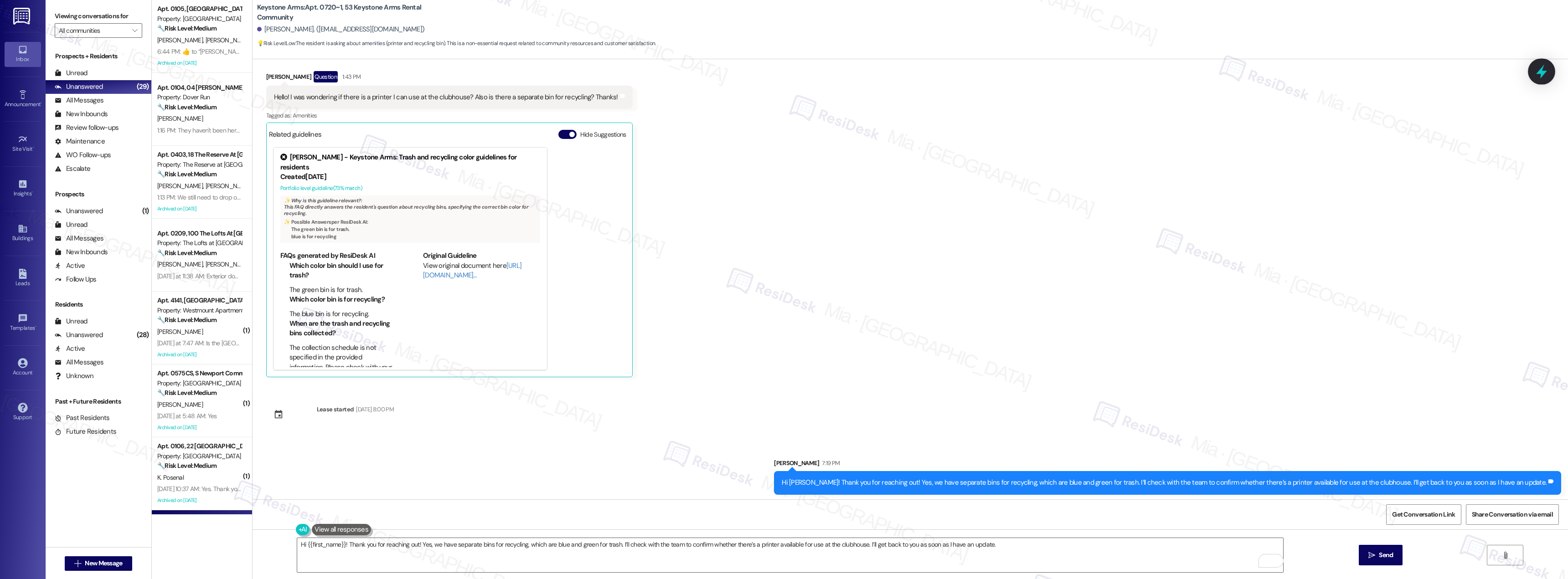
click at [1545, 68] on icon at bounding box center [1541, 71] width 15 height 15
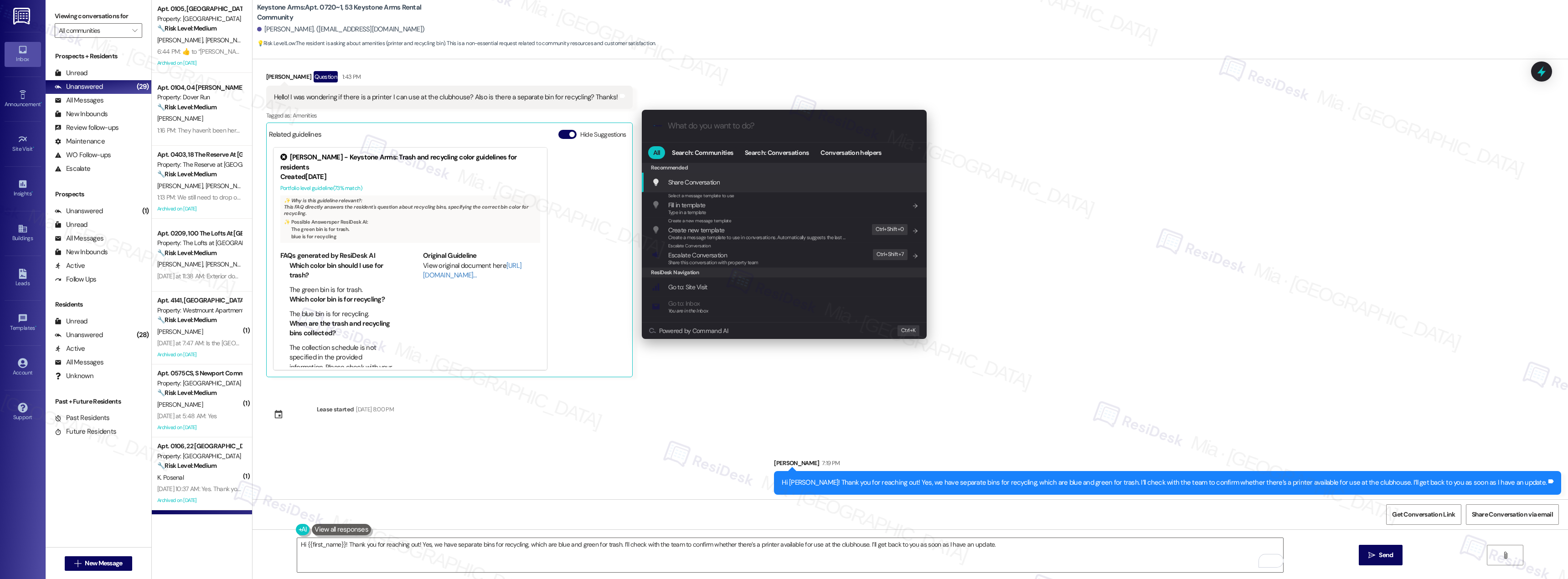
click at [751, 123] on input "What do you want to do?" at bounding box center [792, 126] width 247 height 10
click at [781, 152] on span "Search: Conversations" at bounding box center [776, 153] width 64 height 6
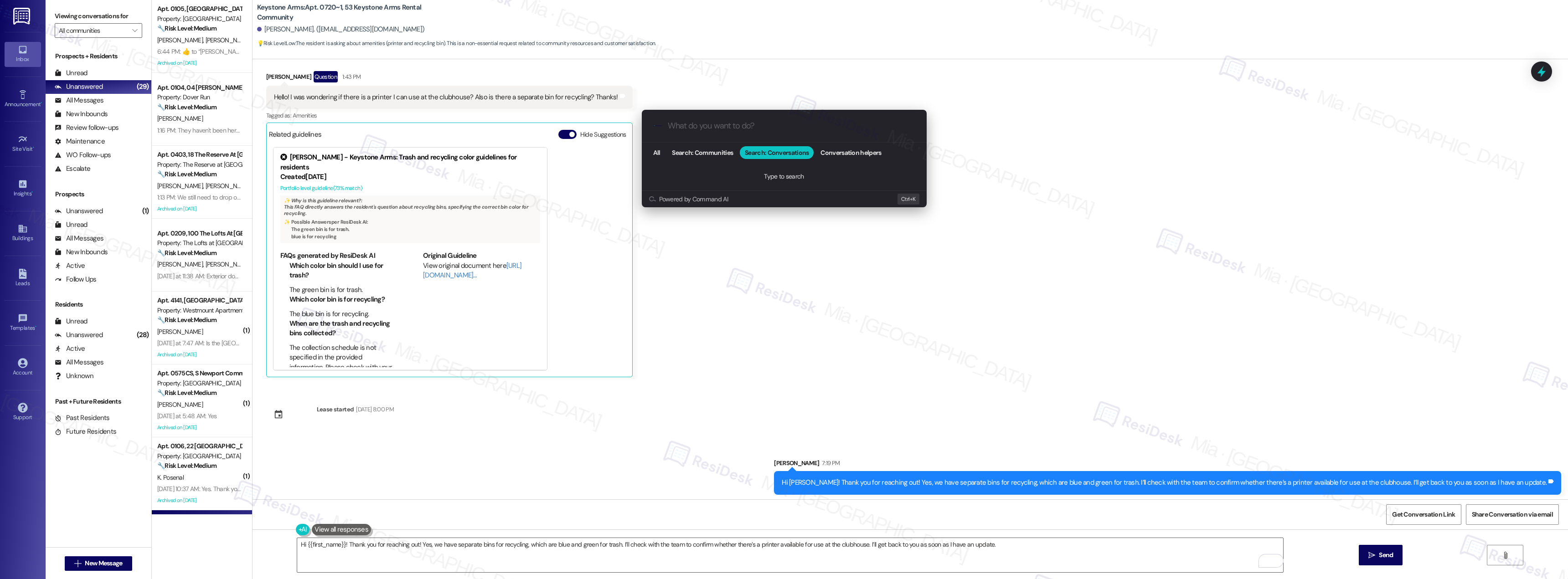
paste input "[URL][DOMAIN_NAME]"
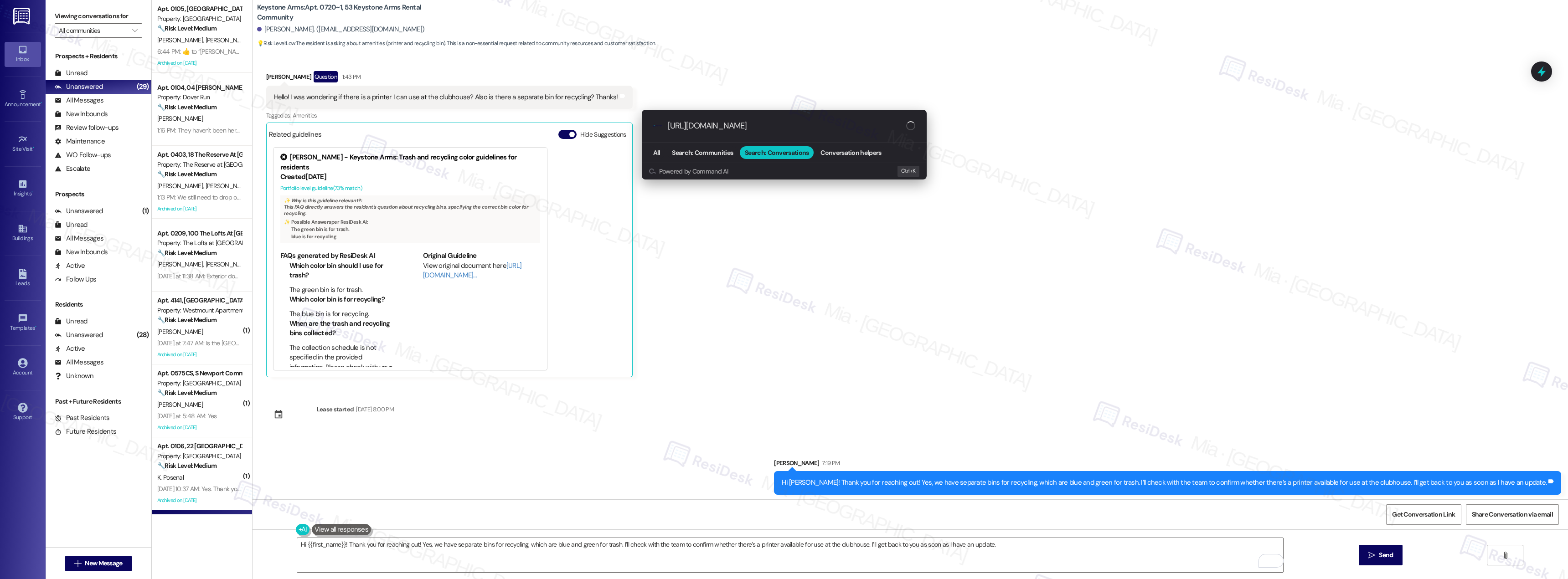
scroll to position [0, 74]
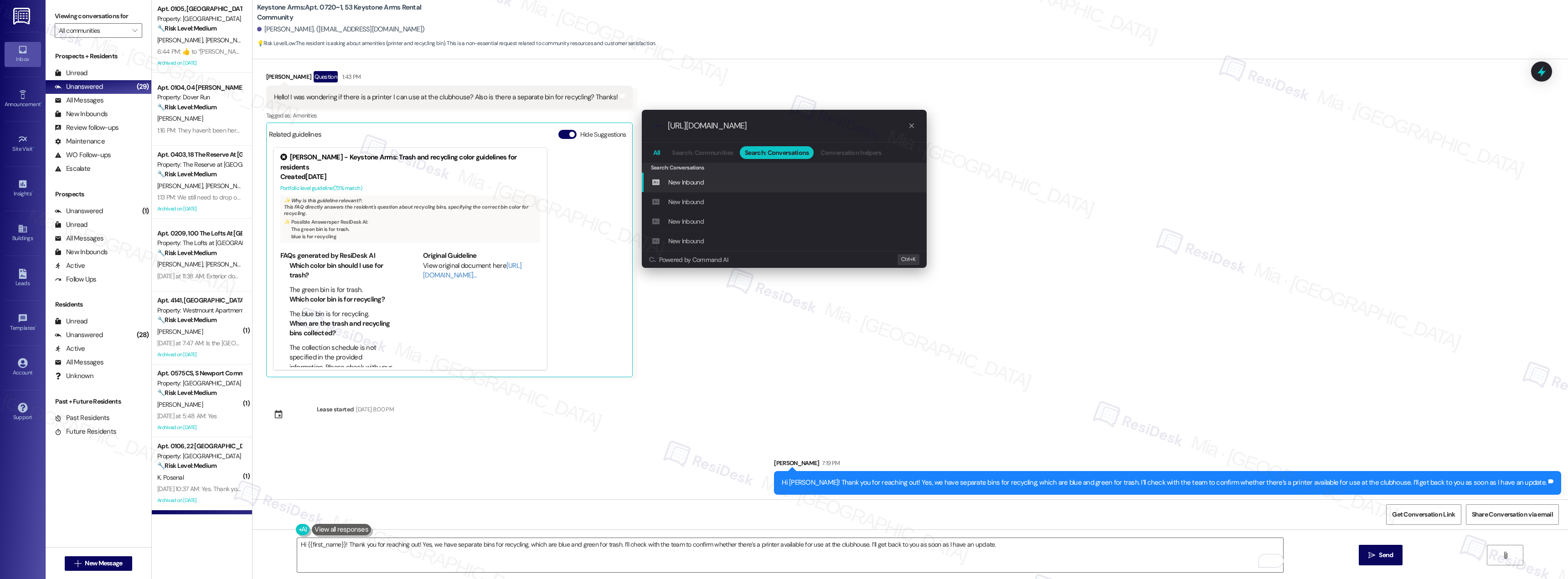
type input "[URL][DOMAIN_NAME]"
click at [658, 153] on span "All" at bounding box center [656, 153] width 7 height 6
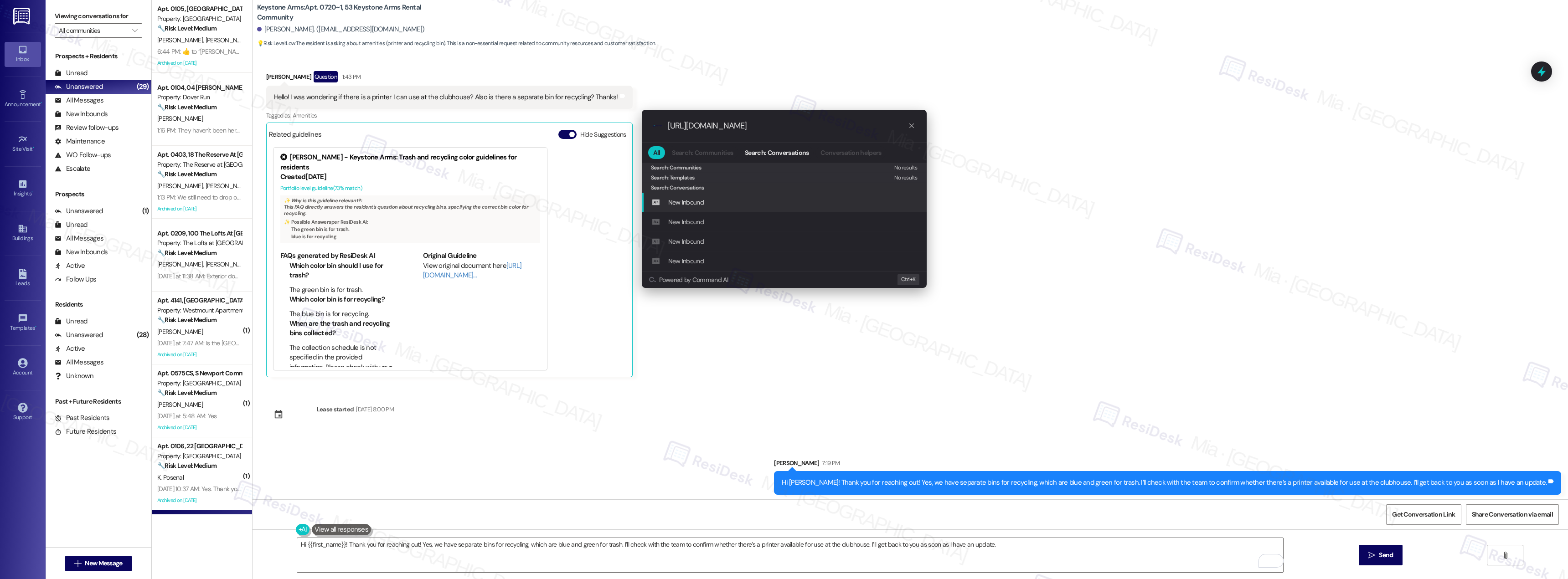
click at [914, 124] on icon "progress bar" at bounding box center [911, 125] width 7 height 7
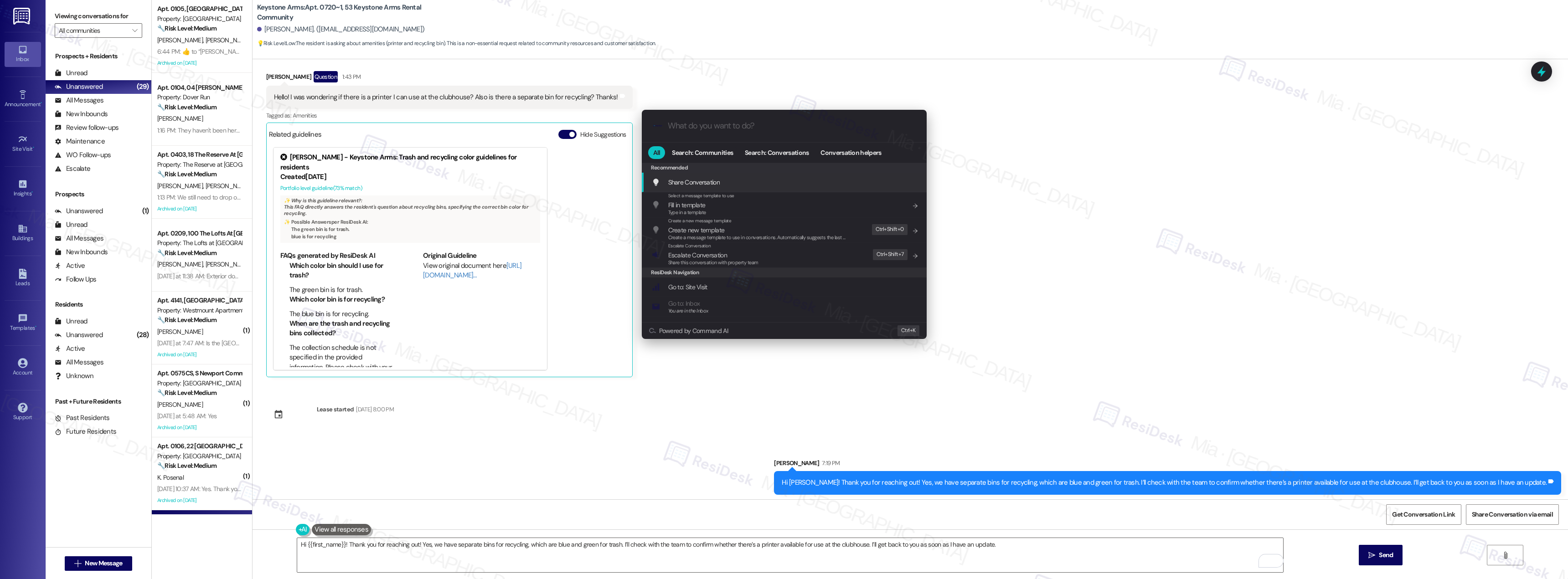
click at [1088, 257] on div ".cls-1{fill:#0a055f;}.cls-2{fill:#0cc4c4;} resideskLogoBlueOrange All Search: C…" at bounding box center [784, 289] width 1568 height 579
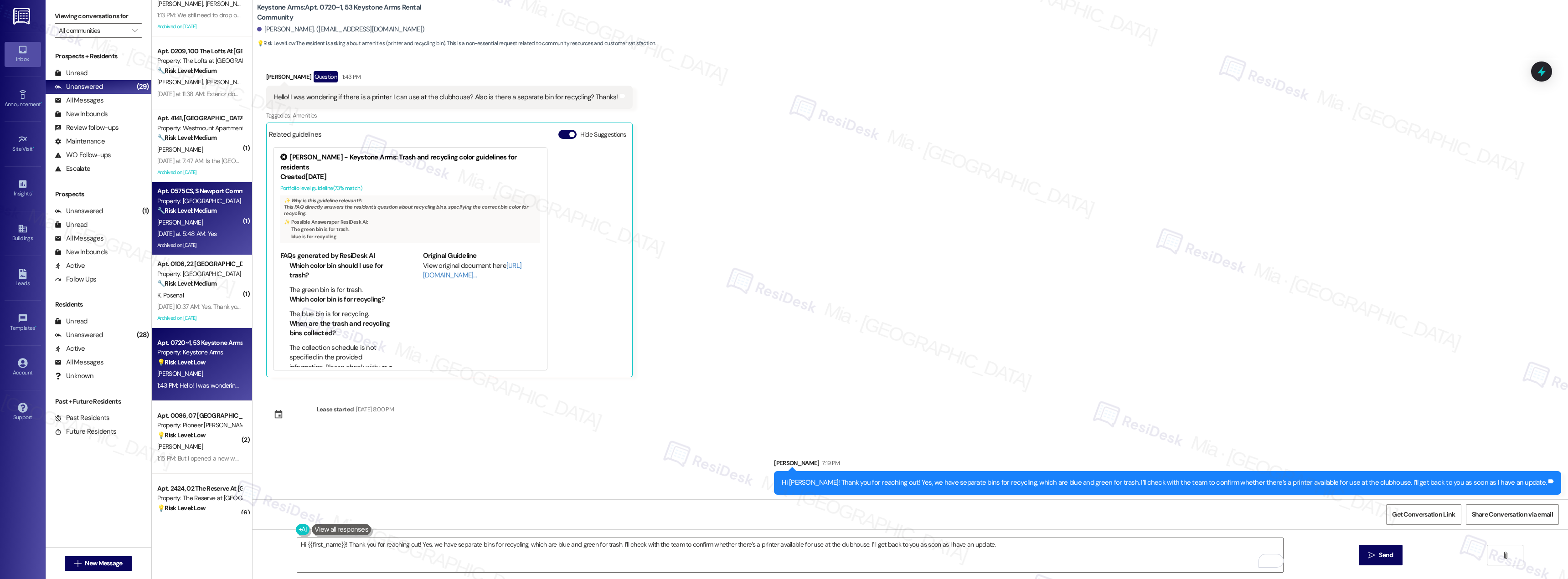
scroll to position [228, 0]
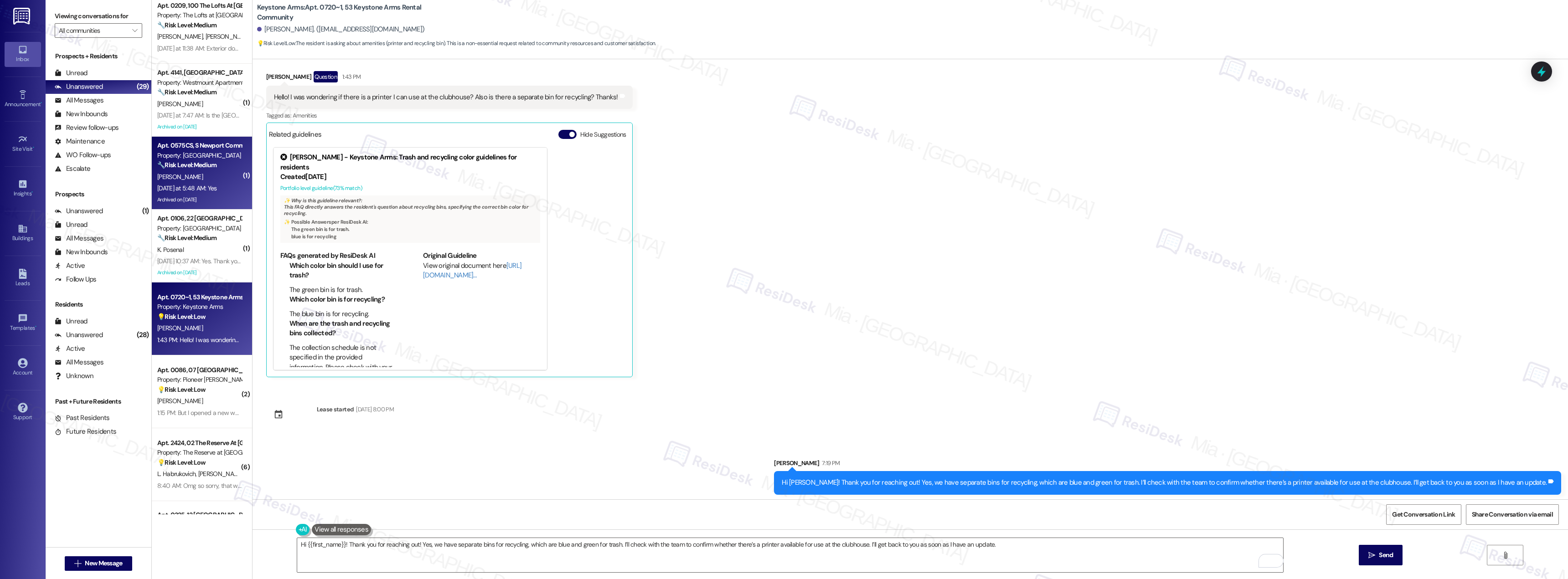
click at [215, 194] on div "[DATE] at 5:48 AM: Yes [DATE] at 5:48 AM: Yes" at bounding box center [200, 188] width 86 height 11
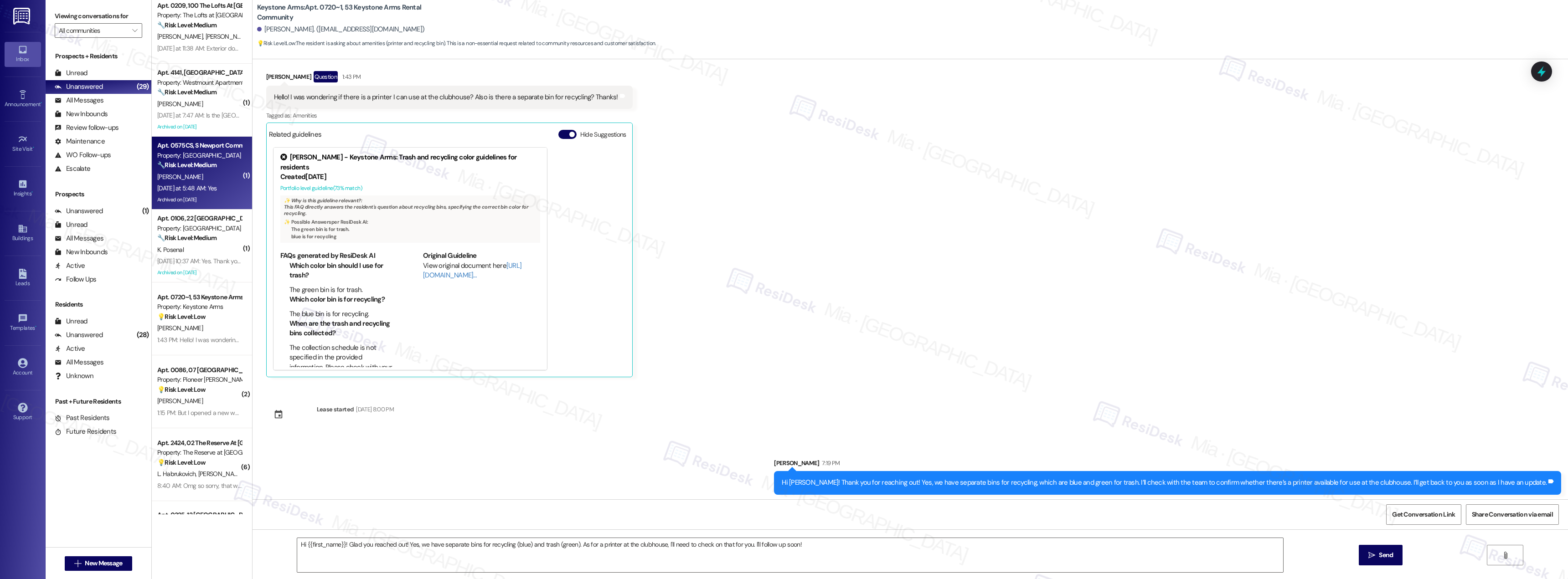
type textarea "Fetching suggested responses. Please feel free to read through the conversation…"
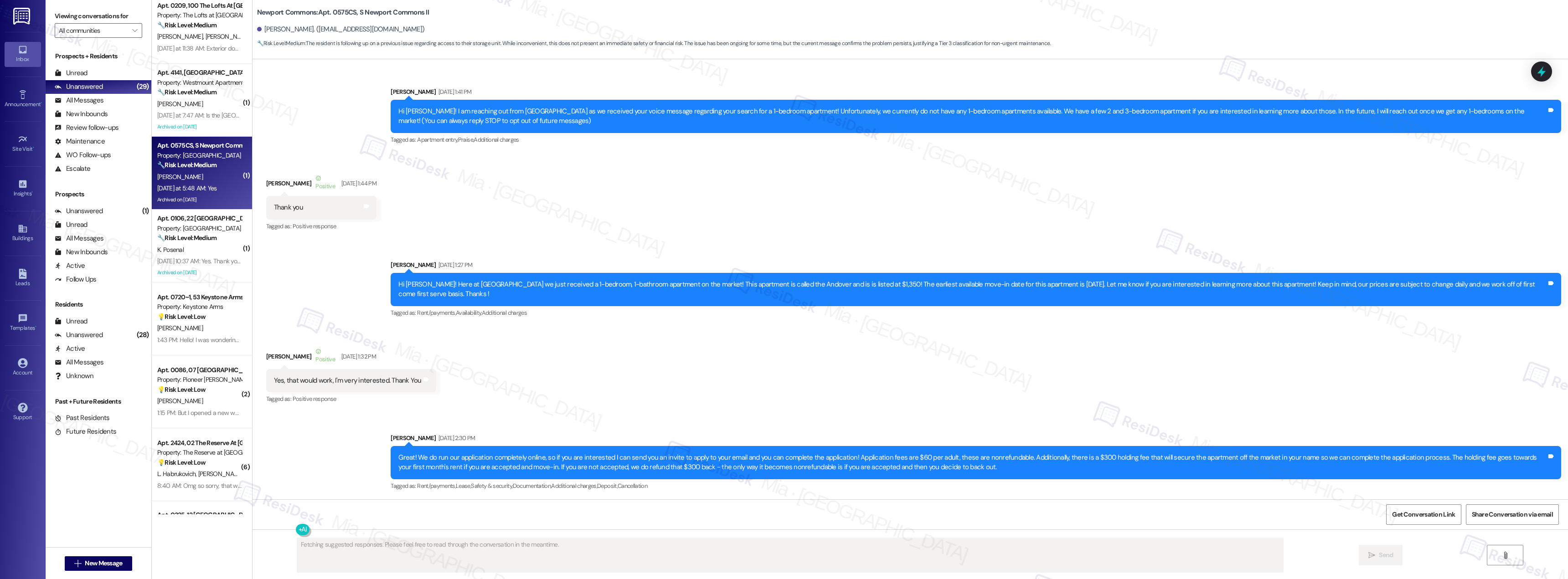
scroll to position [14706, 0]
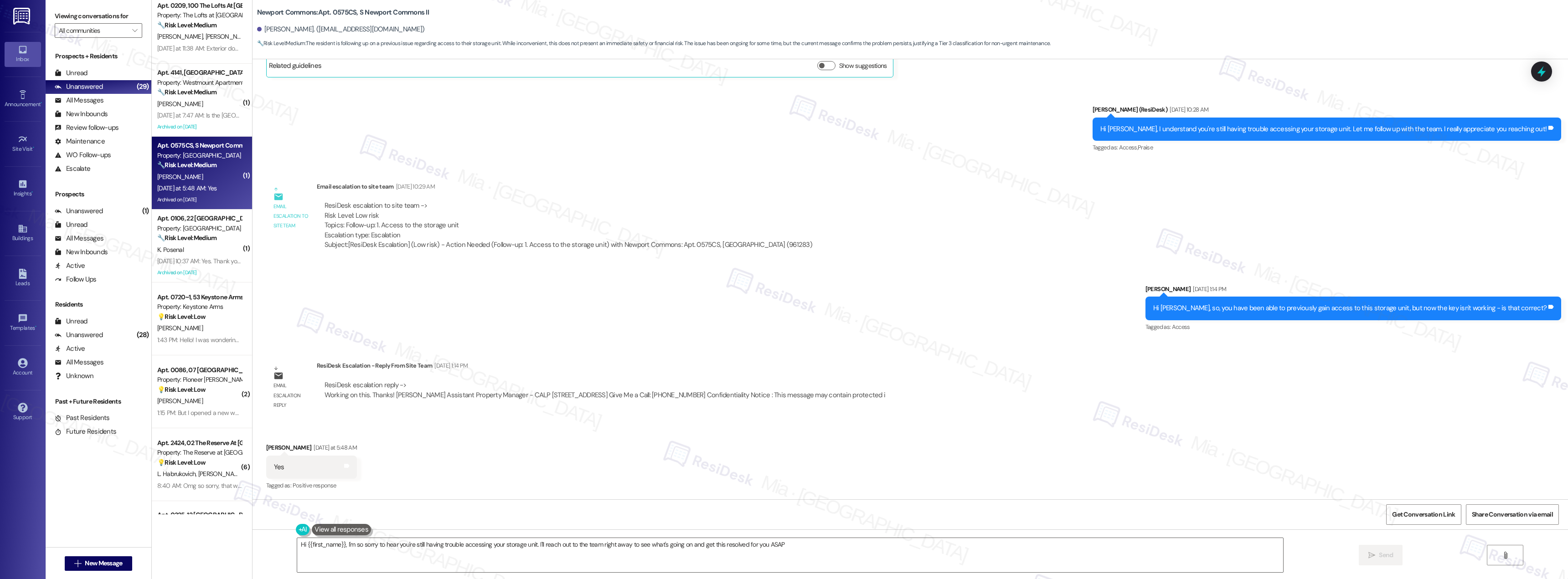
type textarea "Hi {{first_name}}, I'm so sorry to hear you're still having trouble accessing y…"
click at [359, 388] on div "ResiDesk escalation reply -> Working on this. Thanks! [PERSON_NAME] Assistant P…" at bounding box center [605, 389] width 561 height 19
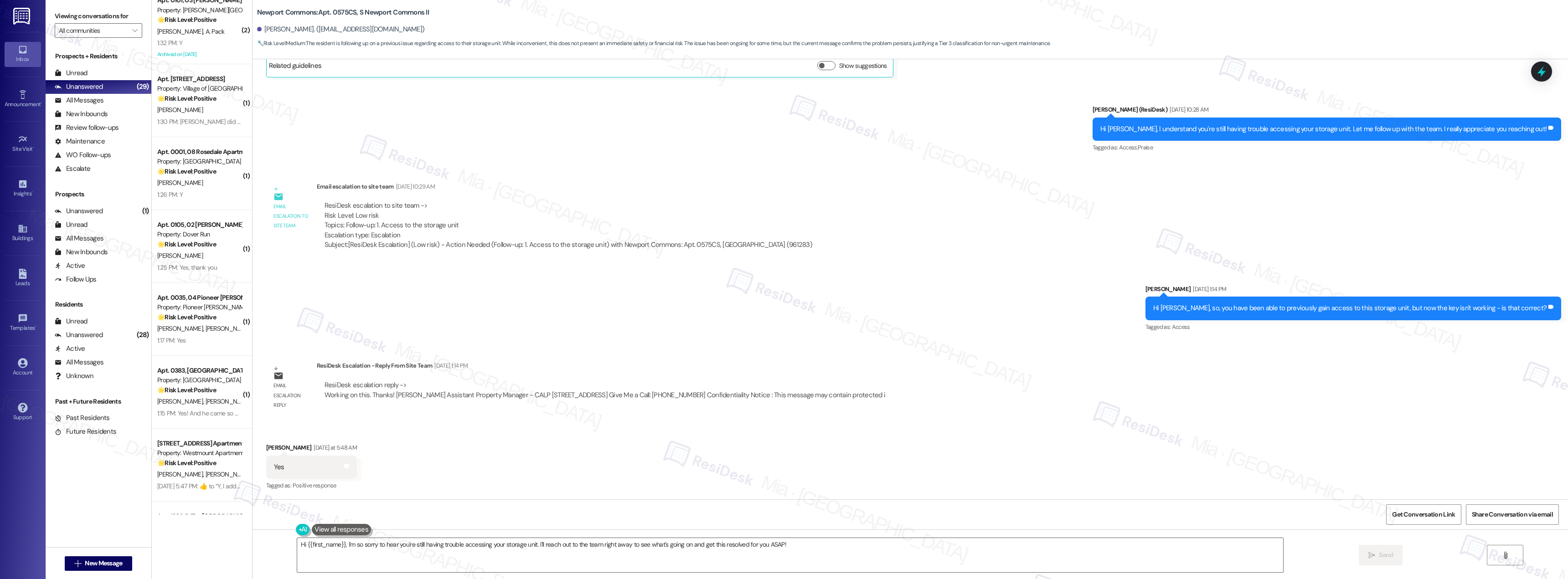
scroll to position [1321, 0]
click at [202, 413] on div "1:15 PM: Yes! And he came so quickly. Thank you so much!! 1:15 PM: Yes! And he …" at bounding box center [233, 413] width 153 height 8
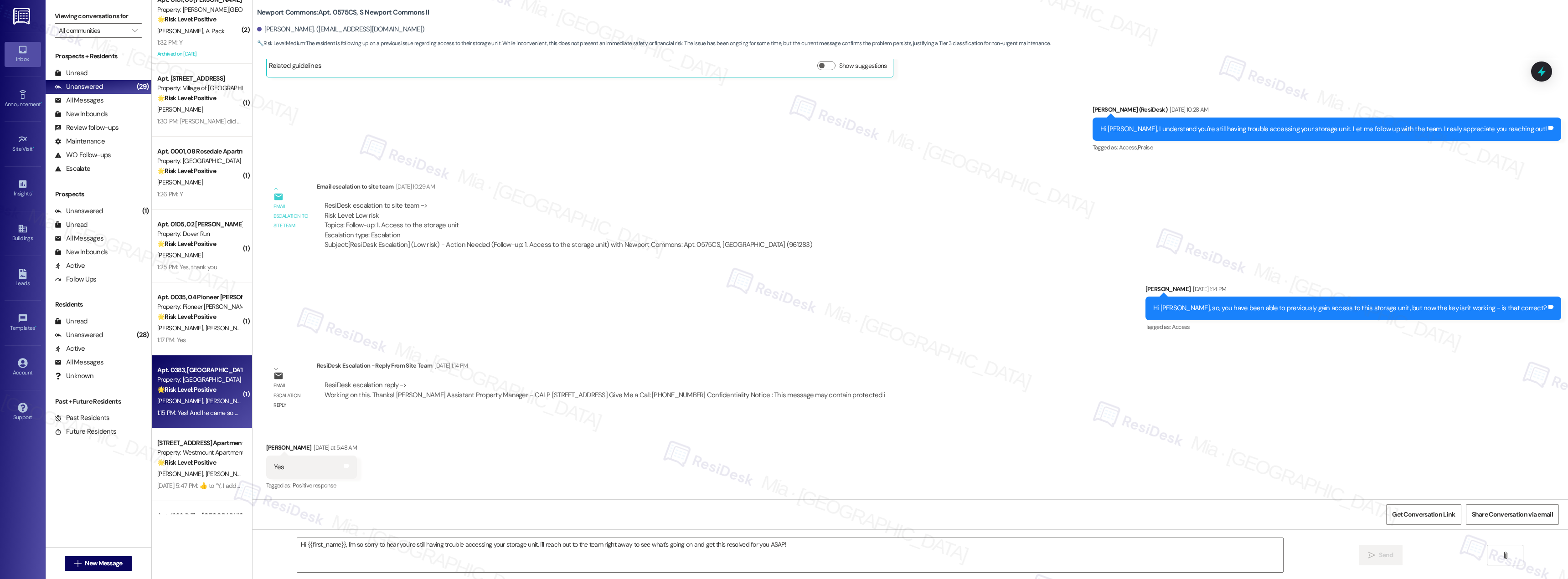
type textarea "Fetching suggested responses. Please feel free to read through the conversation…"
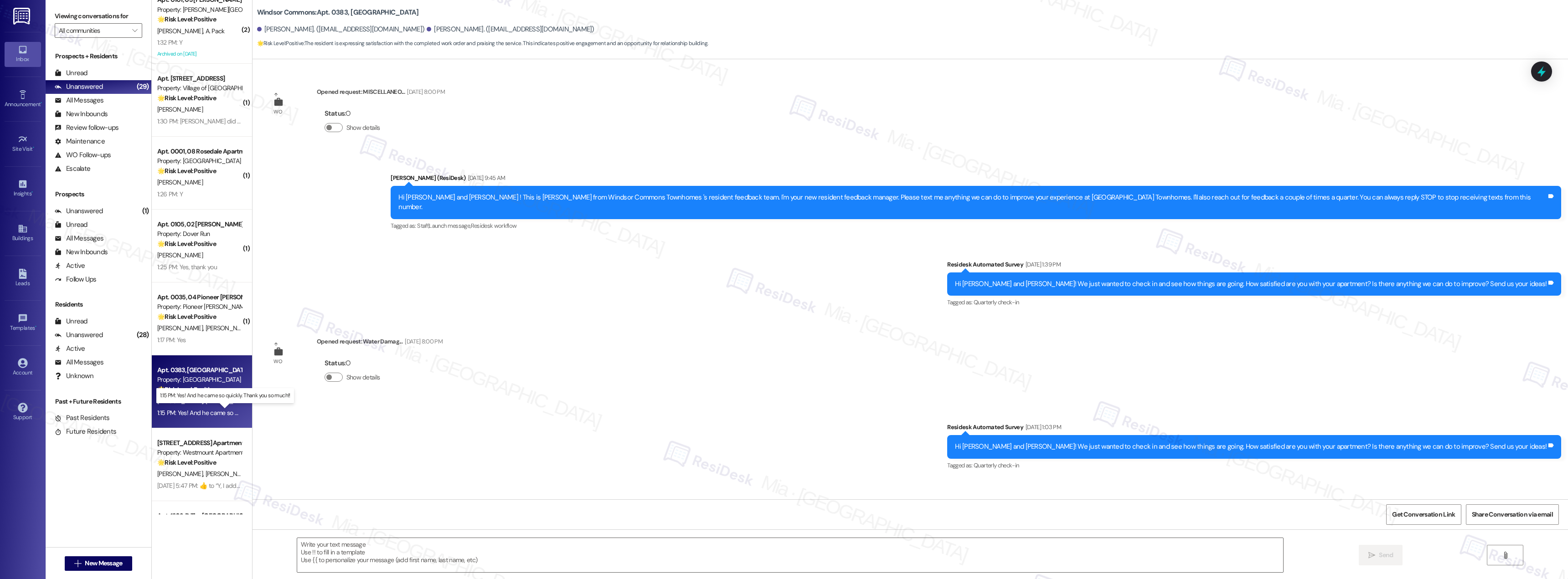
scroll to position [5269, 0]
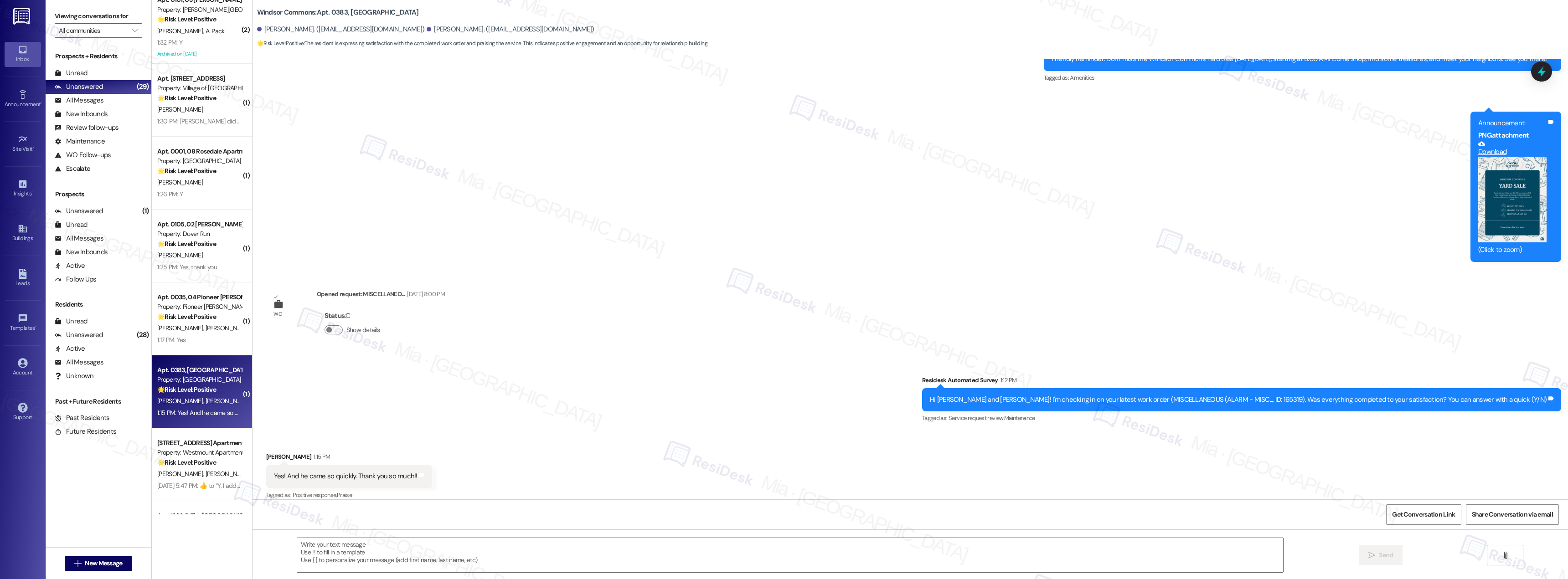
type textarea "Fetching suggested responses. Please feel free to read through the conversation…"
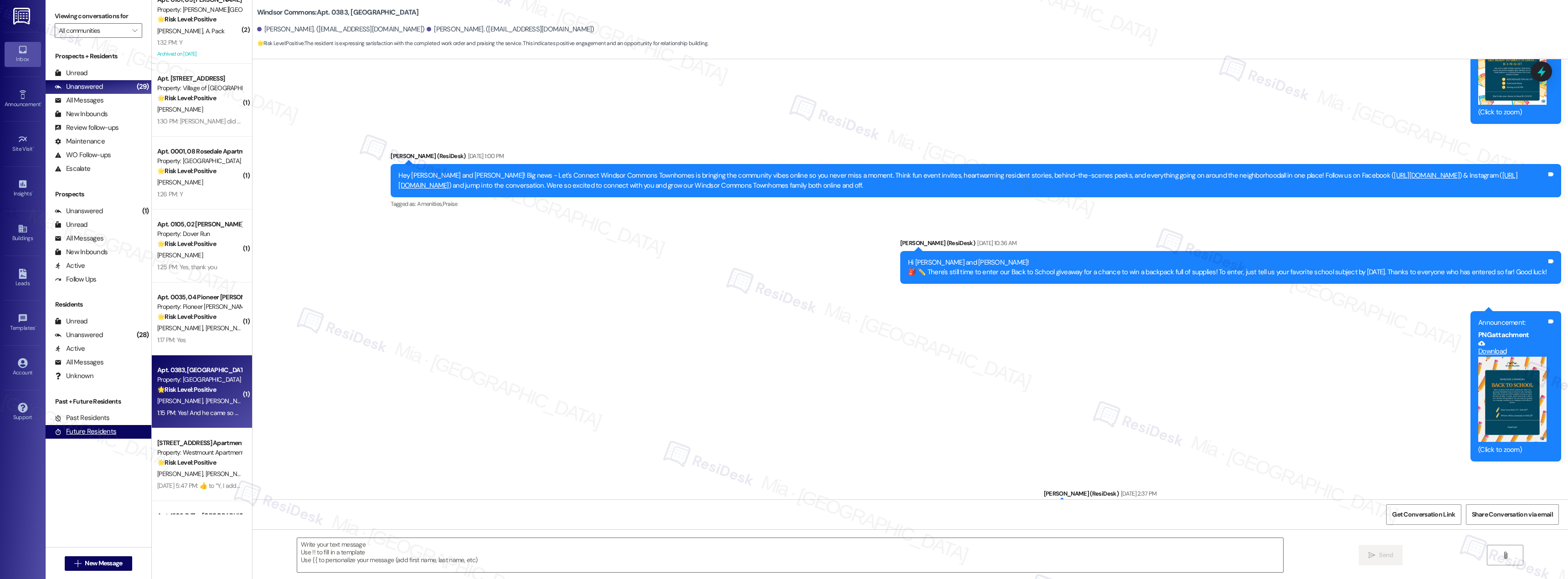
scroll to position [4814, 0]
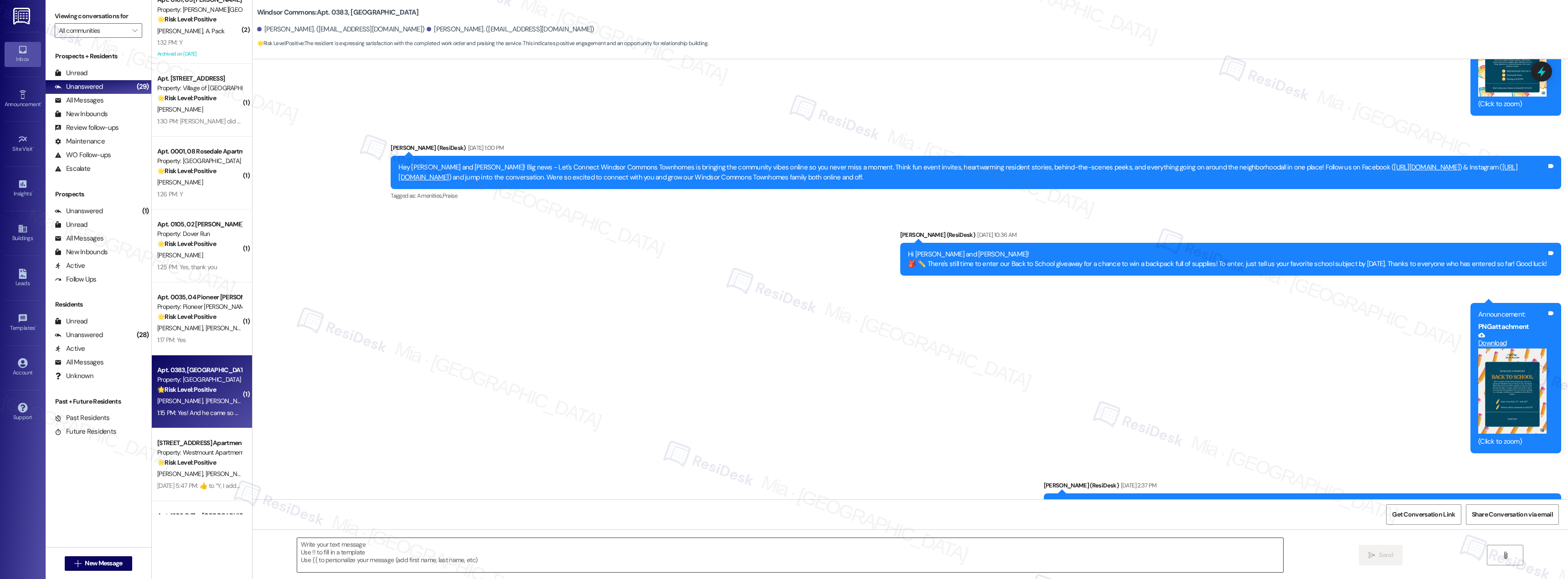
click at [392, 550] on textarea at bounding box center [790, 555] width 986 height 34
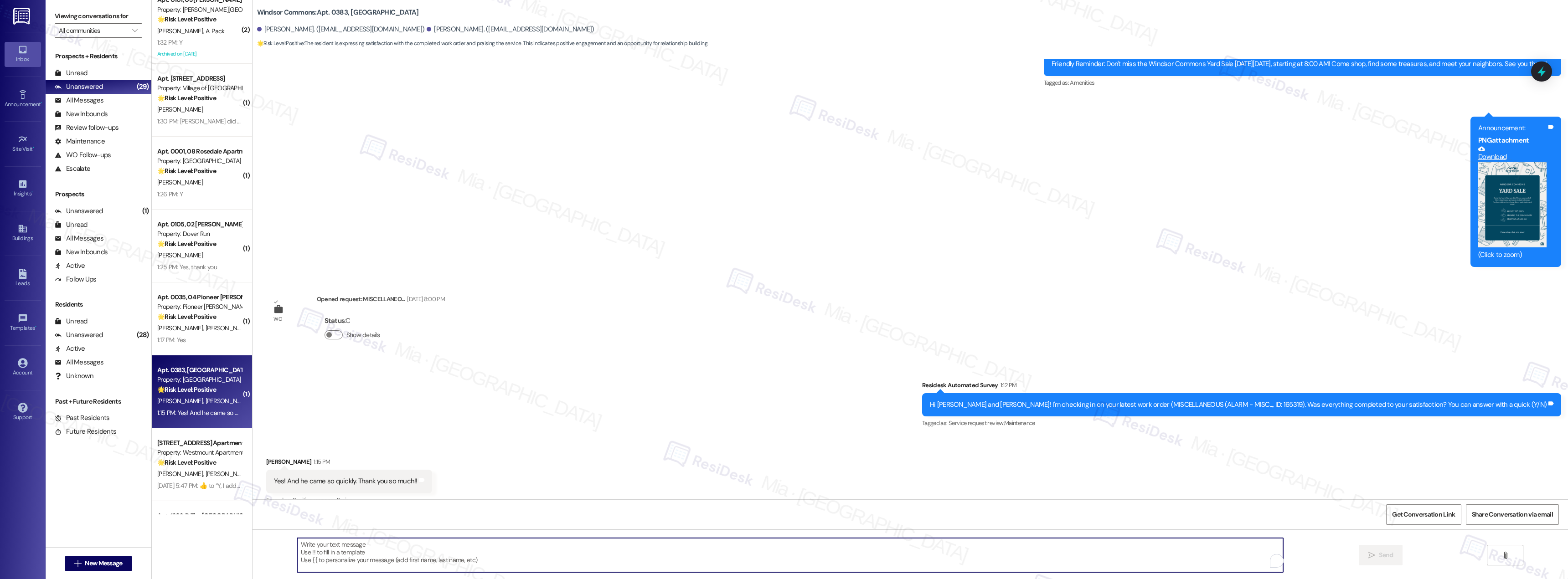
scroll to position [5269, 0]
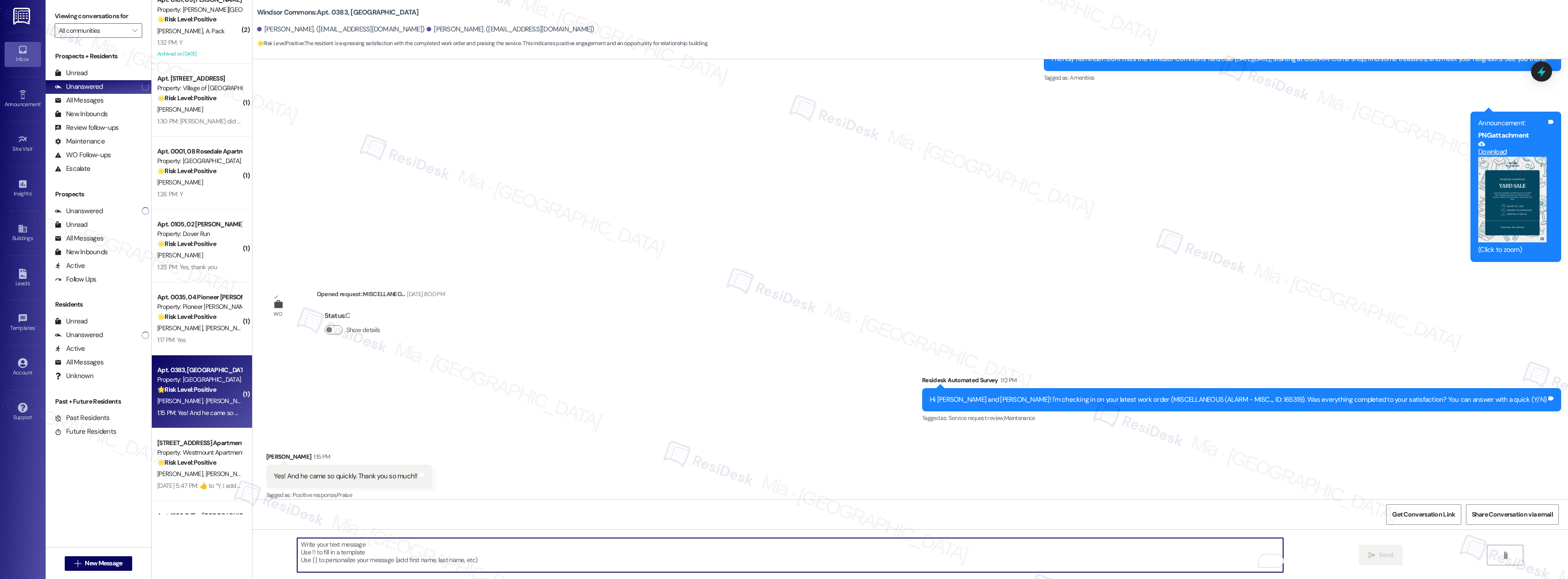
paste textarea "Thank you for confirming. I'm so glad to know you're satisfied with the recent …"
click at [507, 545] on textarea "Thank you for confirming. I'm so glad to know you're satisfied with the recent …" at bounding box center [790, 555] width 986 height 34
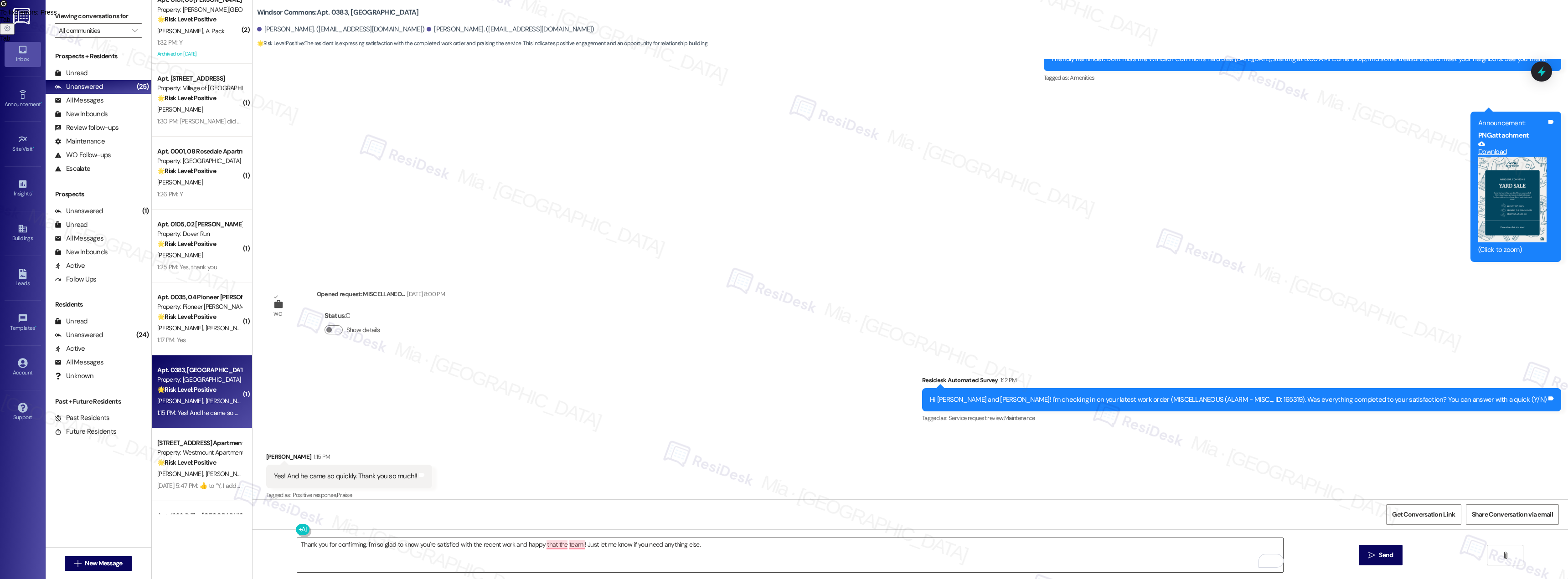
click at [697, 541] on textarea "Thank you for confirming. I'm so glad to know you're satisfied with the recent …" at bounding box center [790, 555] width 986 height 34
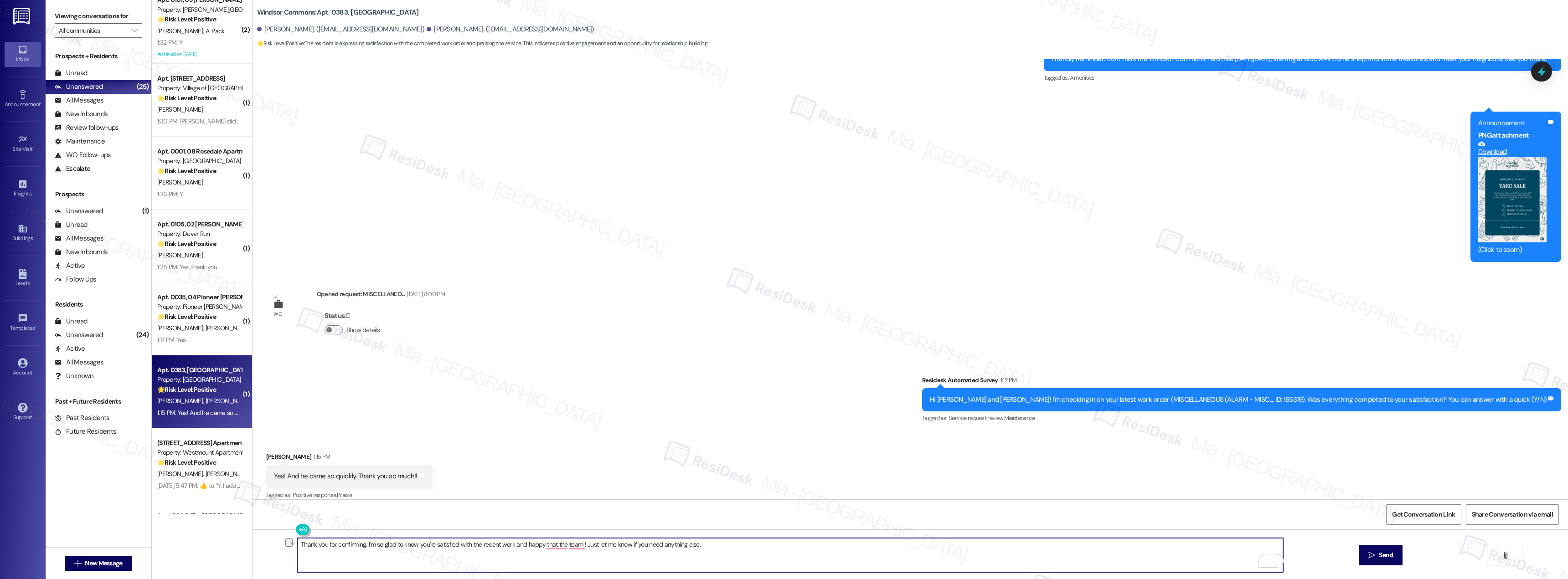
drag, startPoint x: 698, startPoint y: 543, endPoint x: 359, endPoint y: 548, distance: 339.0
click at [359, 548] on textarea "Thank you for confirming. I'm so glad to know you're satisfied with the recent …" at bounding box center [790, 555] width 986 height 34
paste textarea "I’m so glad to hear you’re satisfied with the recent work, and that the team wa…"
click at [323, 544] on textarea "Thank you for confirming. I’m so glad to hear you’re satisfied with the recent …" at bounding box center [790, 555] width 986 height 34
click at [322, 548] on textarea "Thank you for confirming. I’m so glad to hear you’re satisfied with the recent …" at bounding box center [790, 555] width 986 height 34
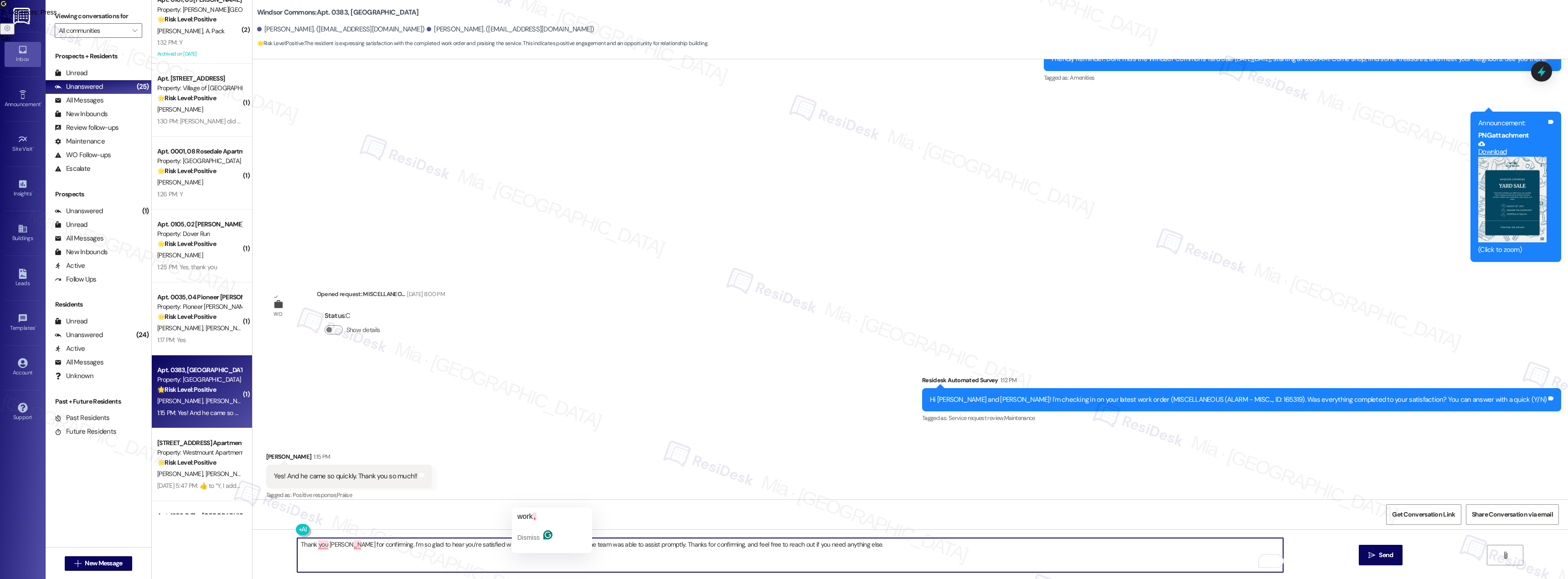
click at [533, 546] on textarea "Thank you [PERSON_NAME] for confirming. I’m so glad to hear you’re satisfied wi…" at bounding box center [790, 555] width 986 height 34
click at [654, 547] on textarea "Thank you [PERSON_NAME] for confirming. I’m so glad to hear you’re satisfied wi…" at bounding box center [790, 555] width 986 height 34
drag, startPoint x: 655, startPoint y: 546, endPoint x: 726, endPoint y: 546, distance: 71.0
click at [726, 546] on textarea "Thank you [PERSON_NAME] for confirming. I’m so glad to hear you’re satisfied wi…" at bounding box center [790, 555] width 986 height 34
click at [655, 545] on textarea "Thank you [PERSON_NAME] for confirming. I’m so glad to hear you’re satisfied wi…" at bounding box center [790, 555] width 986 height 34
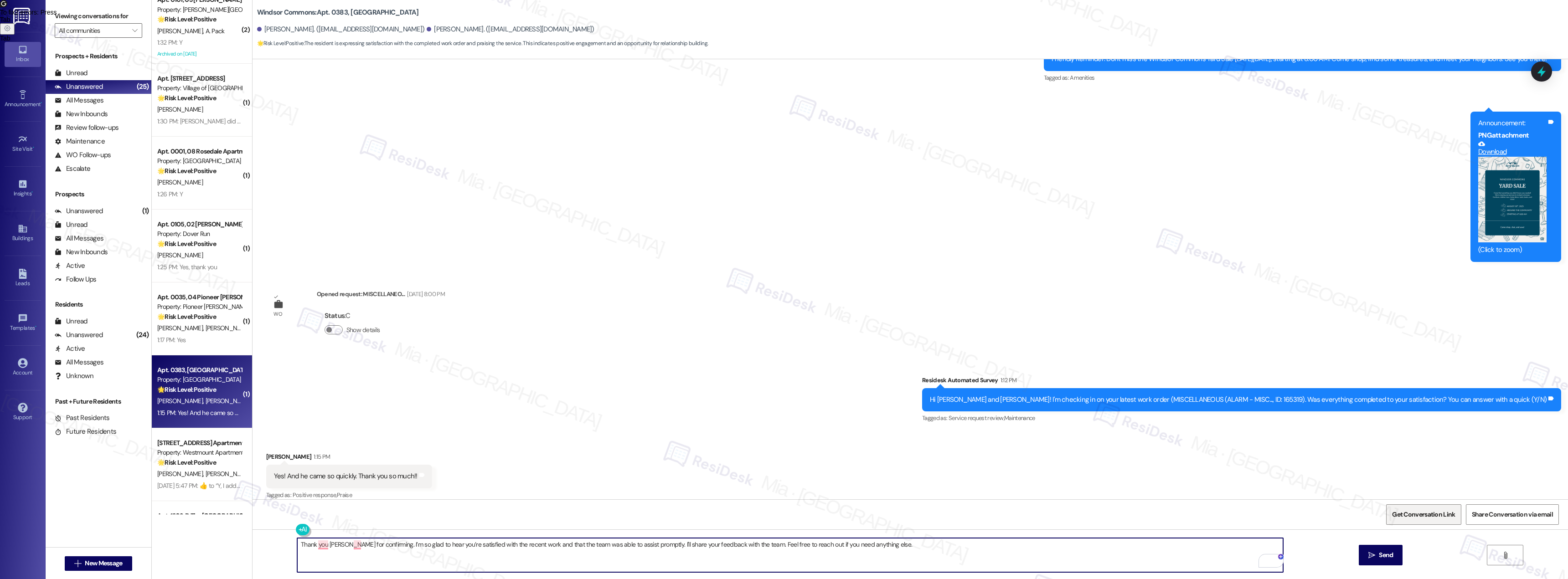
type textarea "Thank you [PERSON_NAME] for confirming. I’m so glad to hear you’re satisfied wi…"
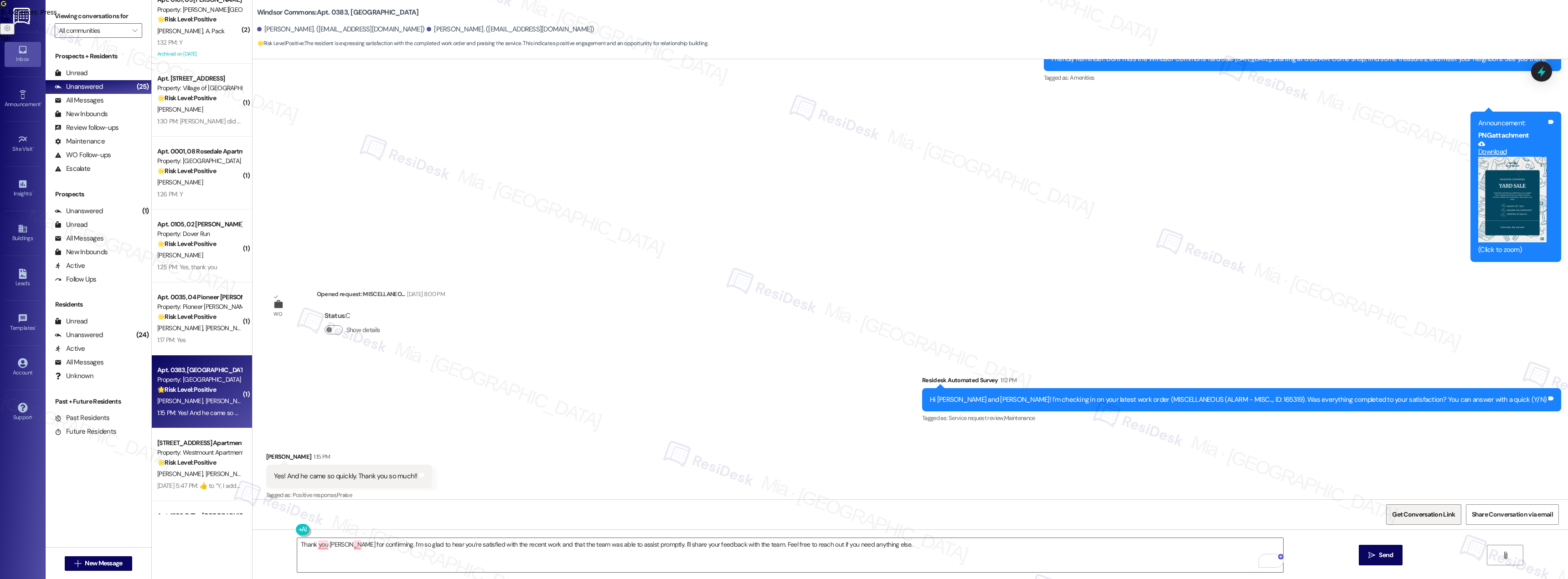
click at [1407, 518] on span "Get Conversation Link" at bounding box center [1423, 514] width 63 height 10
click at [1390, 553] on span "Send" at bounding box center [1385, 556] width 14 height 10
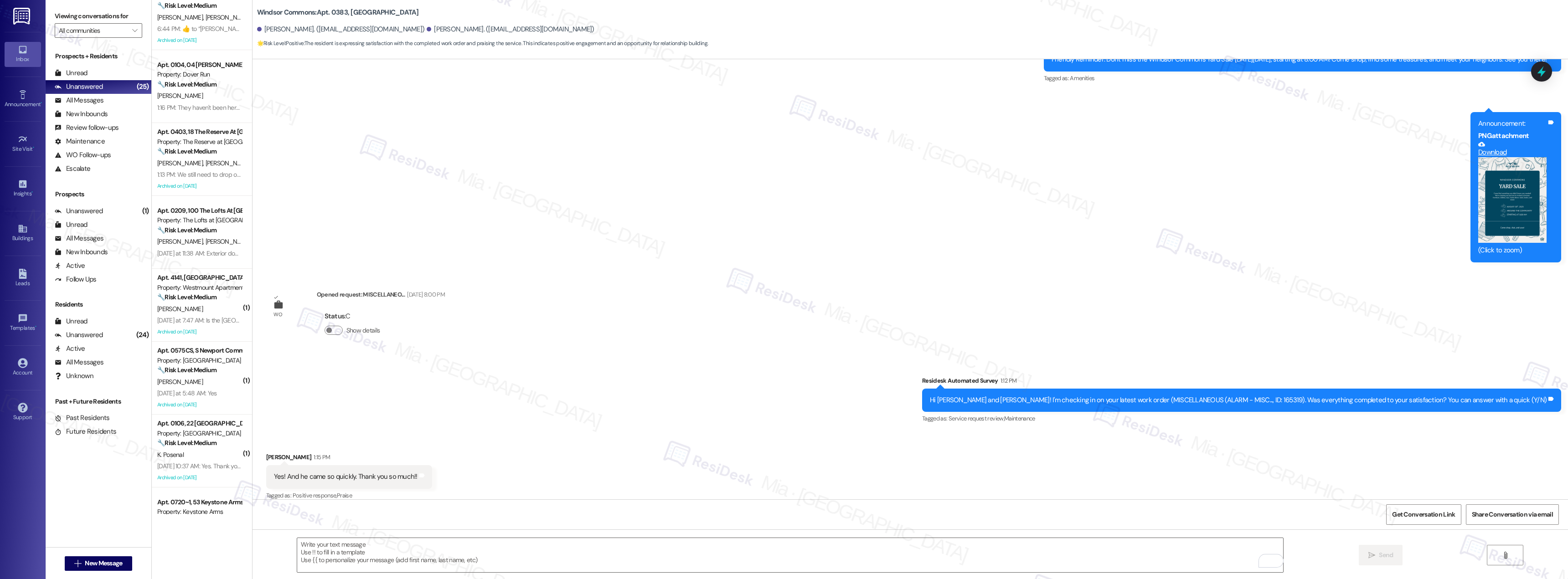
scroll to position [0, 0]
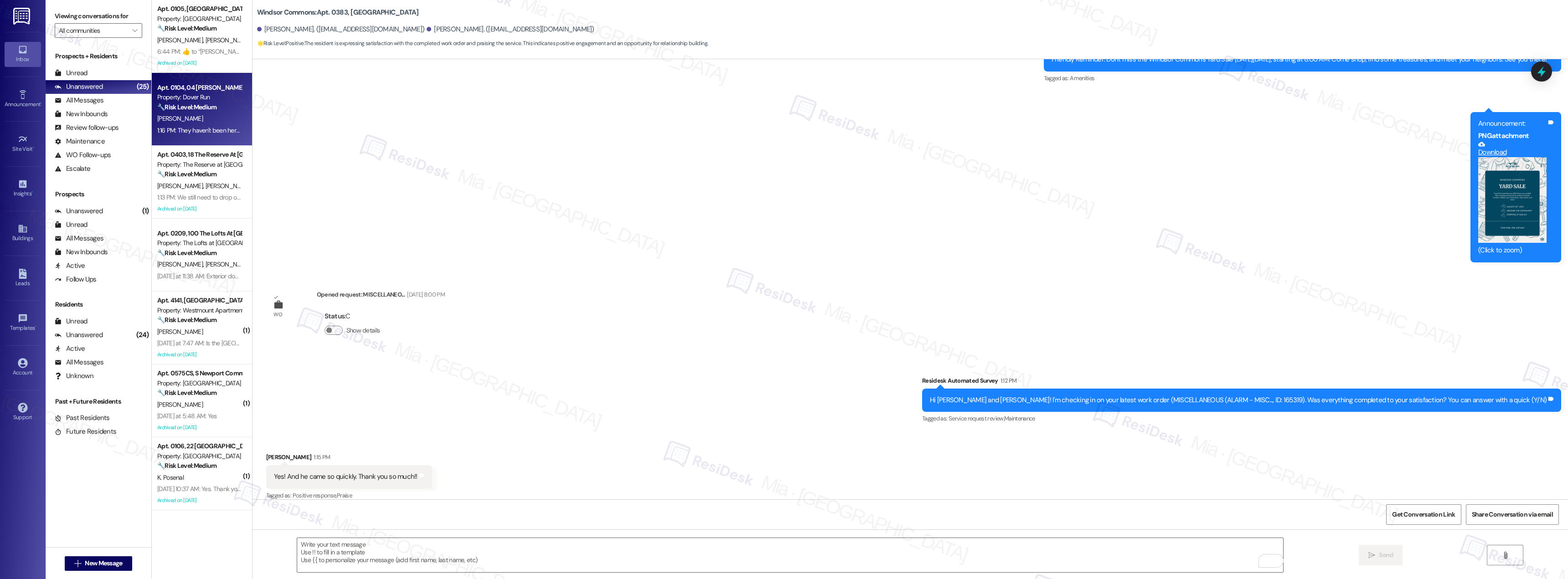
click at [212, 103] on div "🔧 Risk Level: Medium The resident indicates that the maintenance request has no…" at bounding box center [200, 107] width 84 height 10
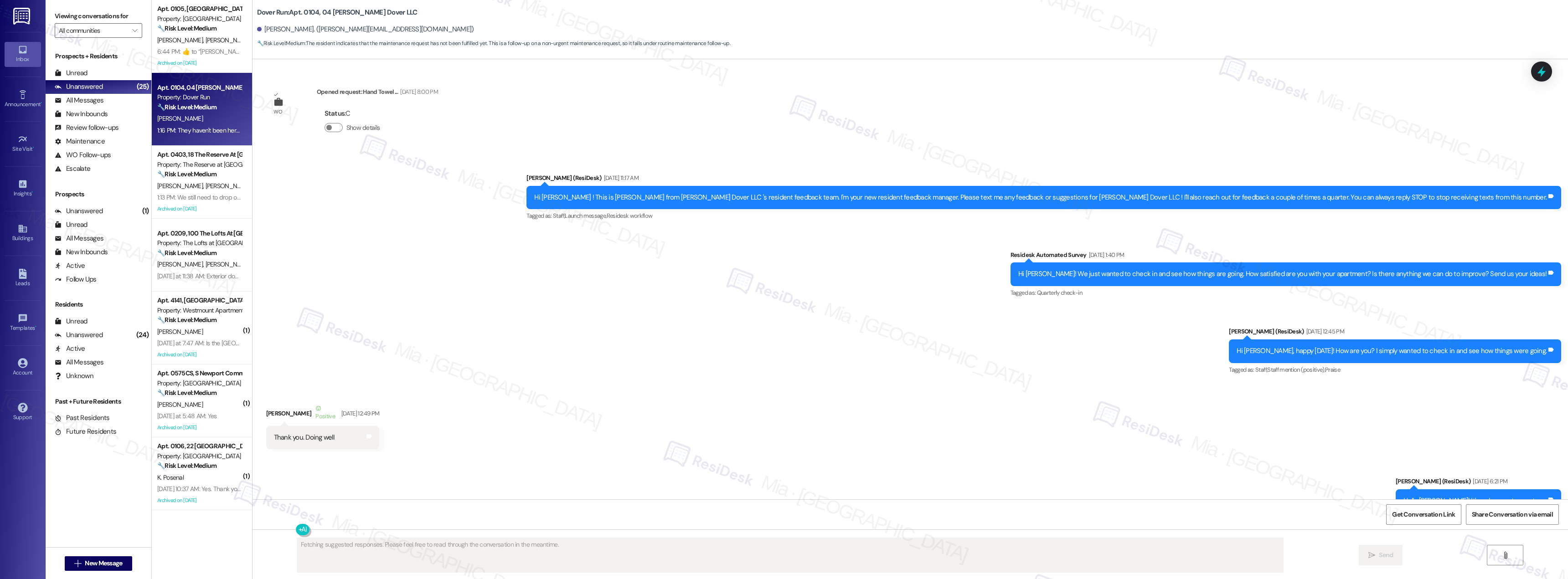
scroll to position [10344, 0]
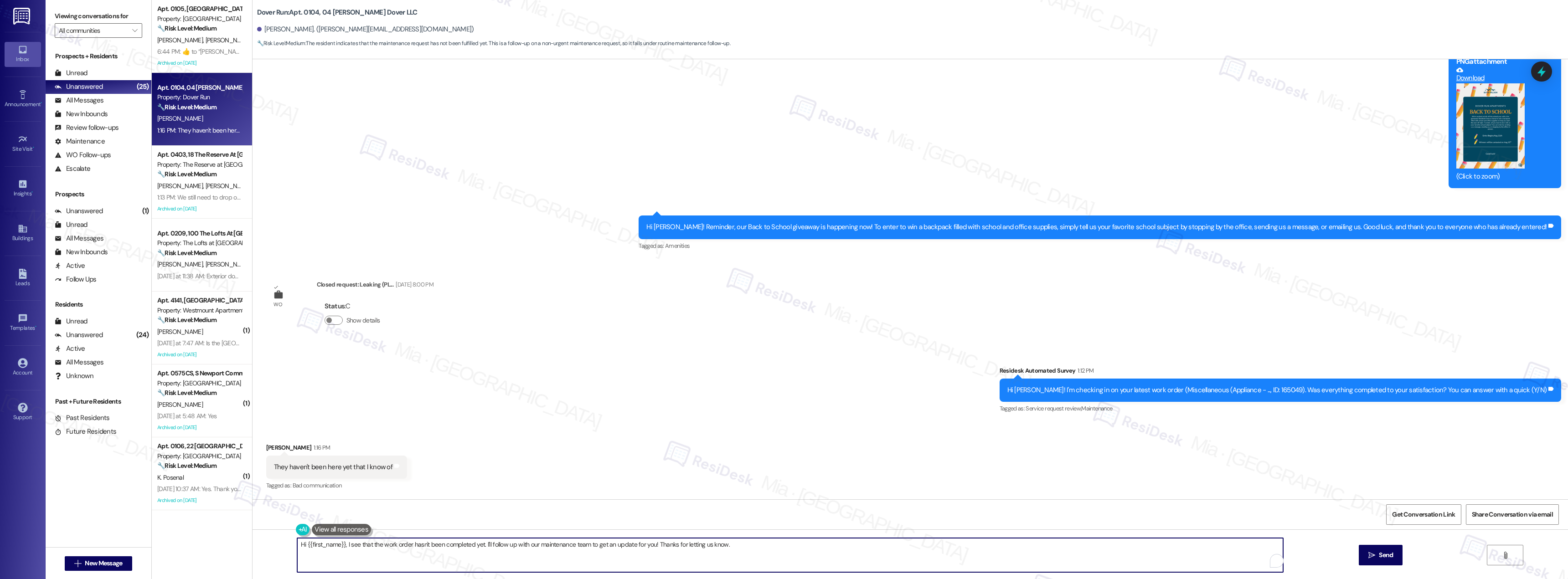
drag, startPoint x: 606, startPoint y: 544, endPoint x: 286, endPoint y: 544, distance: 320.0
click at [292, 544] on div "Hi {{first_name}}, I see that the work order hasn't been completed yet. I'll fo…" at bounding box center [785, 555] width 986 height 35
paste textarea "Thank you [PERSON_NAME] for your feedback and I’m truly sorry to hear that no o…"
click at [297, 559] on textarea "Thank you [PERSON_NAME] for your feedback and I’m truly sorry to hear that no o…" at bounding box center [790, 555] width 986 height 34
click at [410, 546] on textarea "Thank you [PERSON_NAME] for your feedback and I’m truly sorry to hear that no o…" at bounding box center [790, 555] width 986 height 34
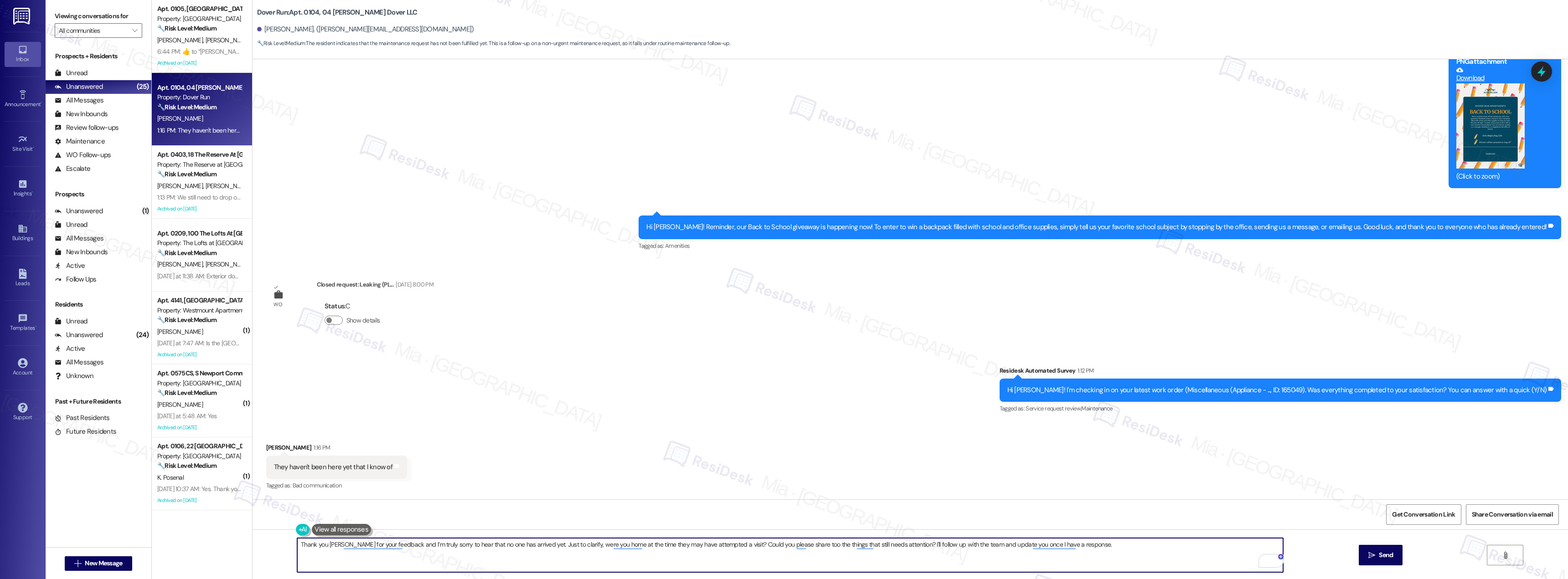
click at [410, 546] on textarea "Thank you [PERSON_NAME] for your feedback and I’m truly sorry to hear that no o…" at bounding box center [790, 555] width 986 height 34
click at [780, 545] on textarea "Thank you [PERSON_NAME] for your feedback and I’m sorry to hear that no one has…" at bounding box center [790, 555] width 986 height 34
click at [845, 516] on button "need" at bounding box center [860, 517] width 77 height 15
click at [1031, 545] on textarea "Thank you [PERSON_NAME] for your feedback and I’m sorry to hear that no one has…" at bounding box center [790, 555] width 986 height 34
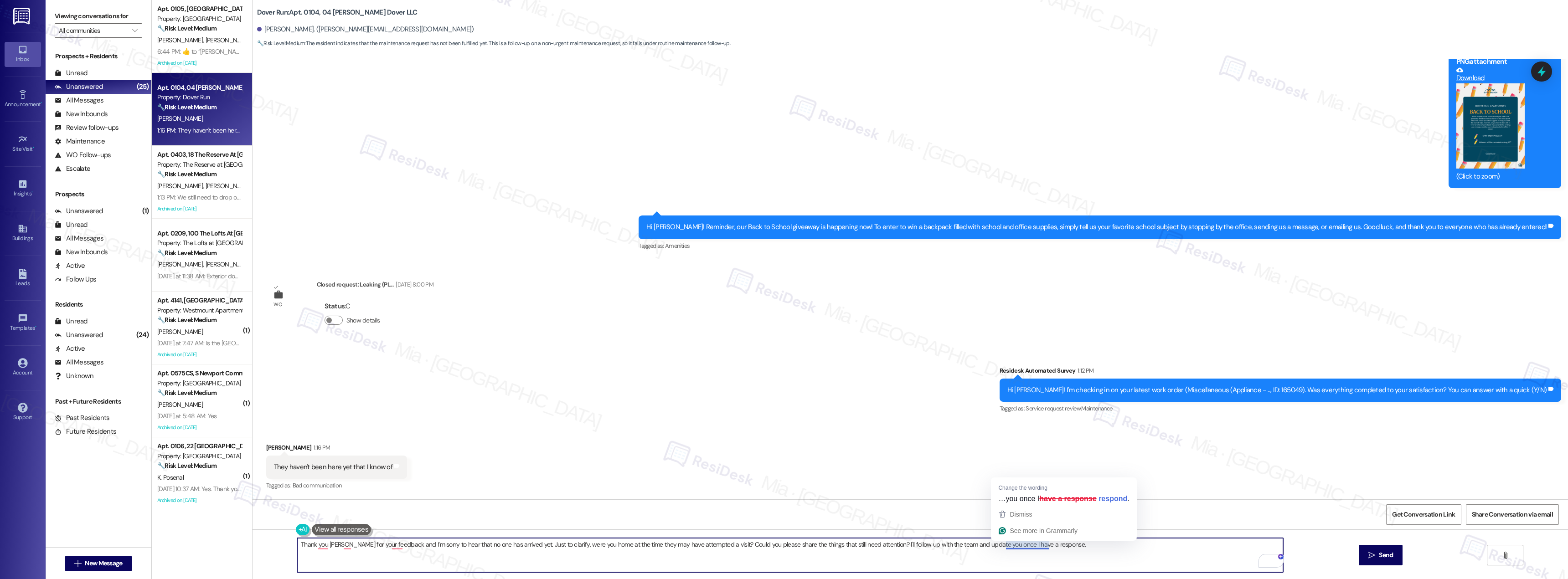
click at [1031, 545] on textarea "Thank you [PERSON_NAME] for your feedback and I’m sorry to hear that no one has…" at bounding box center [790, 555] width 986 height 34
click at [1023, 546] on textarea "Thank you [PERSON_NAME] for your feedback and I’m sorry to hear that no one has…" at bounding box center [790, 555] width 986 height 34
drag, startPoint x: 981, startPoint y: 545, endPoint x: 1067, endPoint y: 545, distance: 86.0
click at [1067, 545] on textarea "Thank you [PERSON_NAME] for your feedback and I’m sorry to hear that no one has…" at bounding box center [790, 555] width 986 height 34
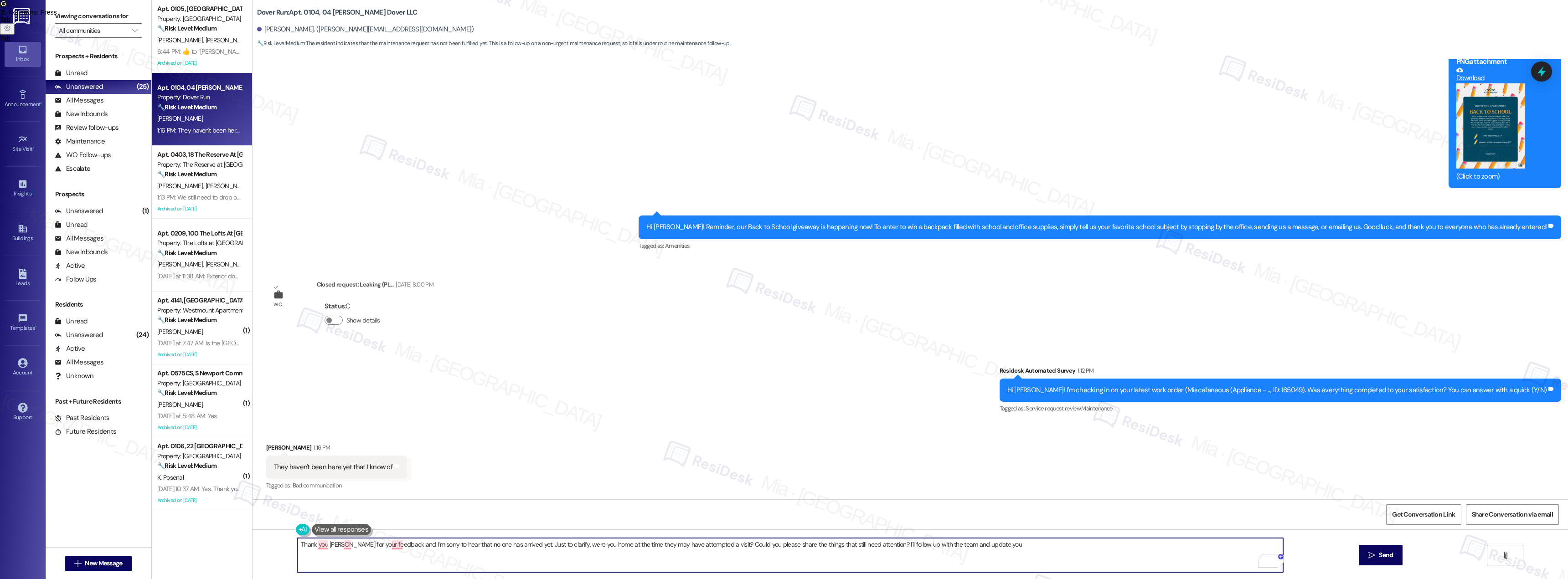
click at [951, 543] on textarea "Thank you [PERSON_NAME] for your feedback and I’m sorry to hear that no one has…" at bounding box center [790, 555] width 986 height 34
click at [1009, 548] on textarea "Thank you [PERSON_NAME] for your feedback and I’m sorry to hear that no one has…" at bounding box center [790, 555] width 986 height 34
click at [397, 517] on span "and" at bounding box center [396, 517] width 12 height 8
type textarea "Thank you [PERSON_NAME] for your feedback, and I’m sorry to hear that no one ha…"
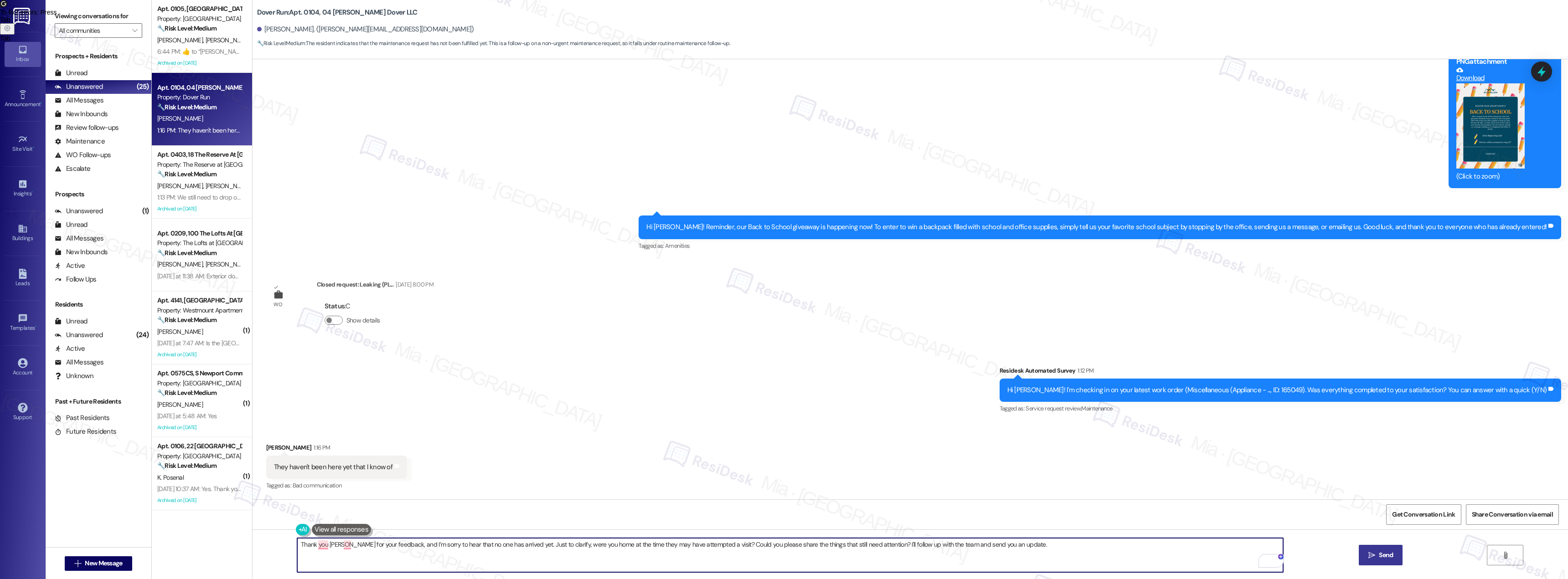
click at [1370, 554] on icon "" at bounding box center [1372, 555] width 6 height 7
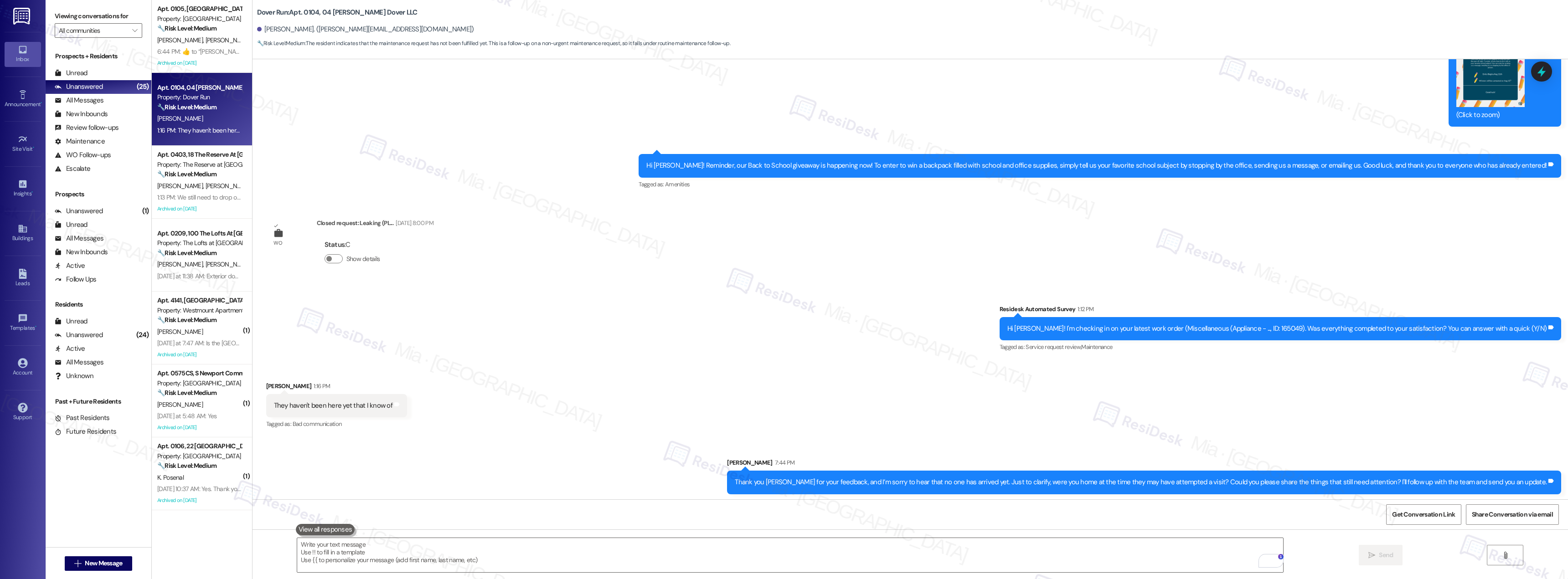
scroll to position [10408, 0]
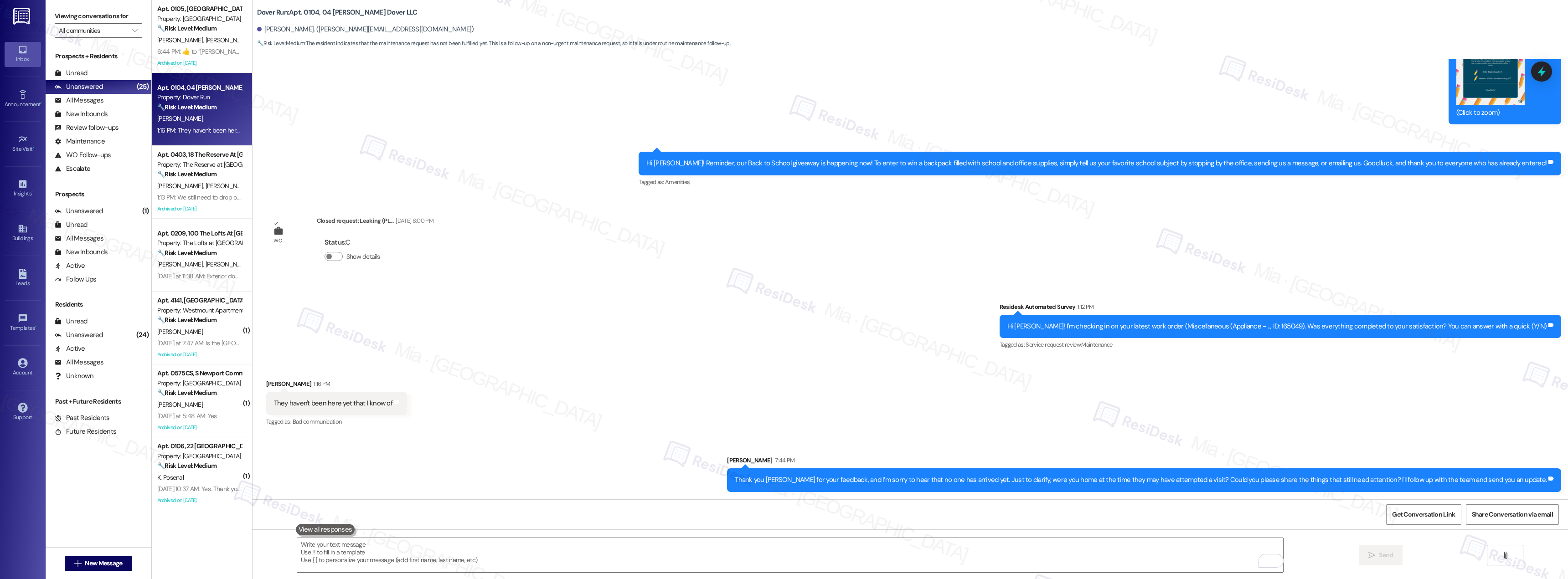
click at [559, 361] on div "Received via SMS [PERSON_NAME] 1:16 PM They haven't been here yet that I know o…" at bounding box center [910, 396] width 1315 height 77
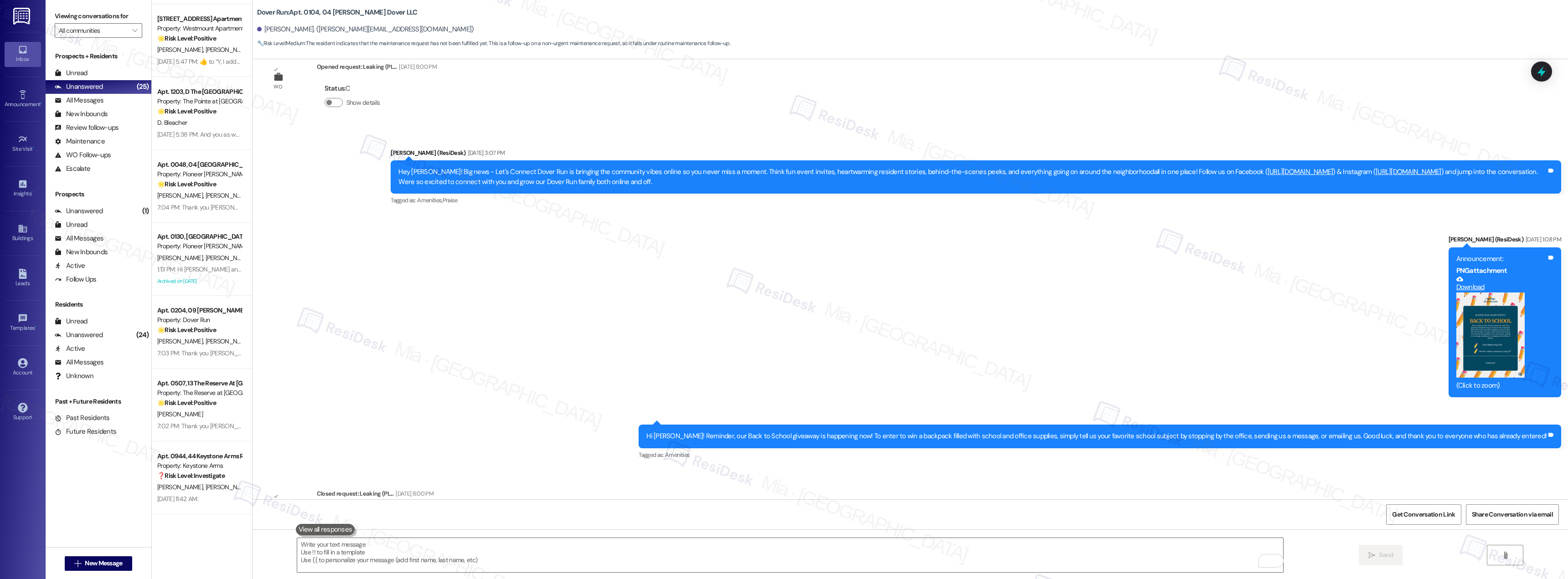
scroll to position [10043, 0]
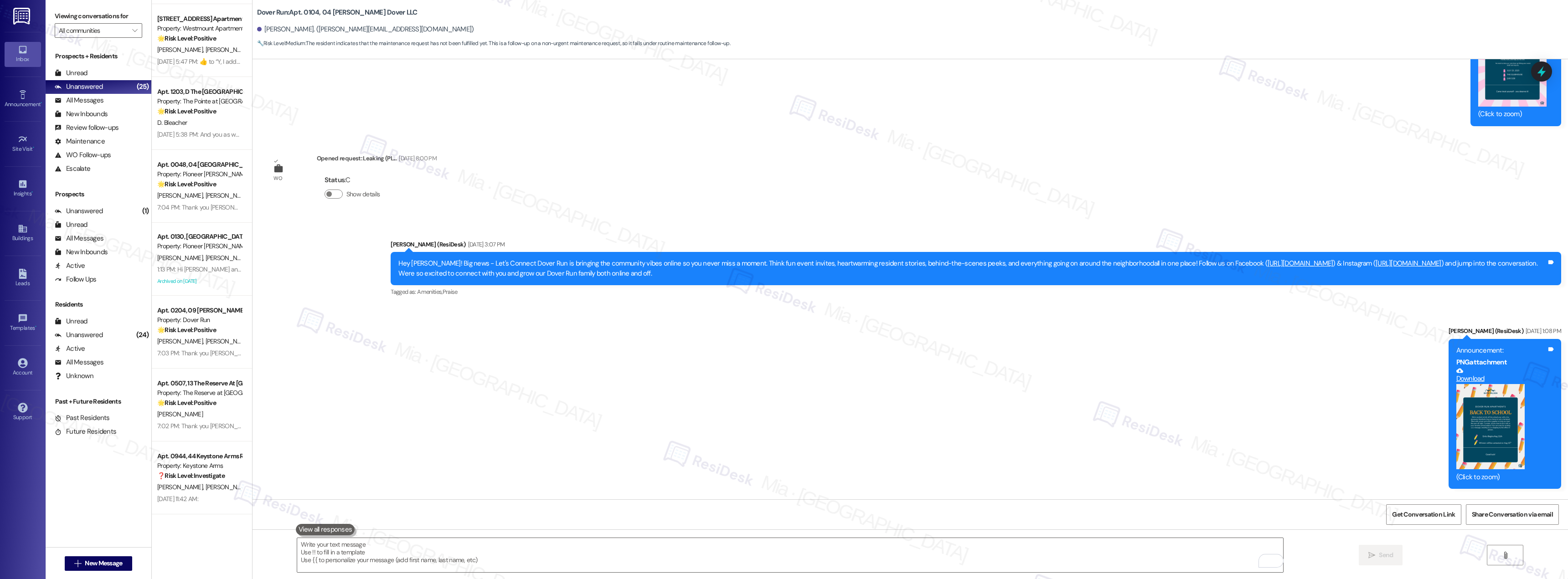
drag, startPoint x: 1541, startPoint y: 73, endPoint x: 1511, endPoint y: 79, distance: 30.6
click at [1541, 73] on icon at bounding box center [1541, 72] width 8 height 11
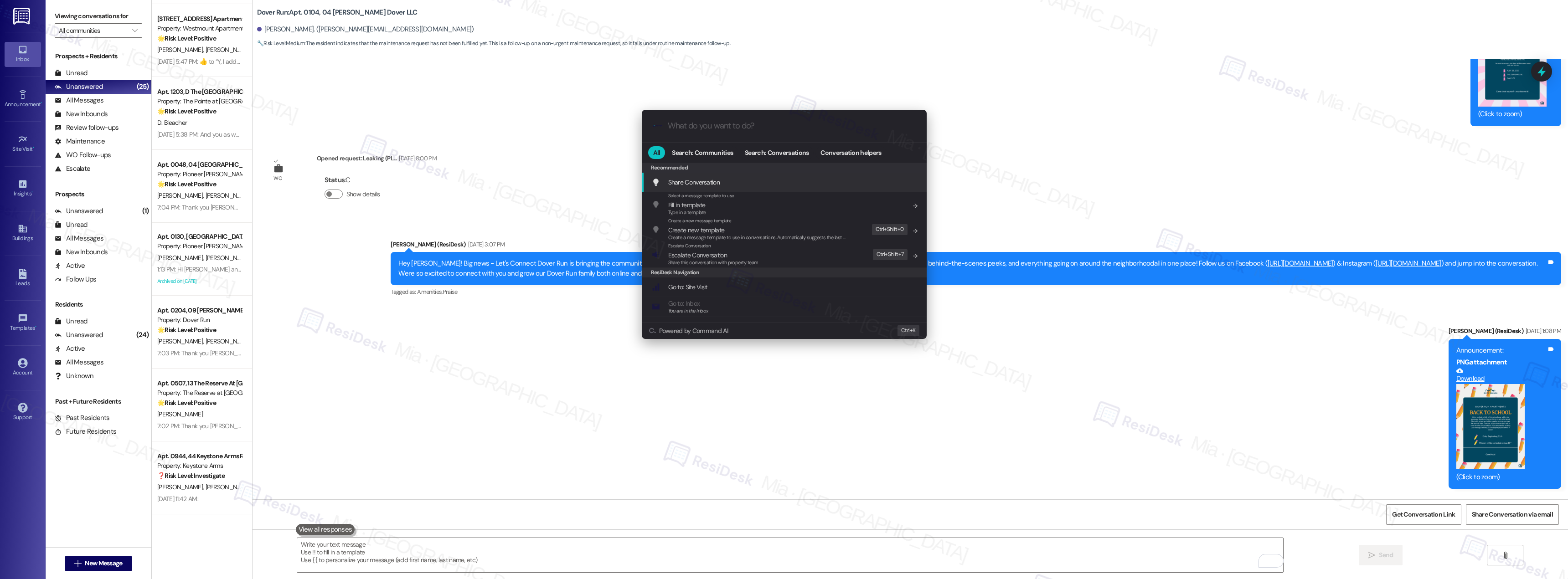
click at [732, 128] on input "What do you want to do?" at bounding box center [792, 126] width 247 height 10
type input "sla"
click at [721, 178] on span "Open Thread SLA Dashboard" at bounding box center [706, 183] width 76 height 8
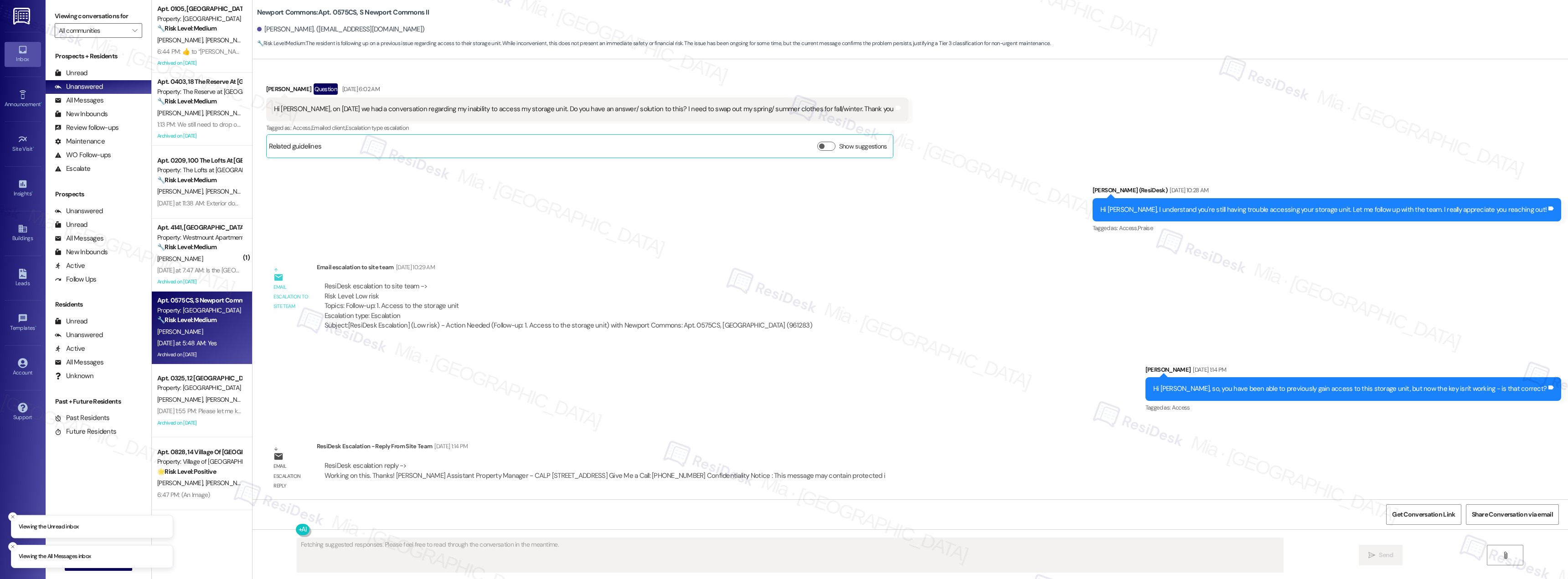
scroll to position [14706, 0]
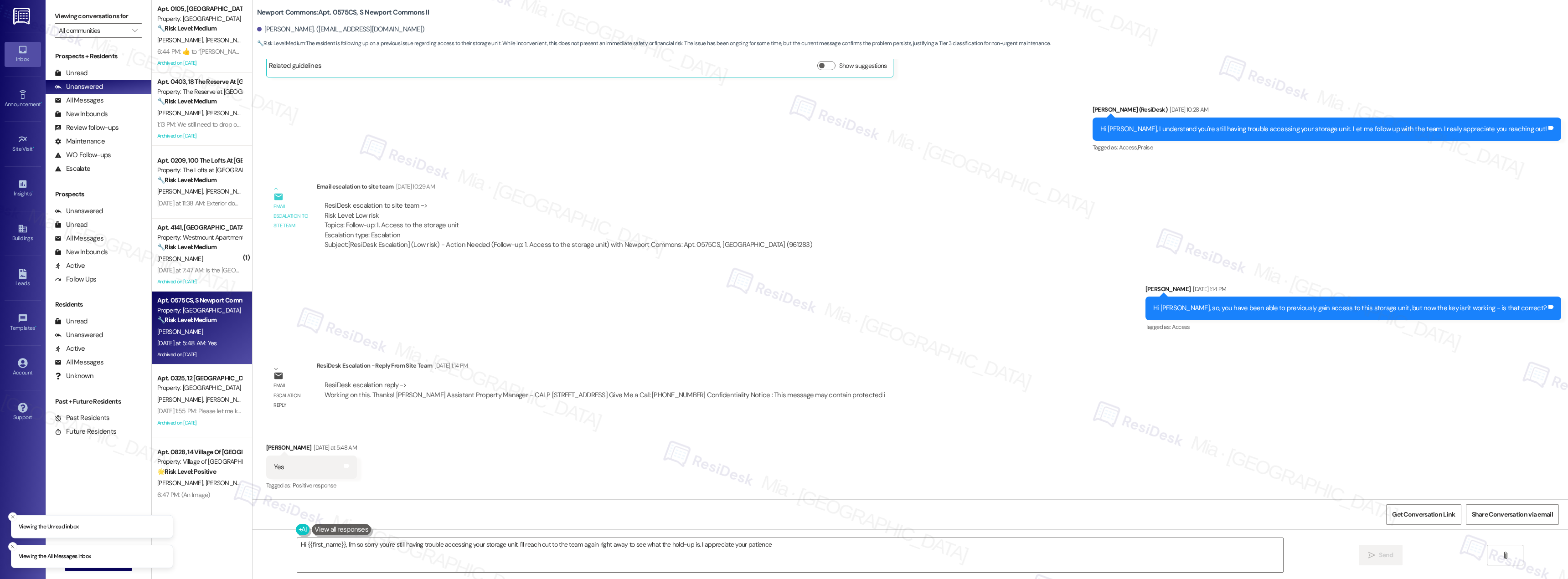
type textarea "Hi {{first_name}}, I'm so sorry you're still having trouble accessing your stor…"
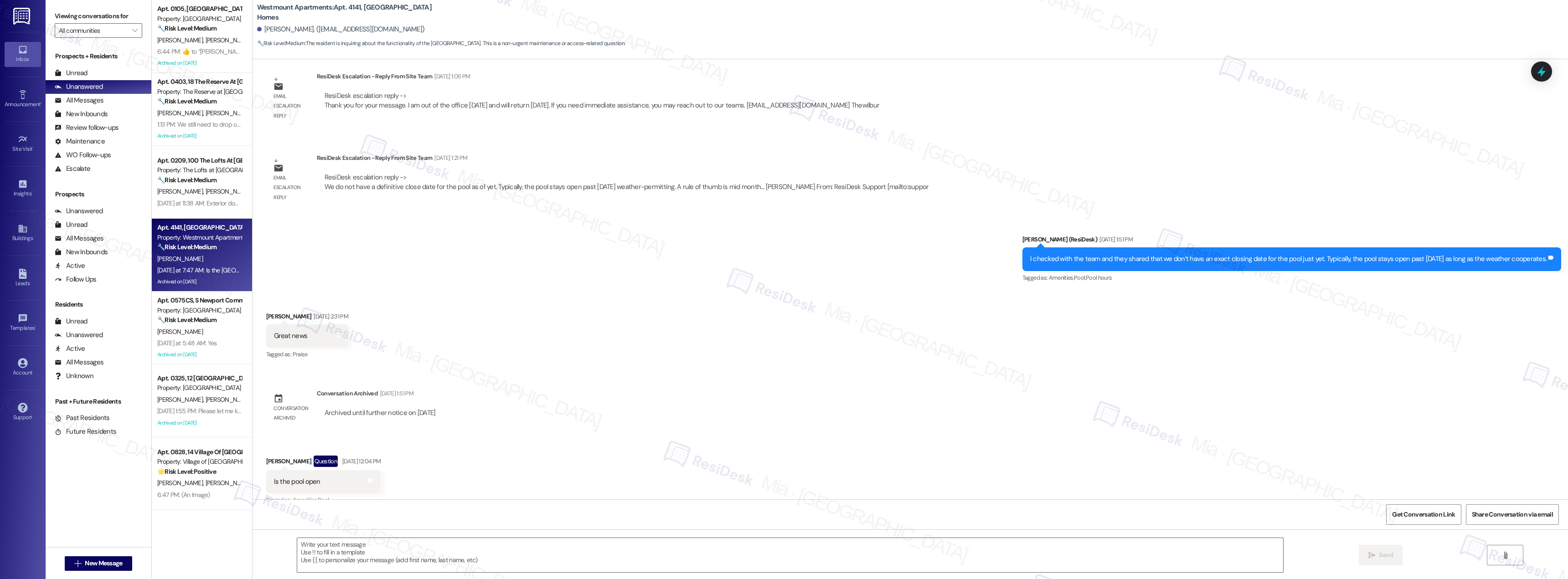
scroll to position [780, 0]
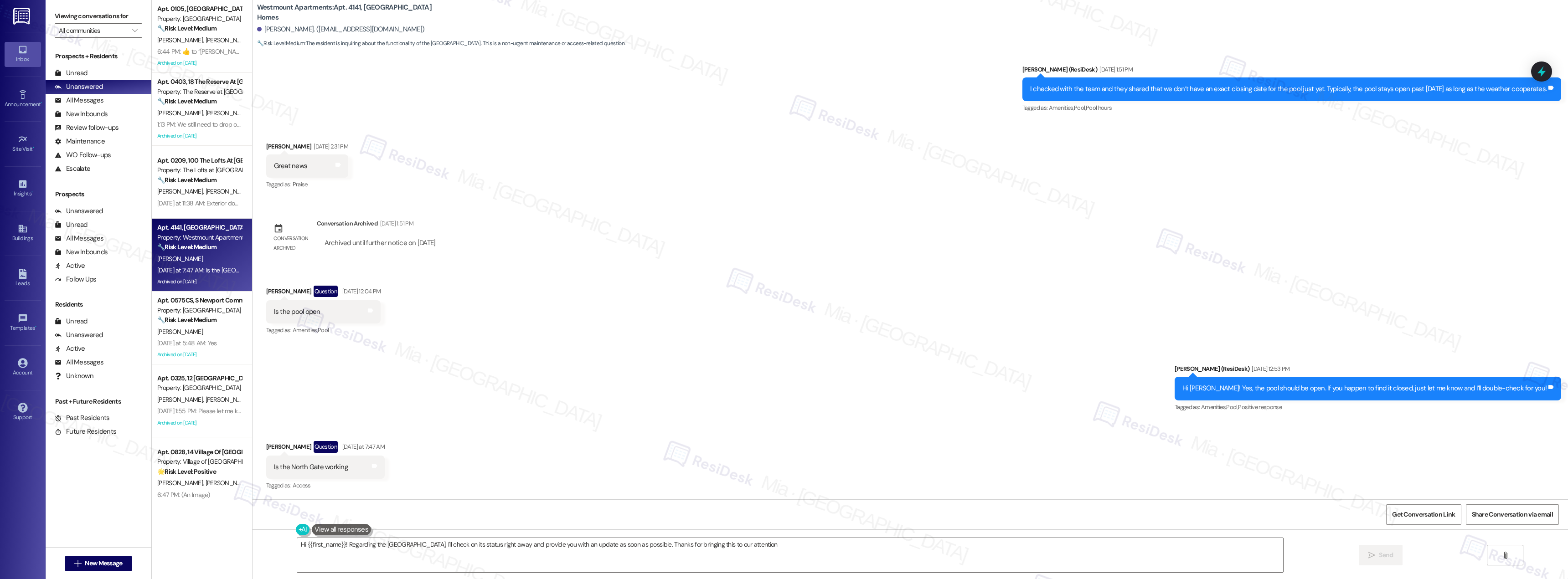
type textarea "Hi {{first_name}}! Regarding the [GEOGRAPHIC_DATA], I'll check on its status ri…"
